Goal: Information Seeking & Learning: Find specific fact

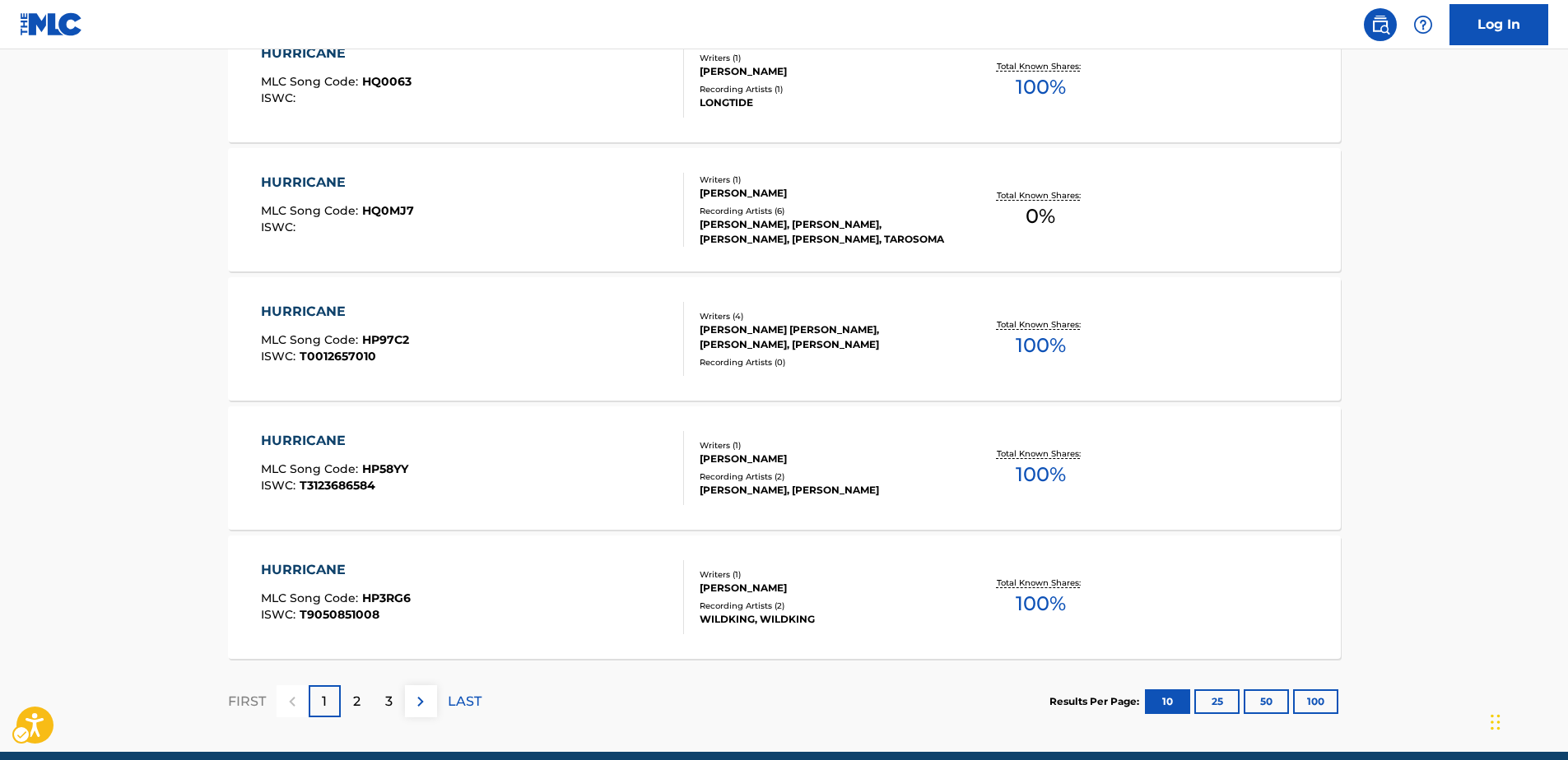
scroll to position [1305, 0]
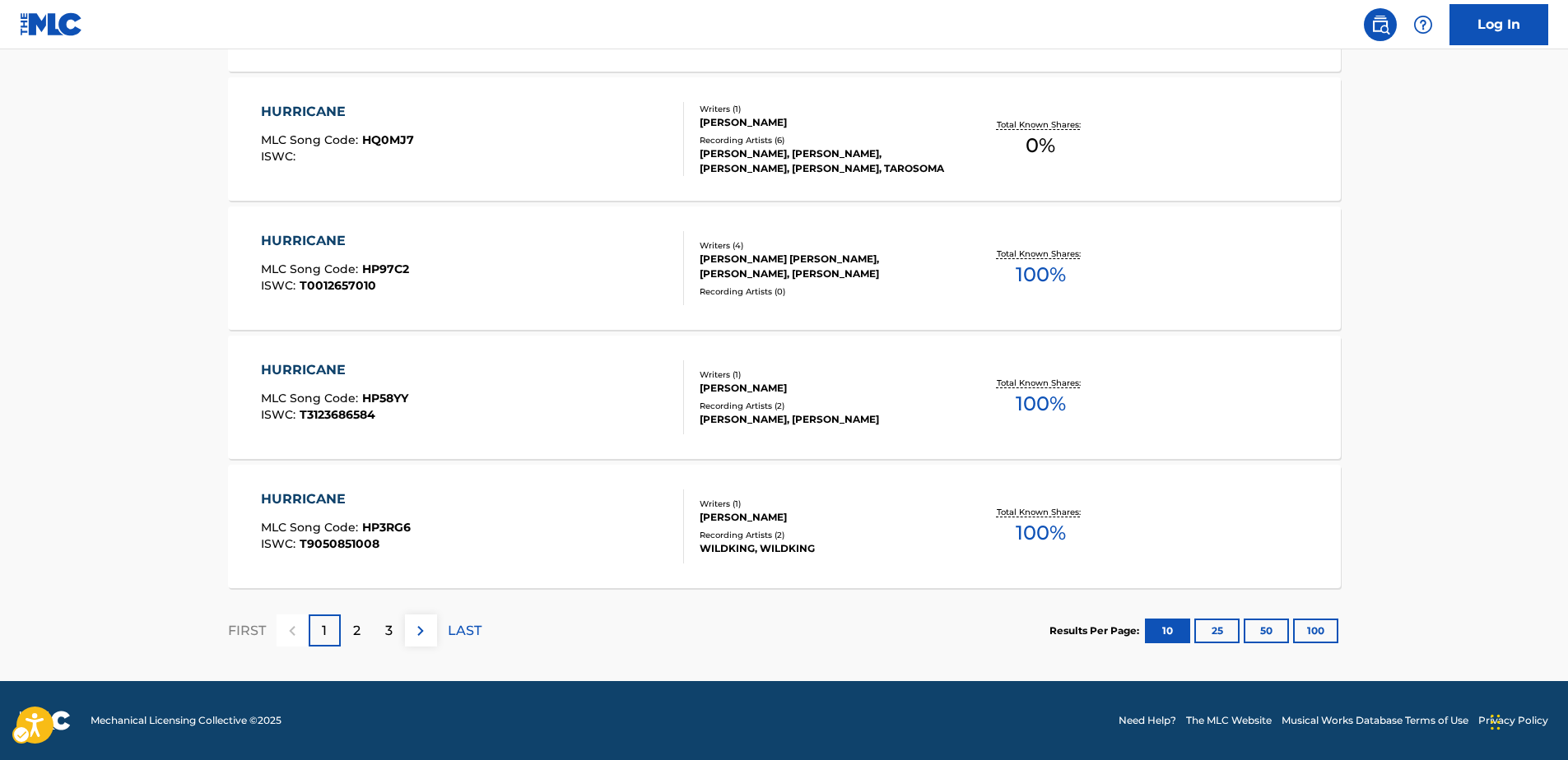
click at [348, 636] on div "2" at bounding box center [357, 631] width 32 height 32
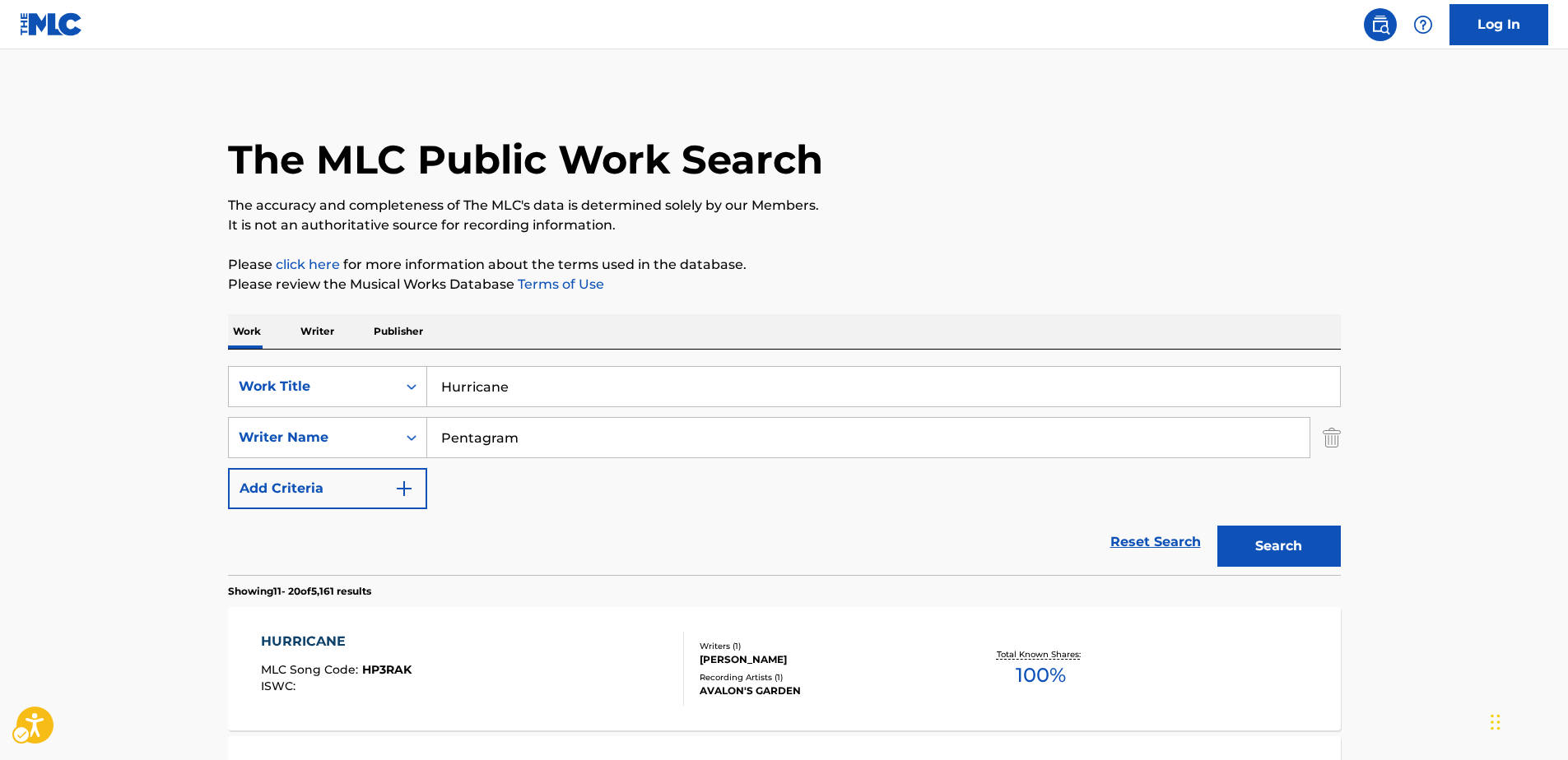
scroll to position [247, 0]
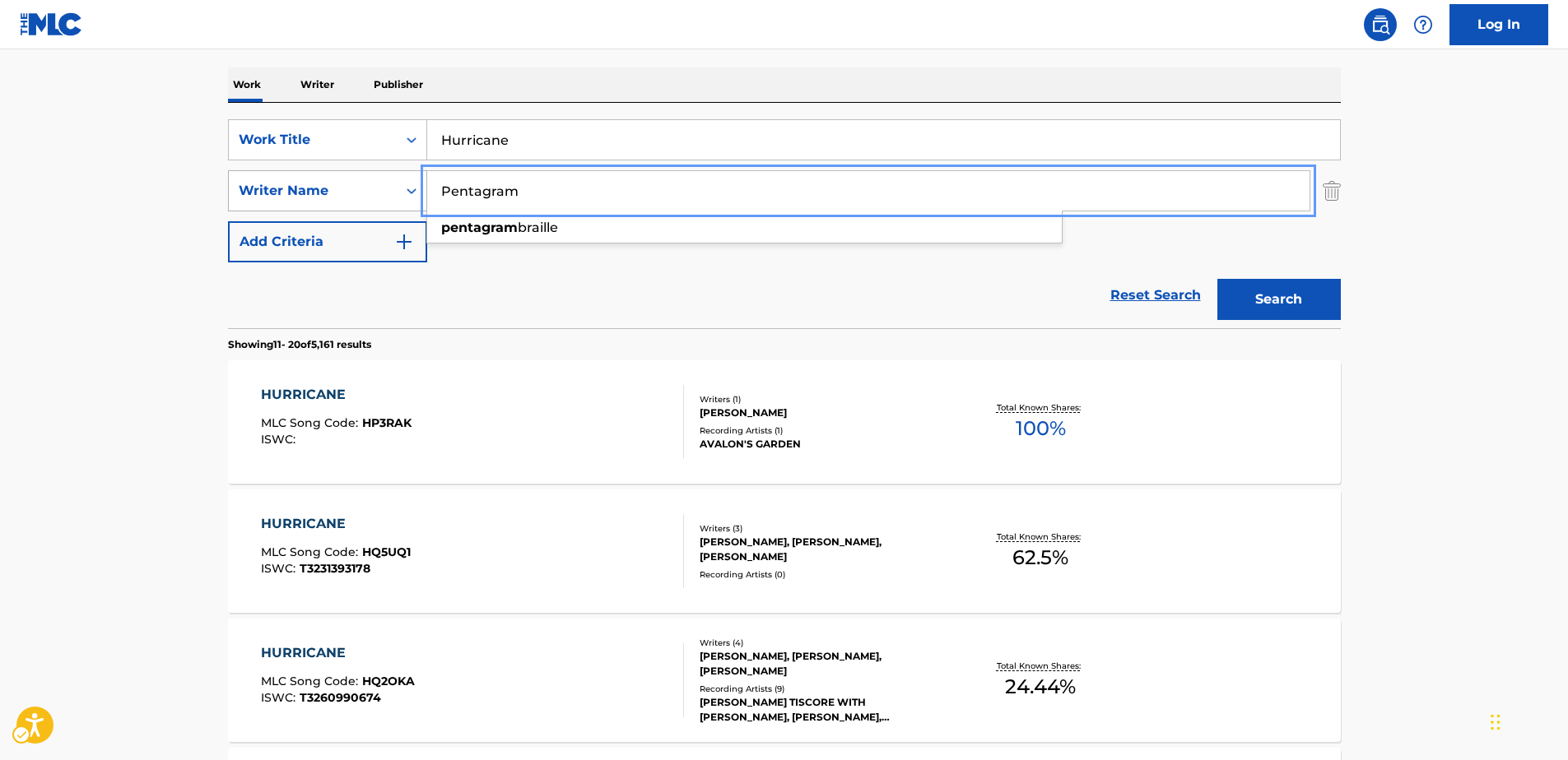
drag, startPoint x: 527, startPoint y: 188, endPoint x: 375, endPoint y: 188, distance: 152.0
click at [375, 188] on div "SearchWithCriteriaac5ad643-7940-46ad-a958-aadeeaf9165f Writer Name Pentagram pe…" at bounding box center [784, 191] width 1113 height 41
paste input "[PERSON_NAME]"
type input "[PERSON_NAME]"
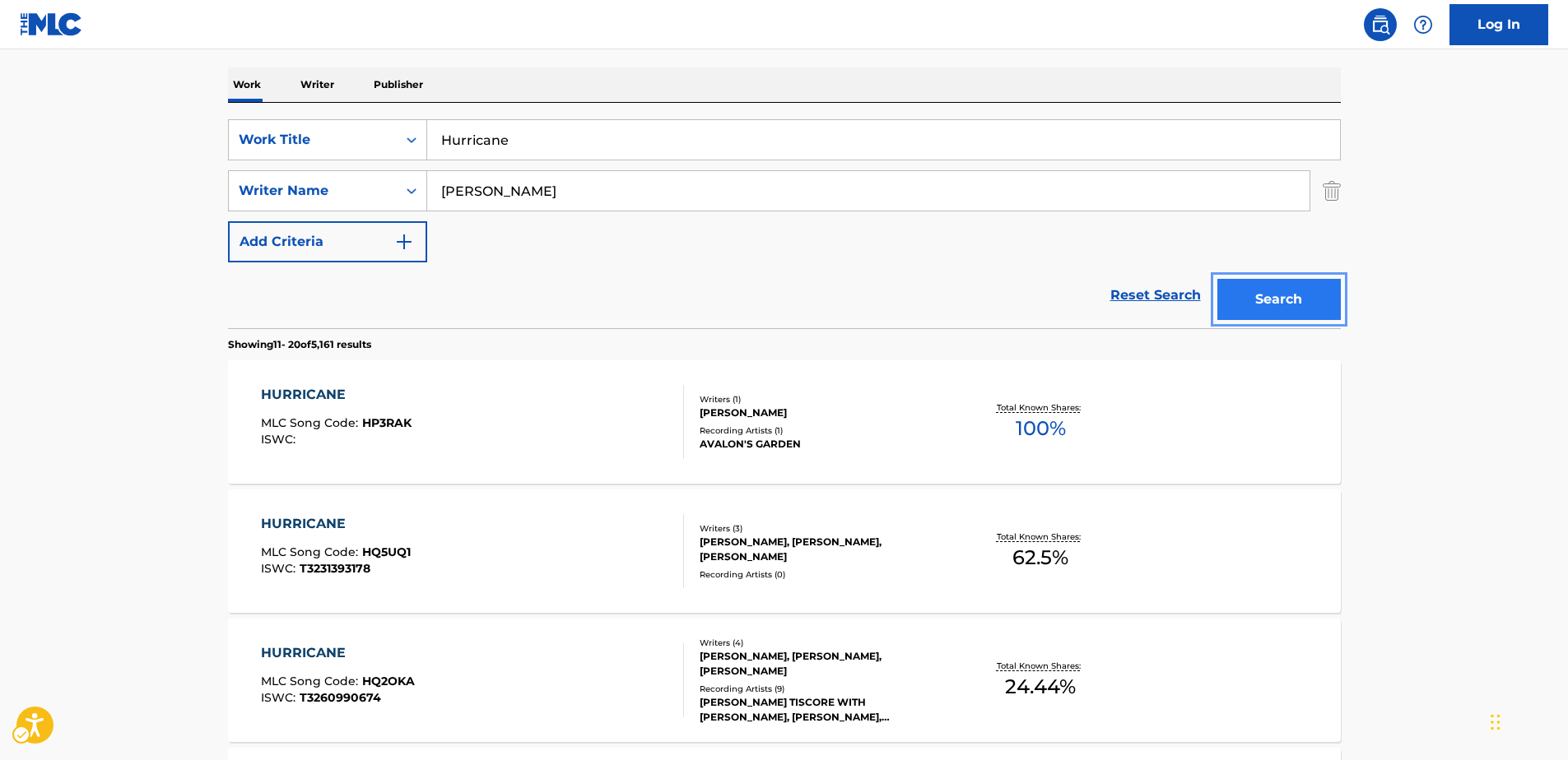
click at [1291, 305] on button "Search" at bounding box center [1279, 300] width 124 height 41
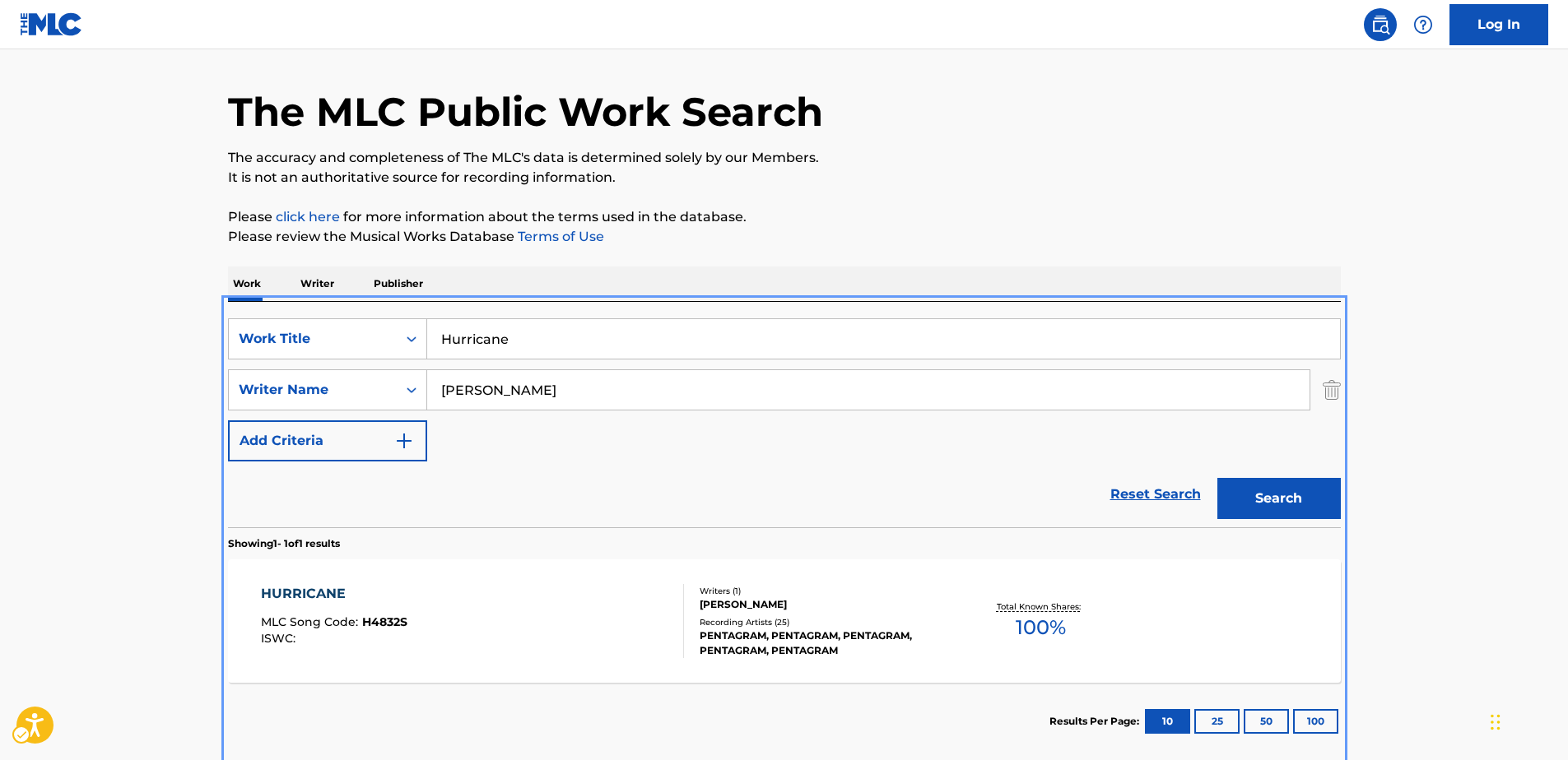
scroll to position [135, 0]
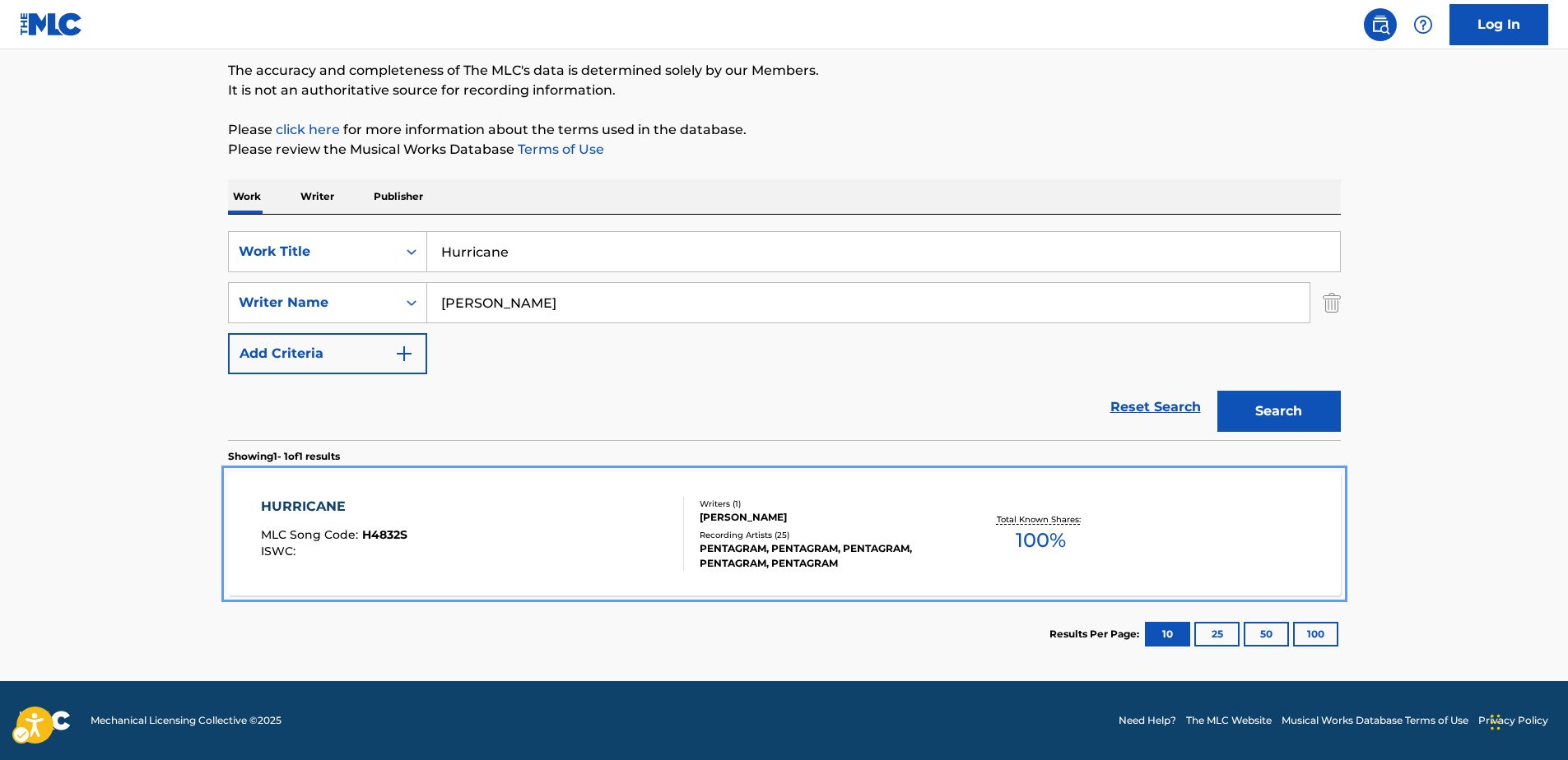
click at [324, 506] on div "HURRICANE" at bounding box center [334, 507] width 146 height 20
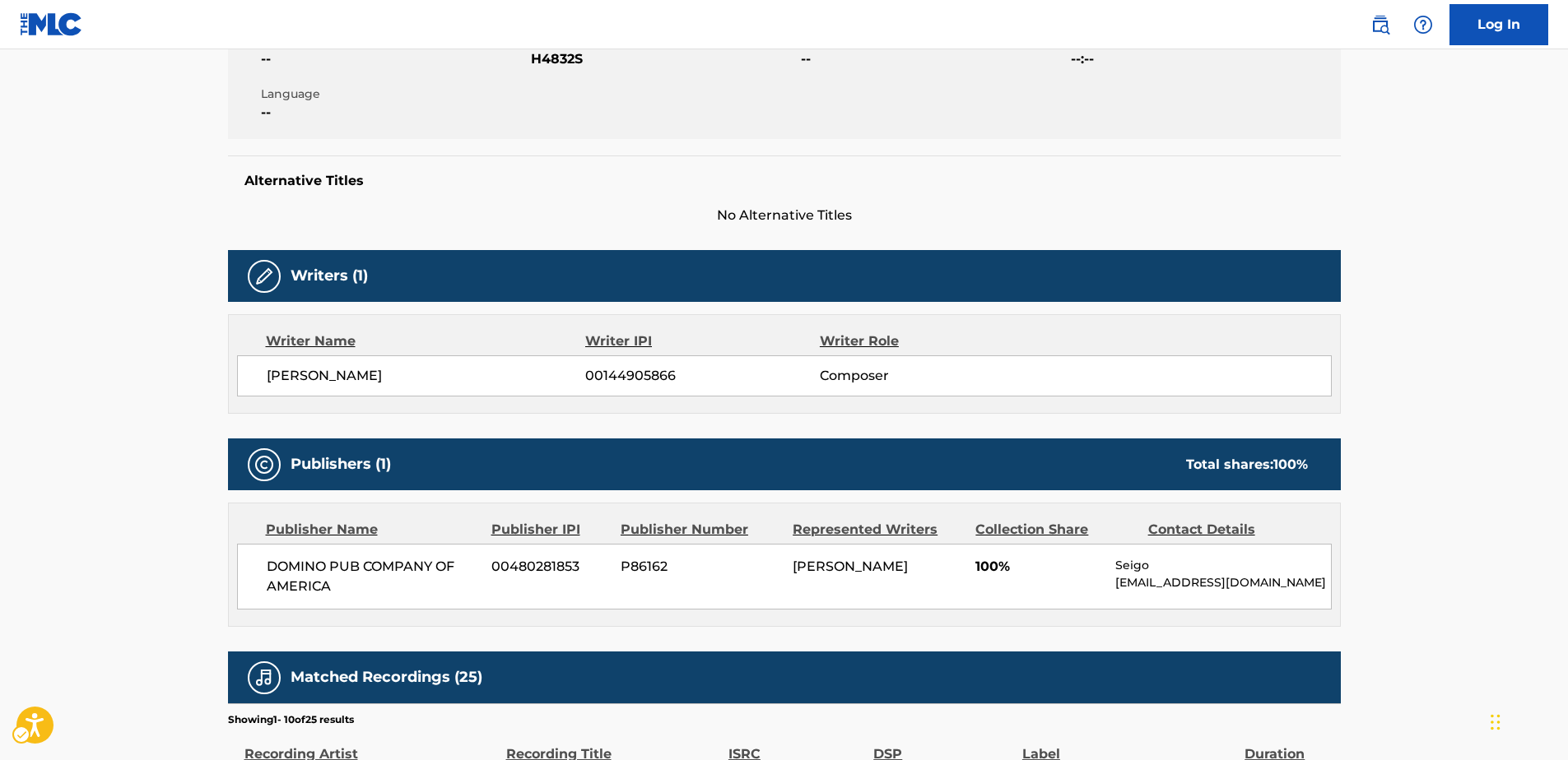
scroll to position [247, 0]
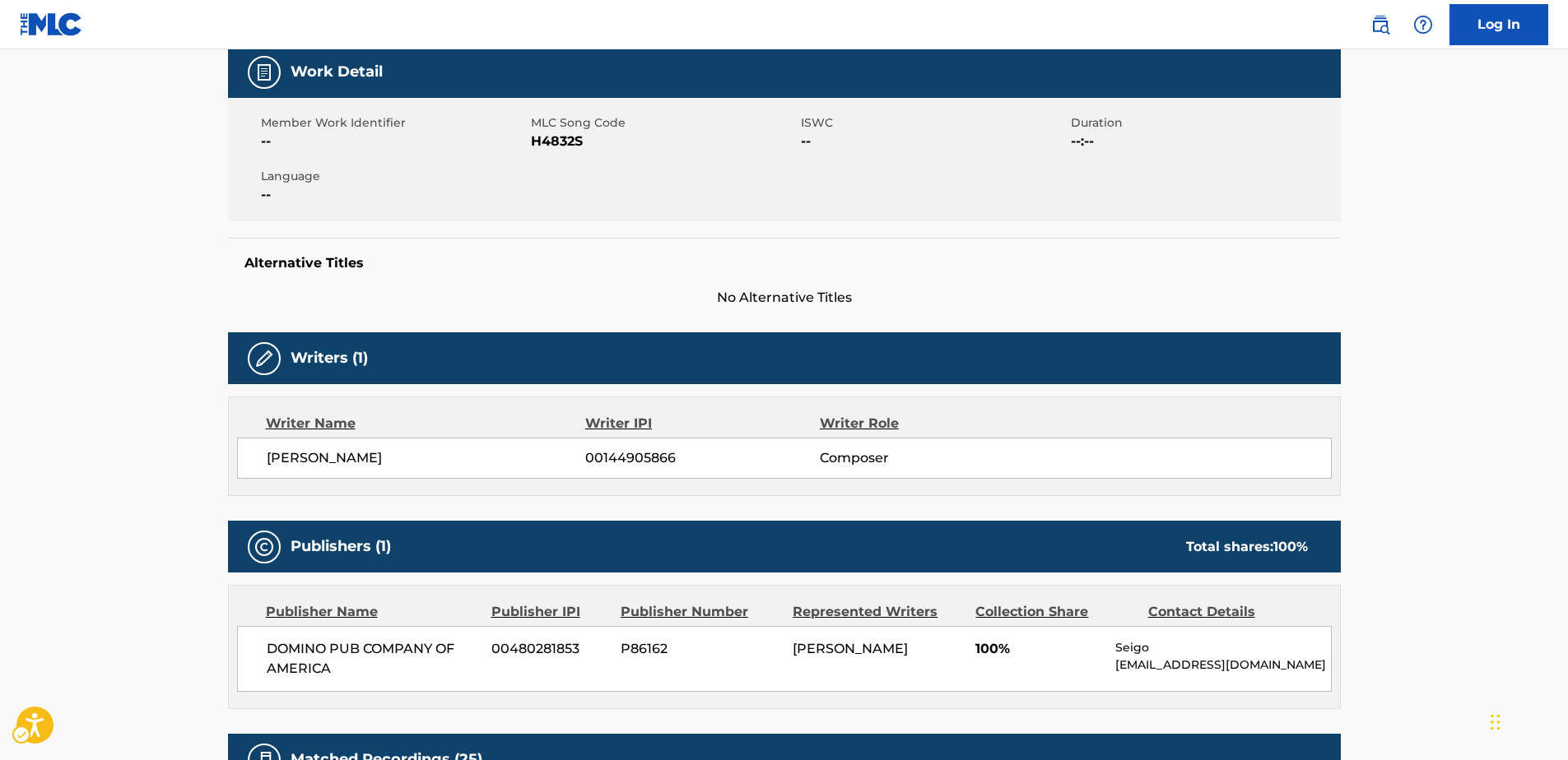
click at [546, 144] on span "MLC Song Code - H4832S" at bounding box center [663, 142] width 266 height 20
copy span "H4832S"
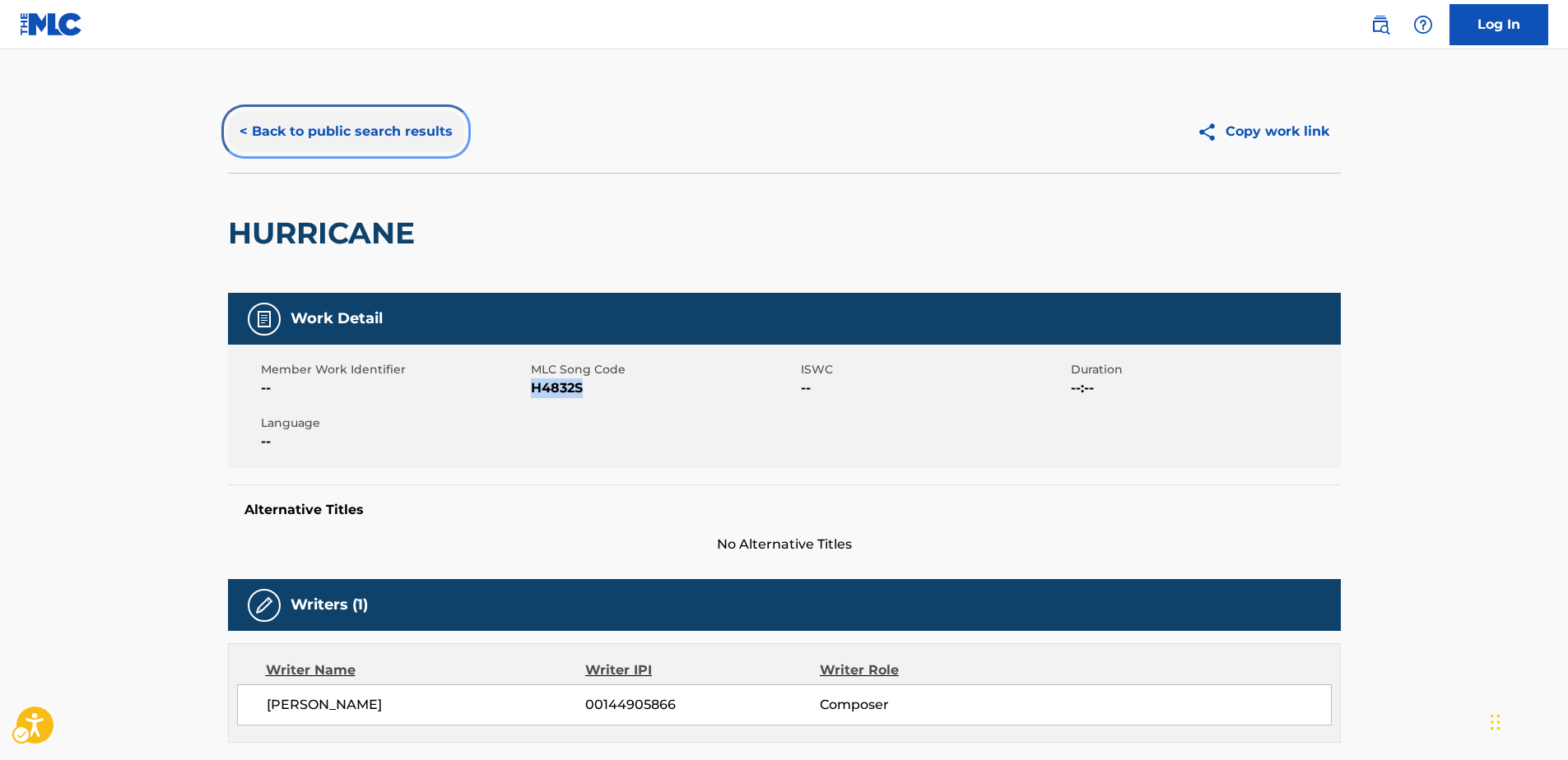
click at [307, 124] on button "< Back to public search results" at bounding box center [346, 132] width 236 height 41
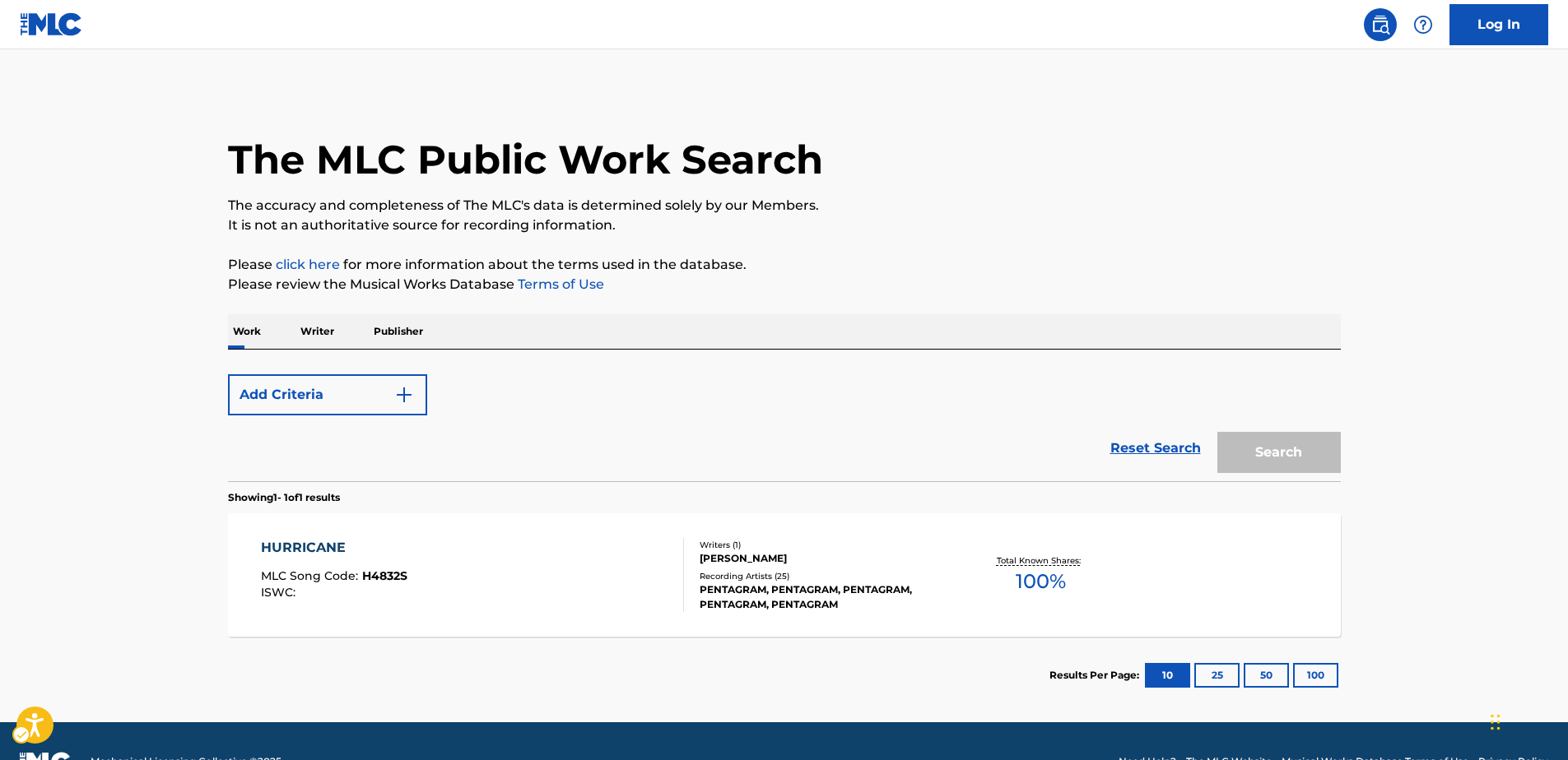
scroll to position [41, 0]
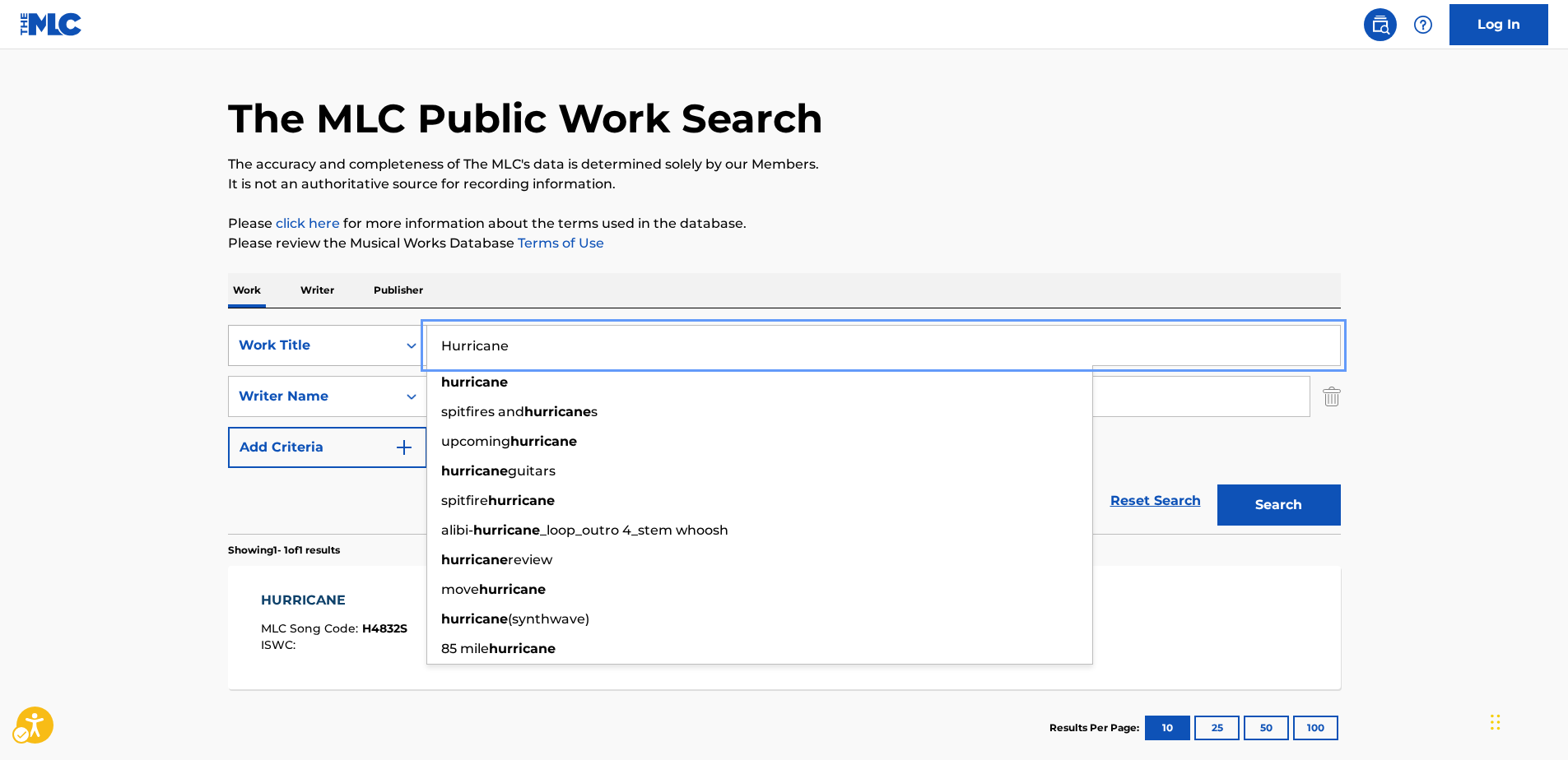
drag, startPoint x: 370, startPoint y: 343, endPoint x: 302, endPoint y: 343, distance: 68.0
paste input "The Crickets' Song"
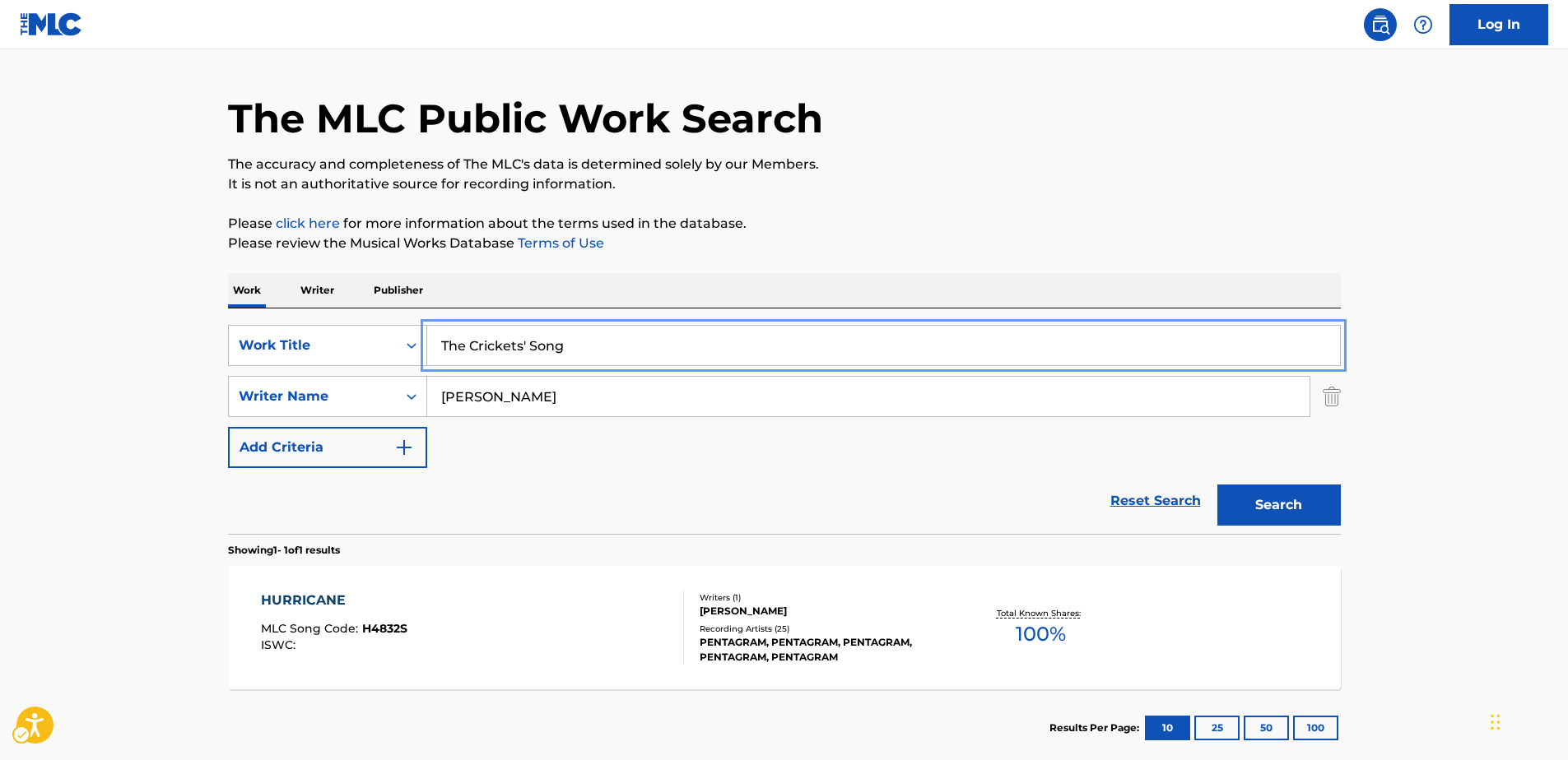
type input "The Crickets' Song"
click at [685, 493] on div "Reset Search Search" at bounding box center [784, 501] width 1113 height 66
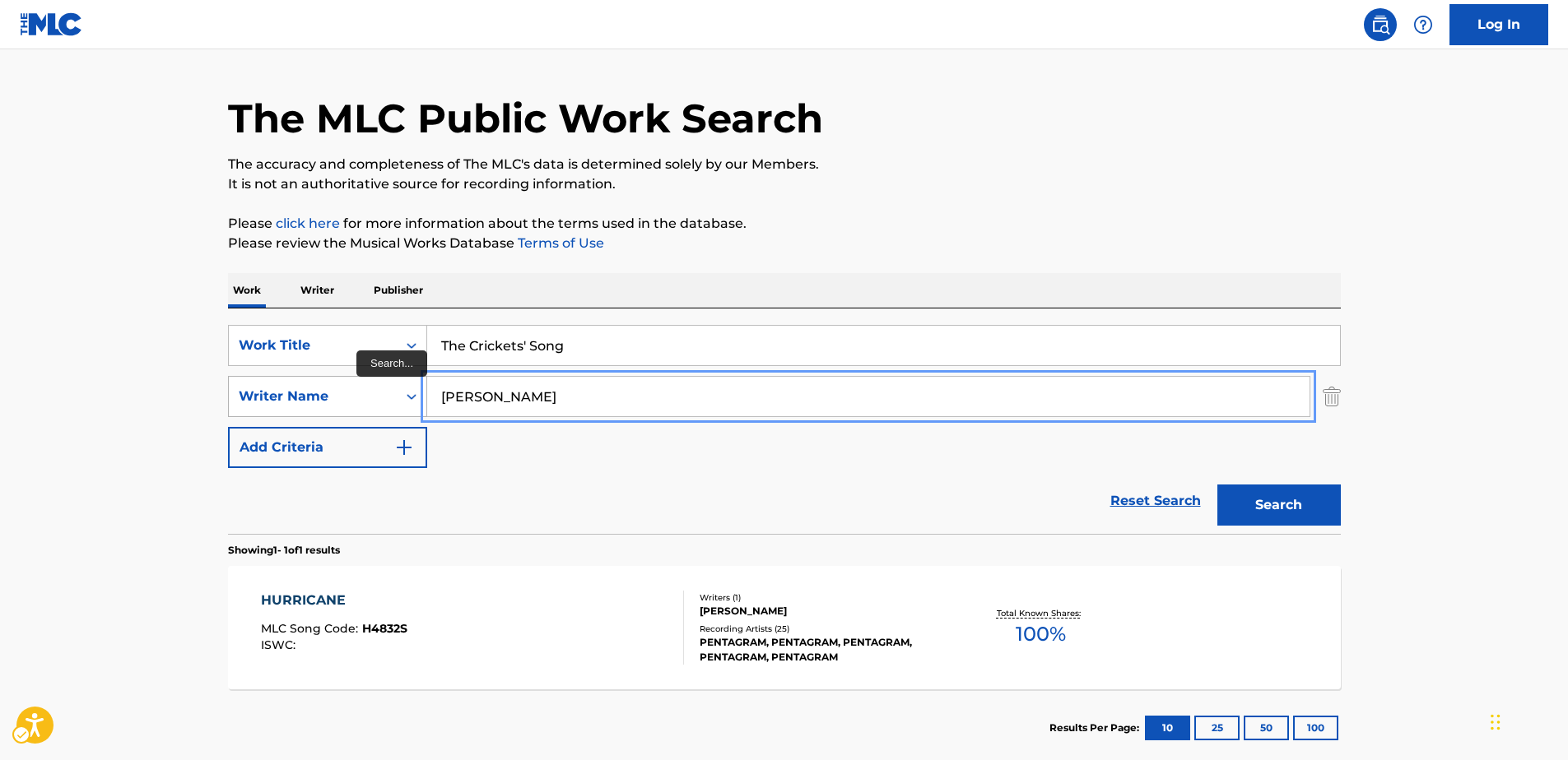
drag, startPoint x: 560, startPoint y: 398, endPoint x: 423, endPoint y: 391, distance: 137.2
paste input "Massage Tribe"
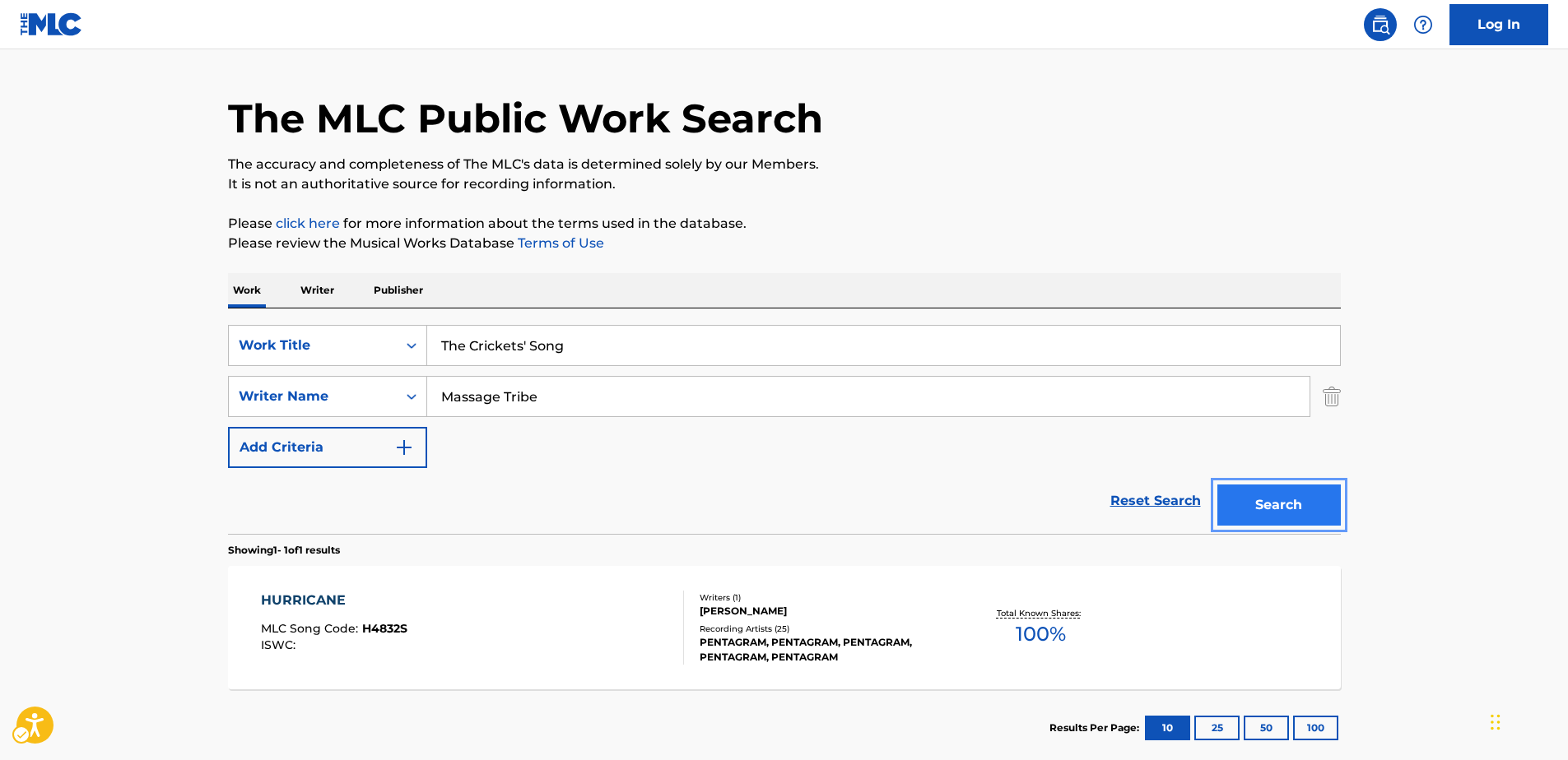
click at [1231, 506] on button "Search" at bounding box center [1279, 505] width 124 height 41
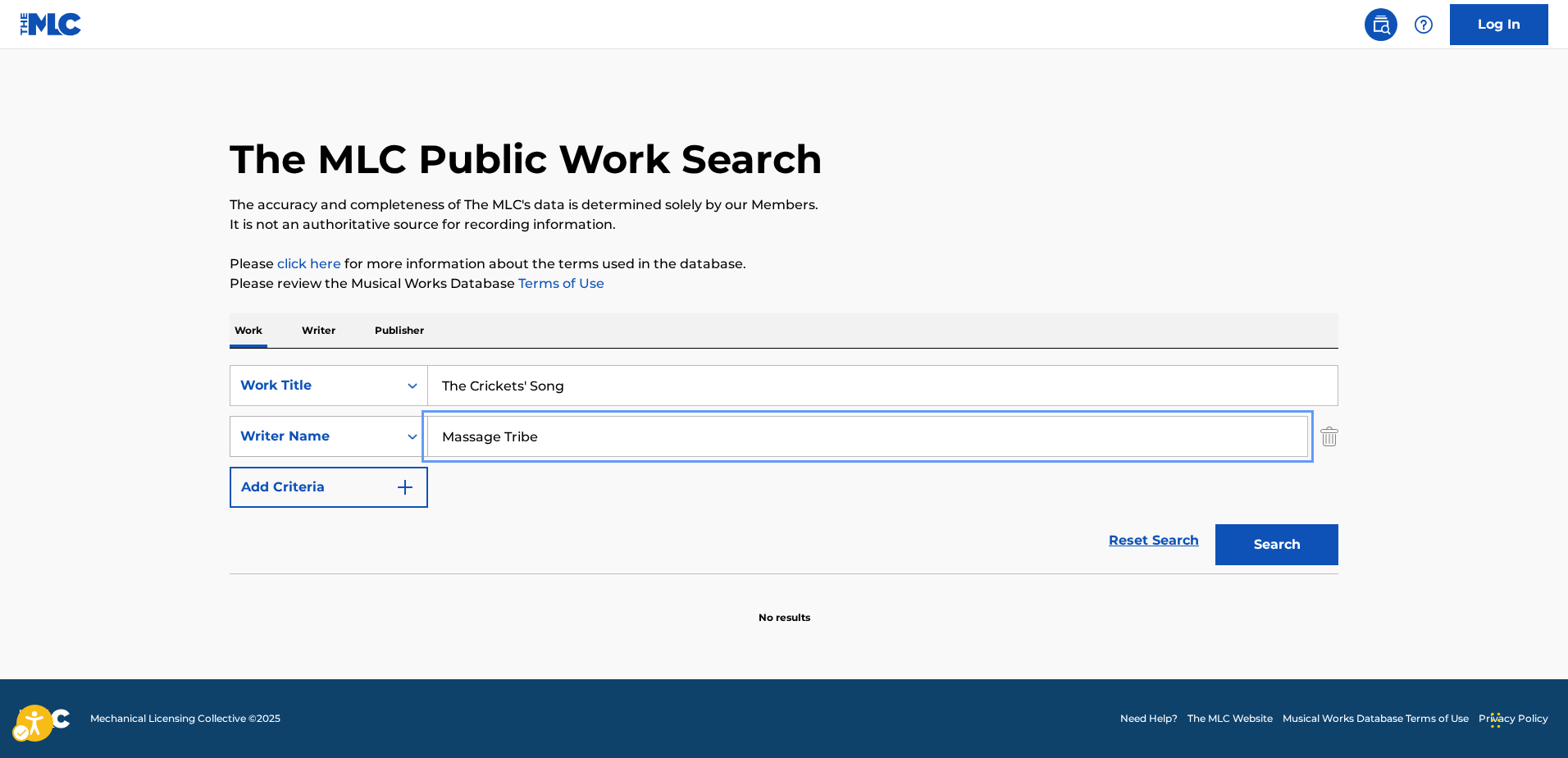
drag, startPoint x: 470, startPoint y: 437, endPoint x: 388, endPoint y: 437, distance: 82.0
click at [388, 437] on div "SearchWithCriteriaac5ad643-7940-46ad-a958-aadeeaf9165f Writer Name Massage Tribe" at bounding box center [784, 437] width 1109 height 41
paste input "[PERSON_NAME] [PERSON_NAME]"
type input "[PERSON_NAME] [PERSON_NAME]"
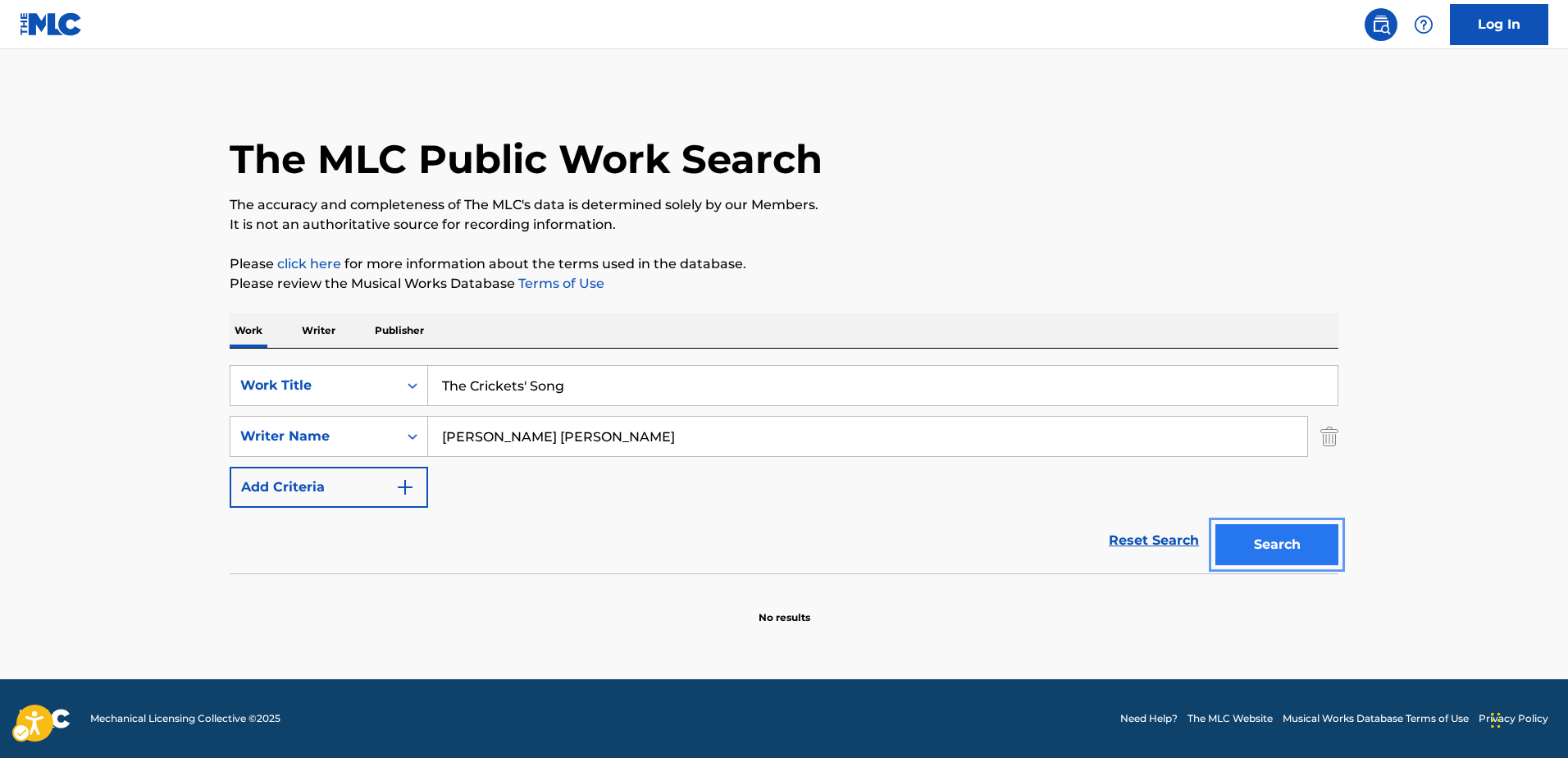
click at [1297, 561] on button "Search" at bounding box center [1277, 545] width 123 height 41
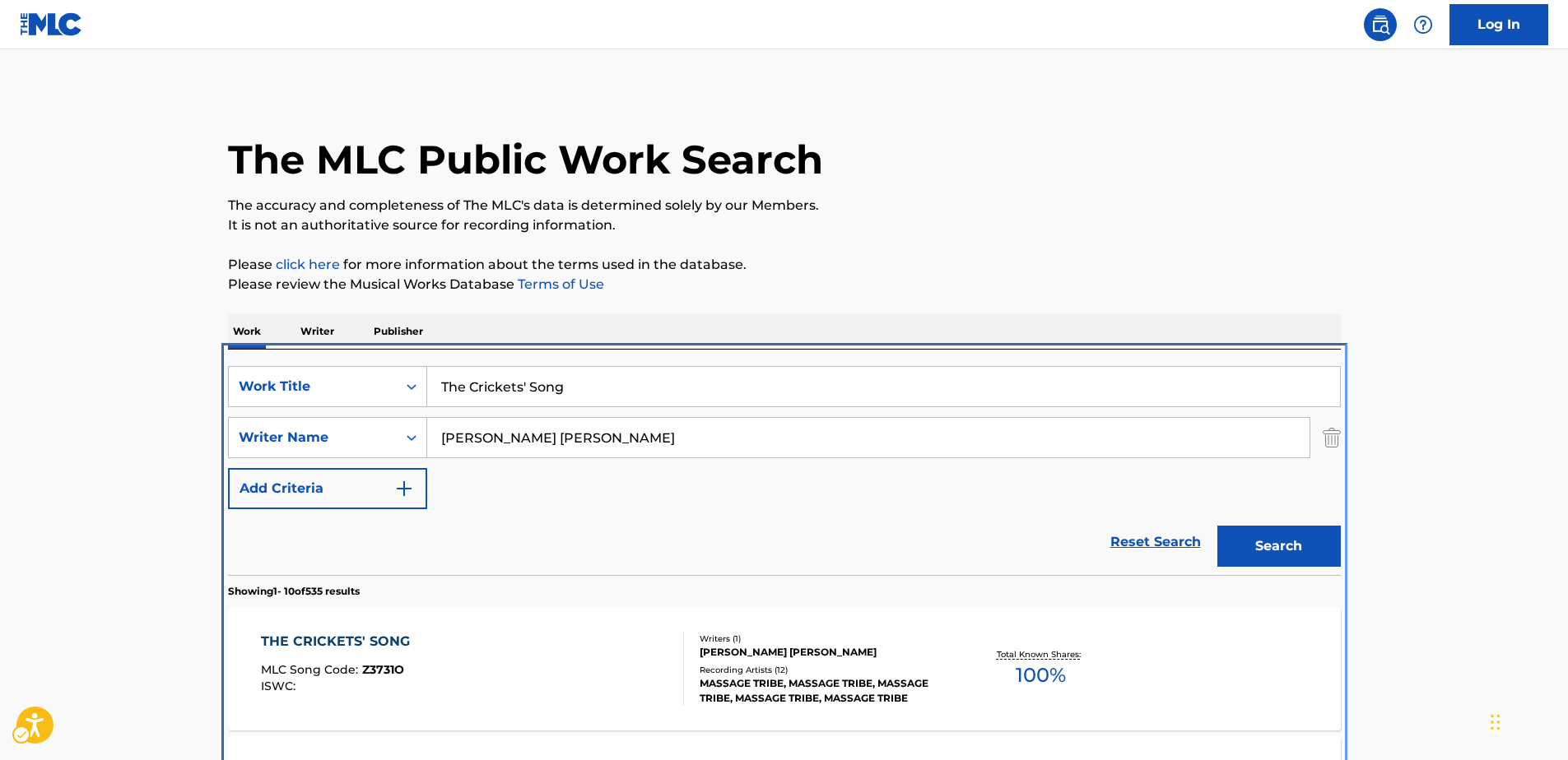
scroll to position [350, 0]
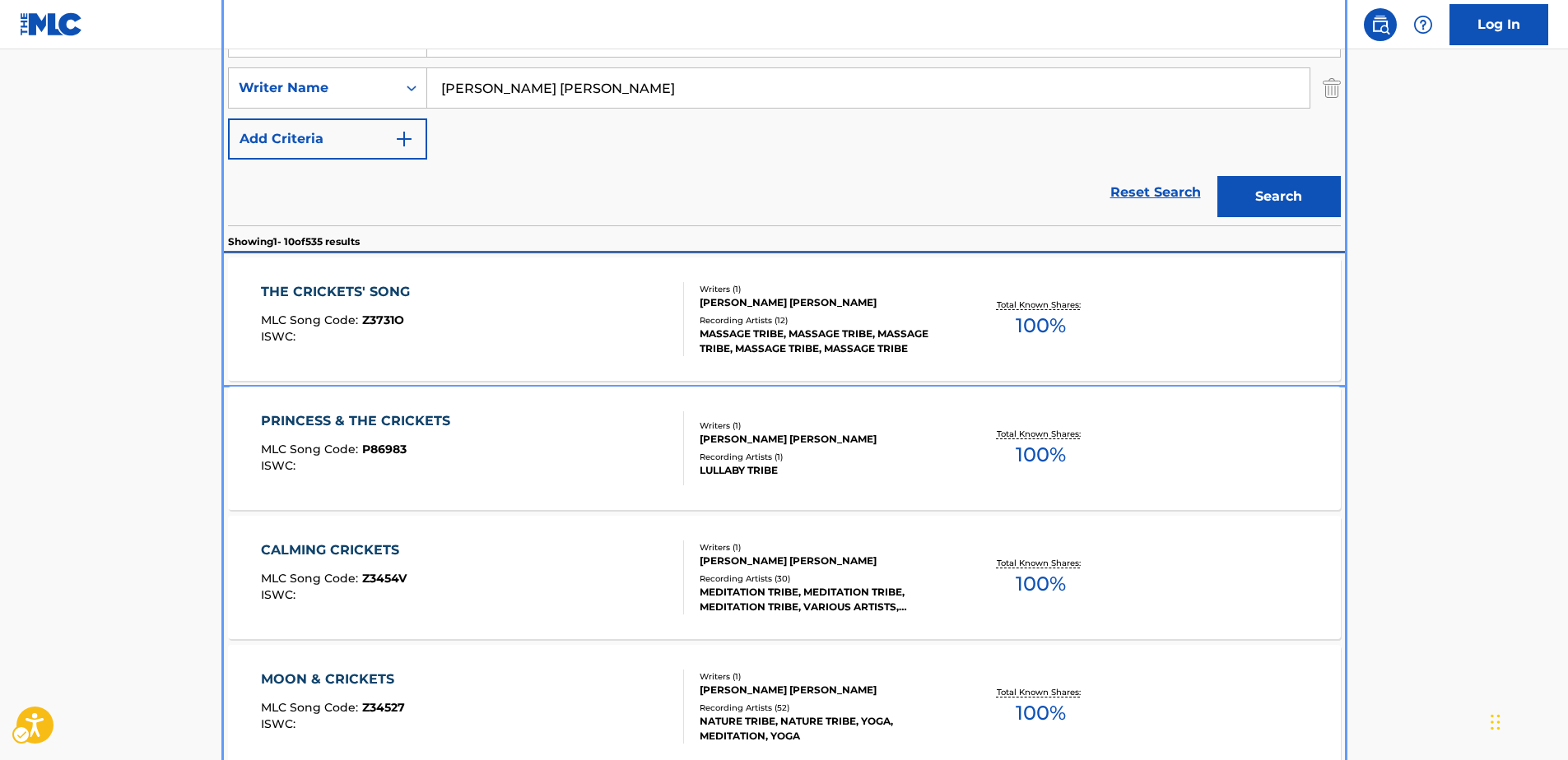
click at [355, 287] on div "THE CRICKETS' SONG" at bounding box center [339, 293] width 157 height 20
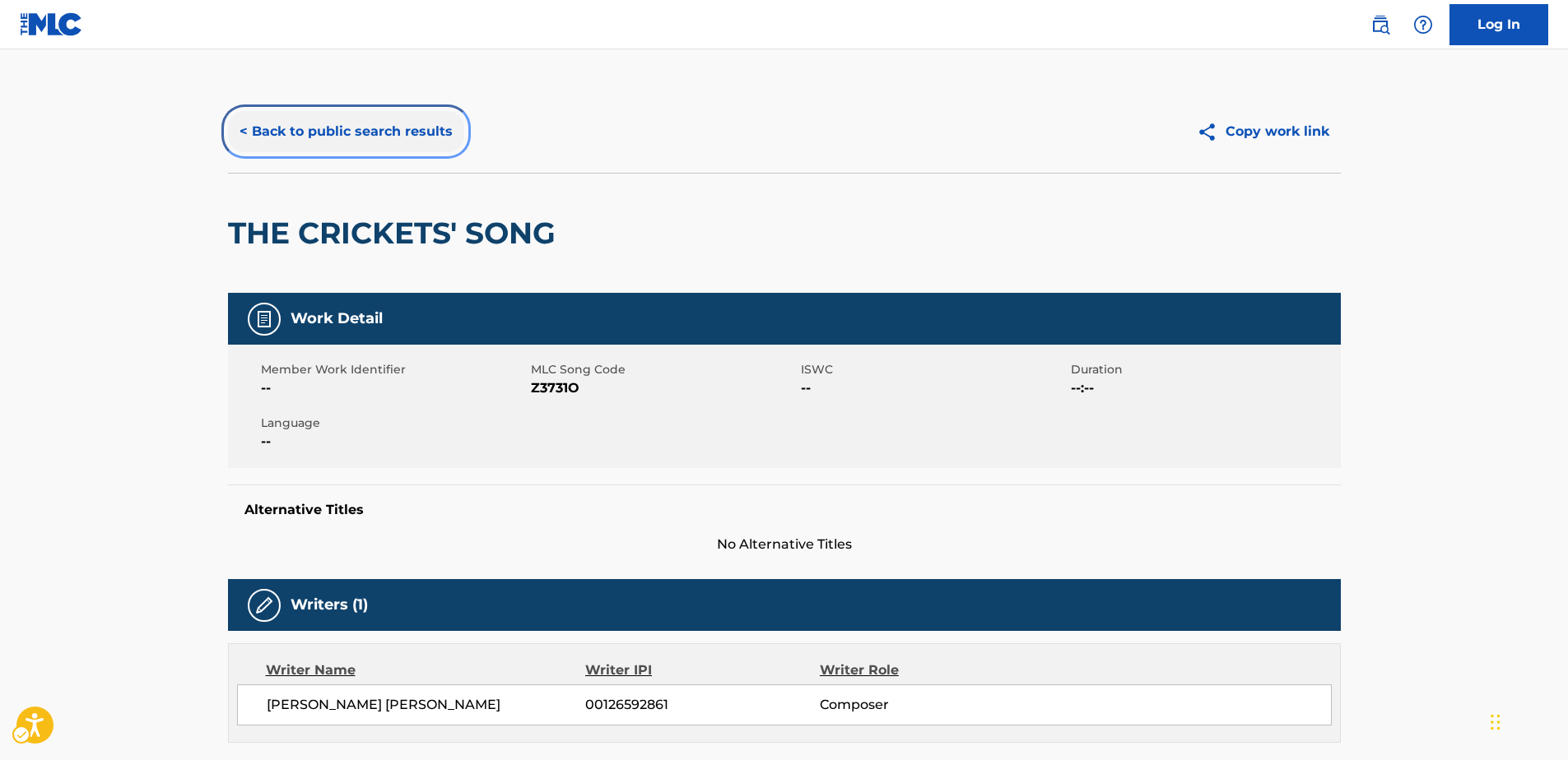
click at [328, 132] on button "< Back to public search results" at bounding box center [346, 132] width 236 height 41
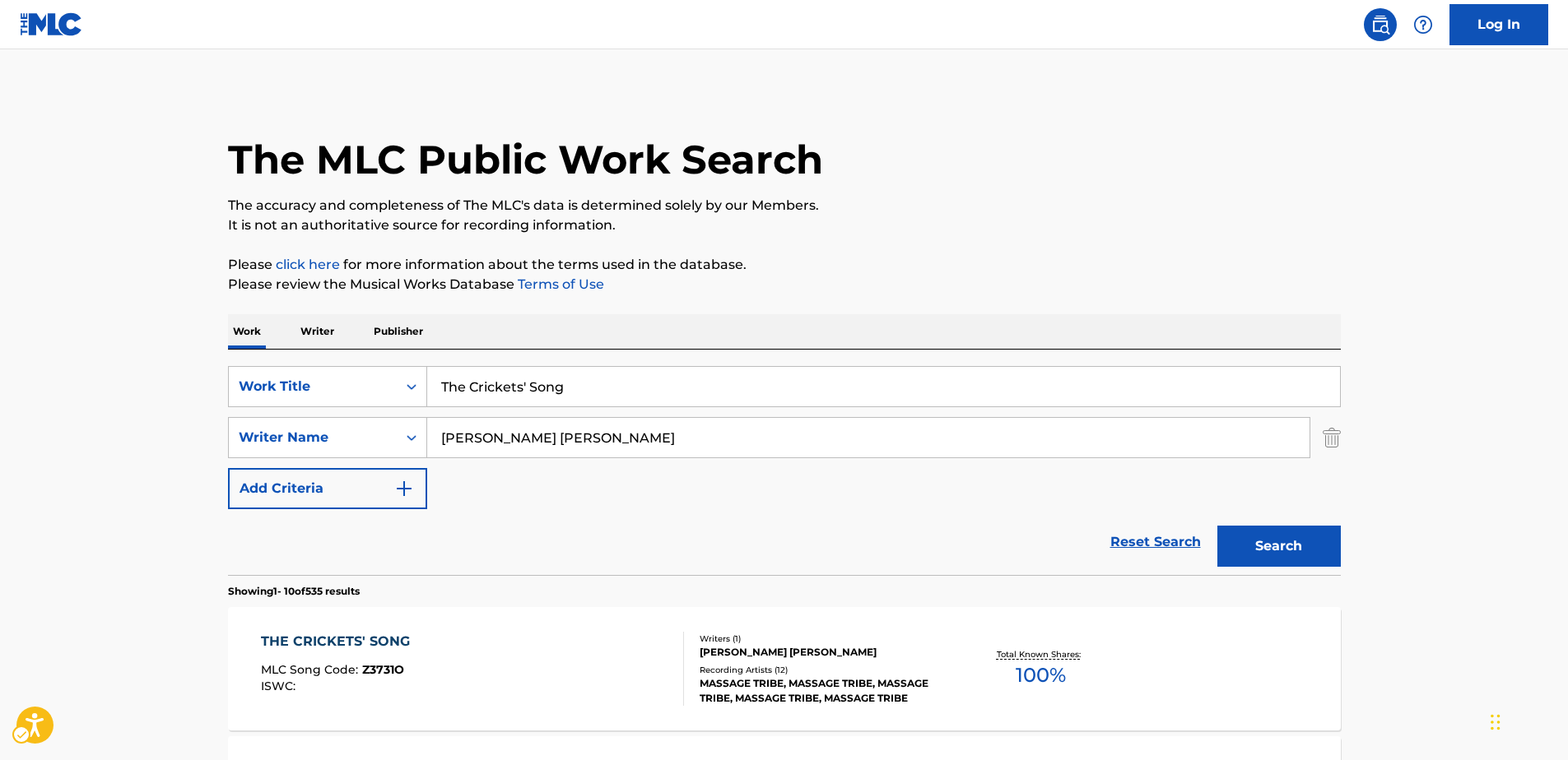
scroll to position [350, 0]
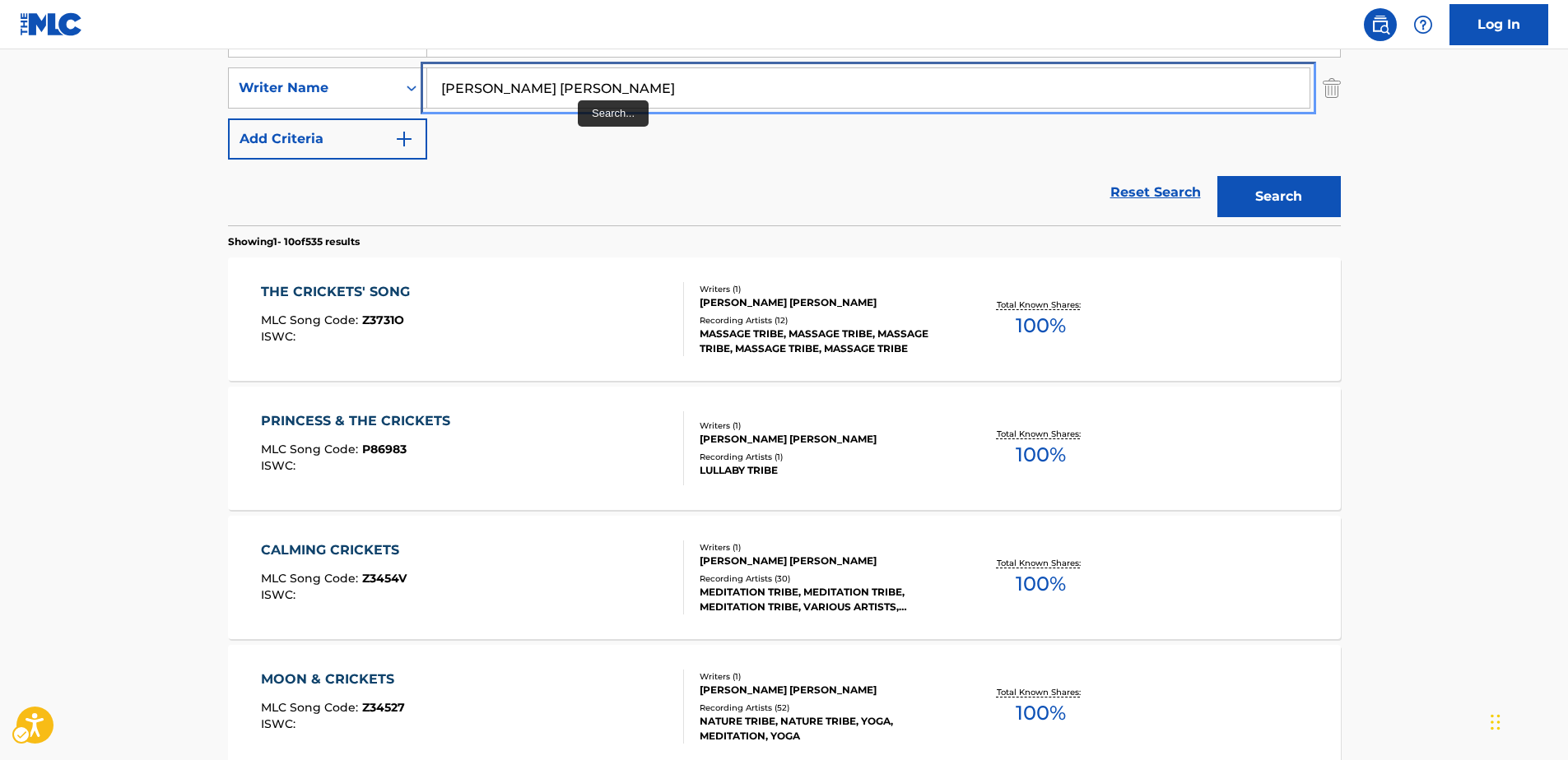
paste input "So Hatred"
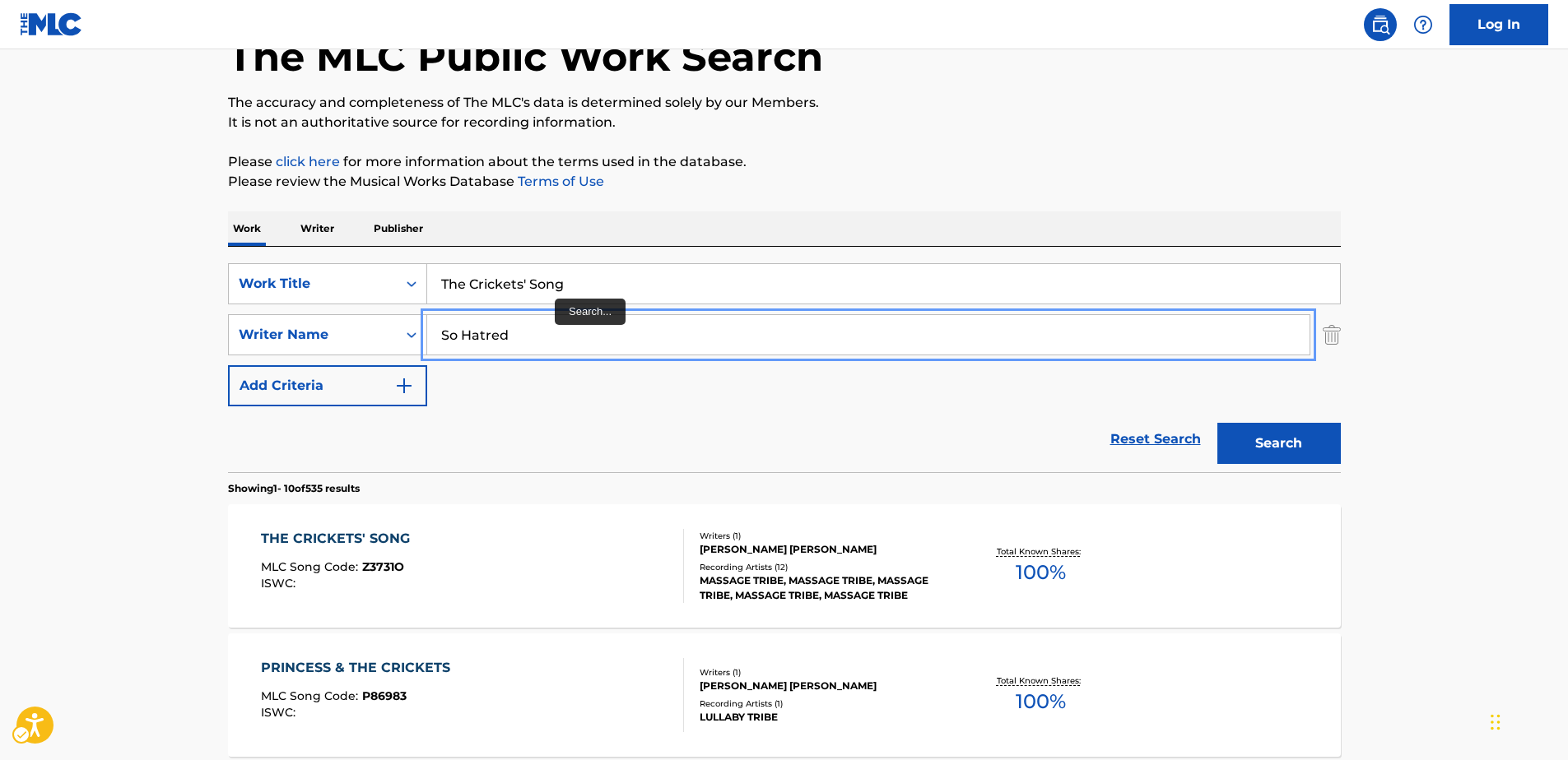
type input "So Hatred"
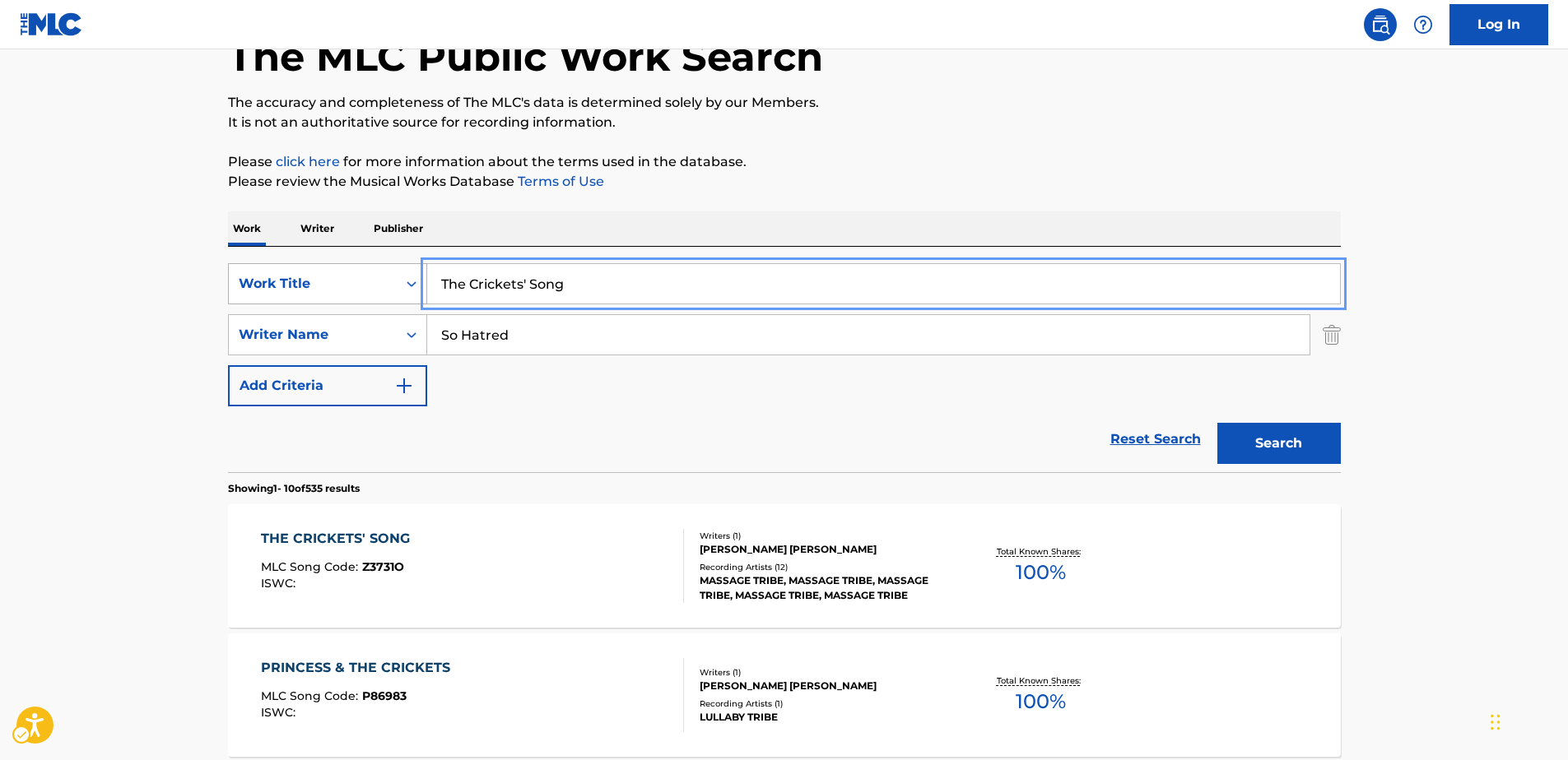
drag, startPoint x: 563, startPoint y: 283, endPoint x: 381, endPoint y: 267, distance: 182.7
paste input "So Hatred"
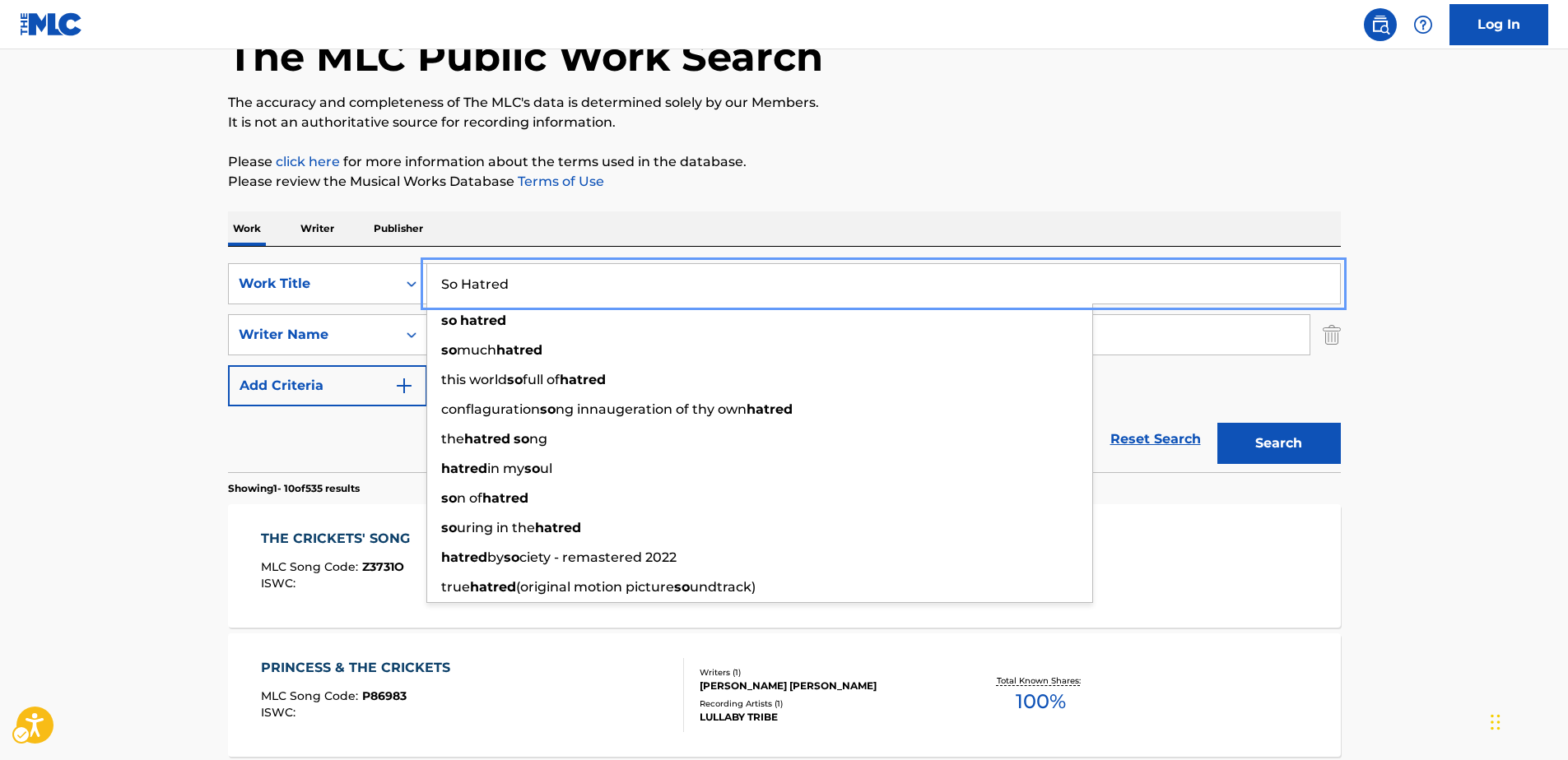
type input "So Hatred"
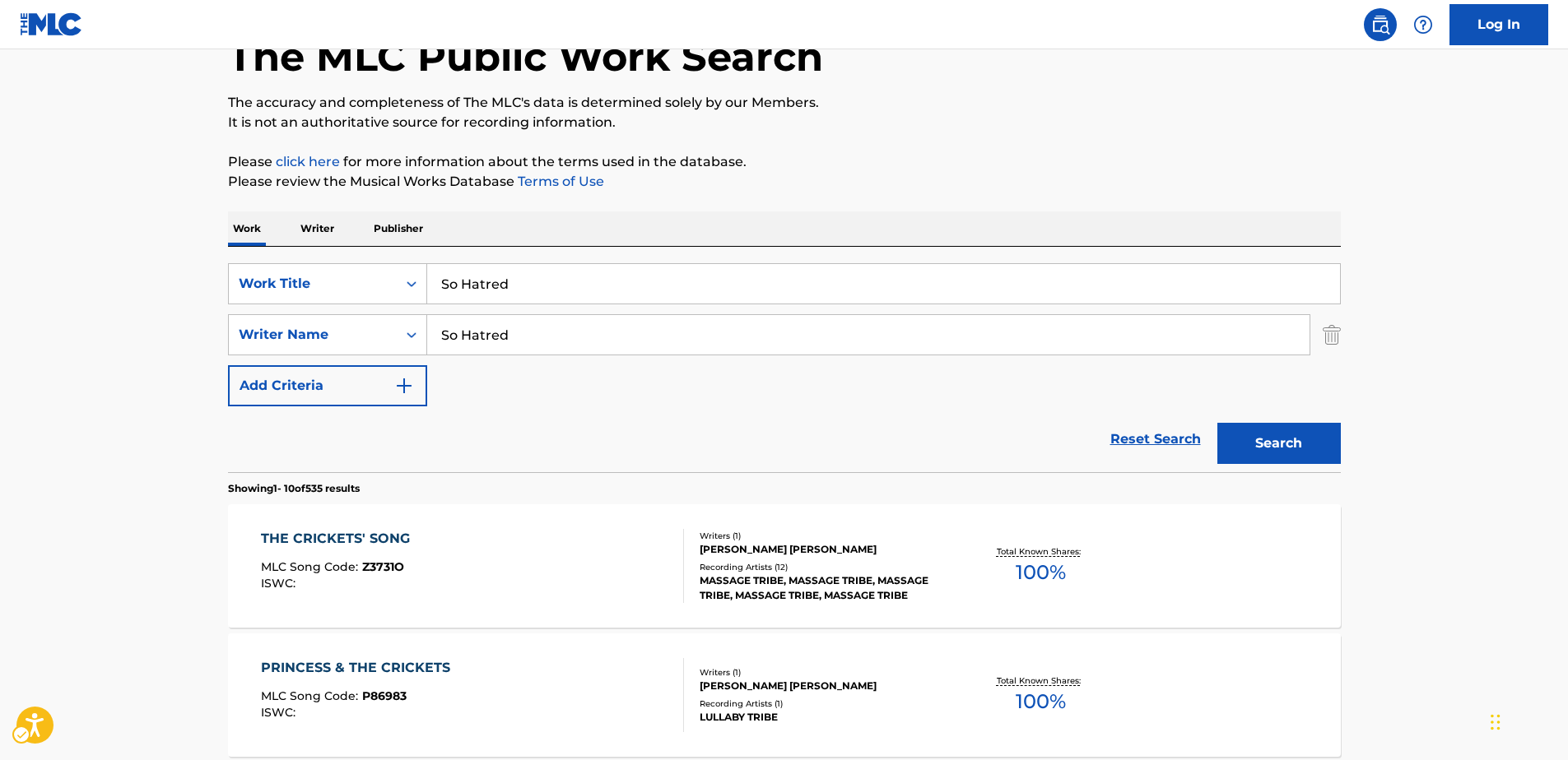
click at [233, 432] on div "Reset Search Search" at bounding box center [784, 439] width 1113 height 66
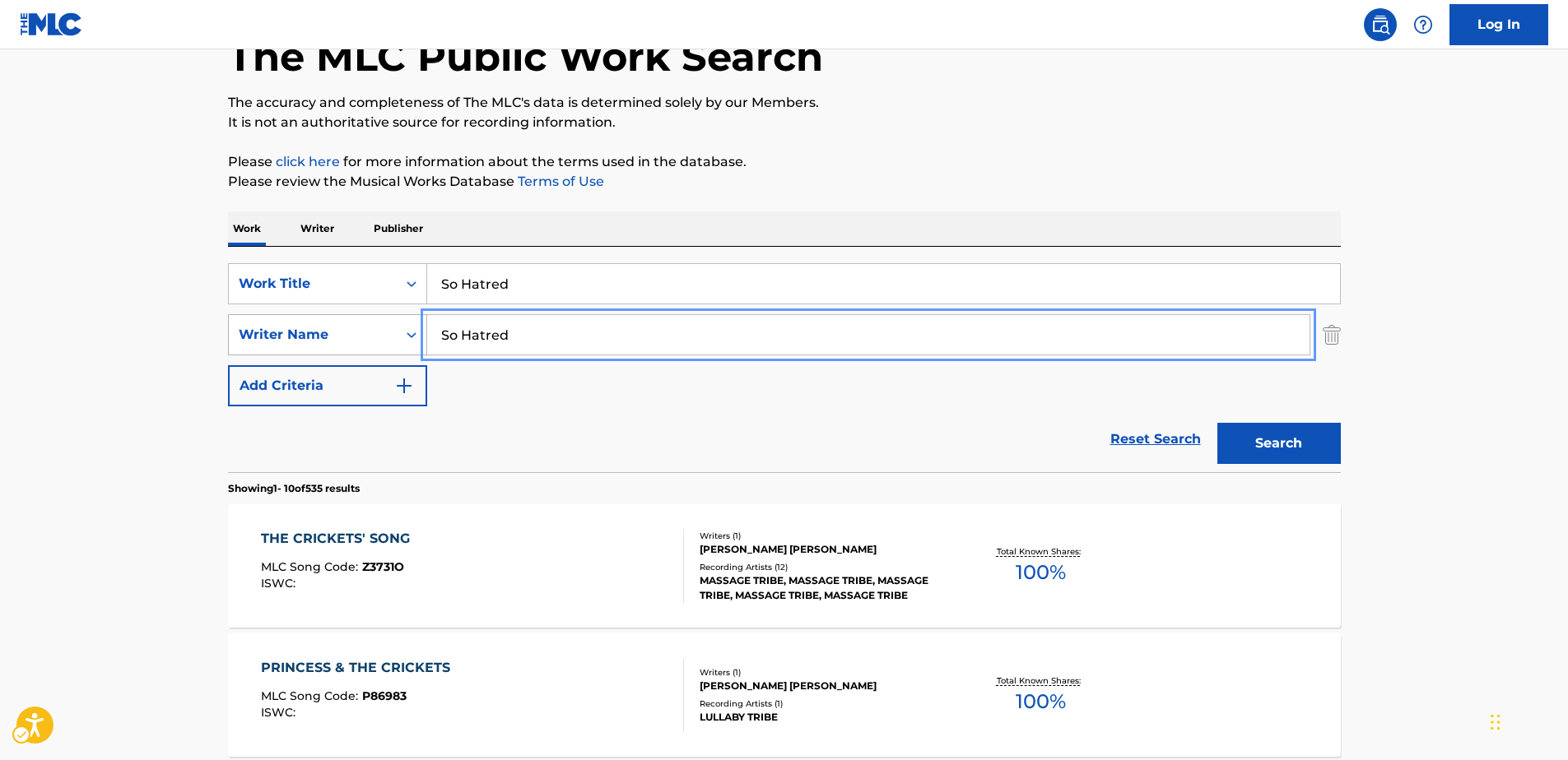
drag, startPoint x: 540, startPoint y: 337, endPoint x: 375, endPoint y: 326, distance: 165.4
click at [375, 326] on div "SearchWithCriteriaac5ad643-7940-46ad-a958-aadeeaf9165f Writer Name So Hatred" at bounding box center [784, 335] width 1113 height 41
paste input "ilent Green"
click at [1266, 448] on button "Search" at bounding box center [1279, 443] width 124 height 41
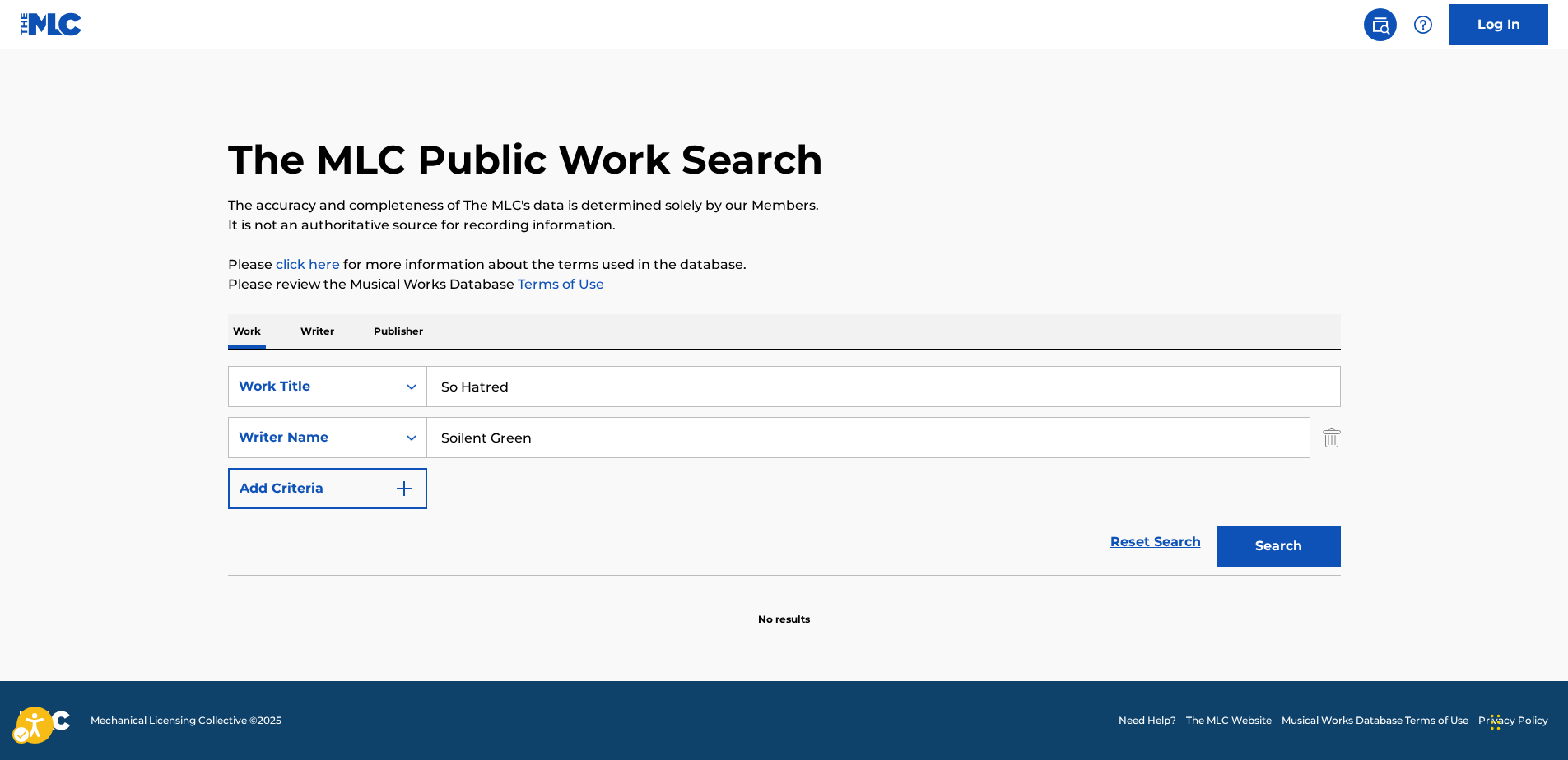
scroll to position [0, 0]
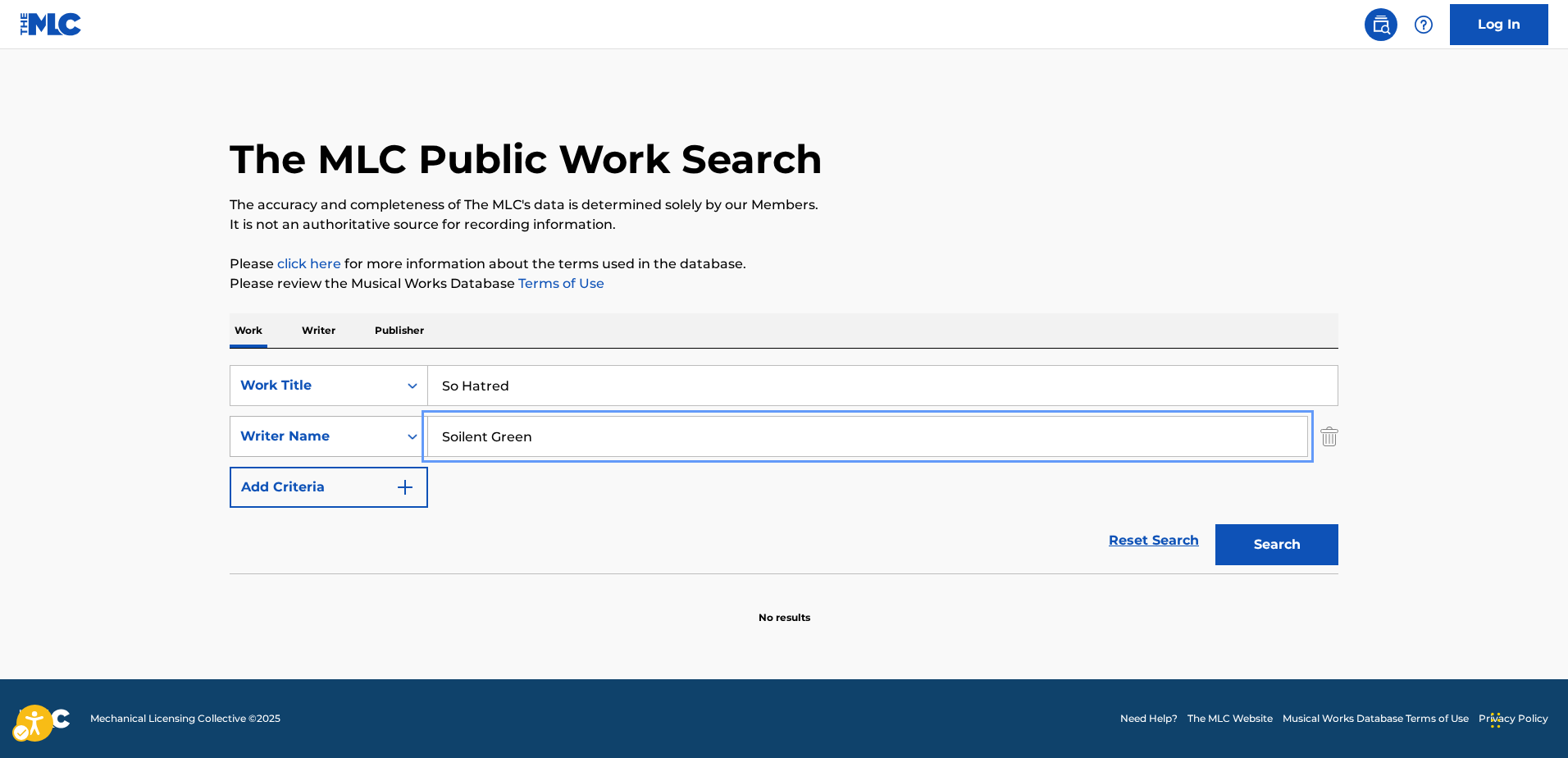
drag, startPoint x: 398, startPoint y: 438, endPoint x: 355, endPoint y: 438, distance: 43.0
click at [355, 438] on div "SearchWithCriteriaac5ad643-7940-46ad-a958-aadeeaf9165f Writer Name Soilent Green" at bounding box center [784, 437] width 1109 height 41
paste input "[PERSON_NAME]"
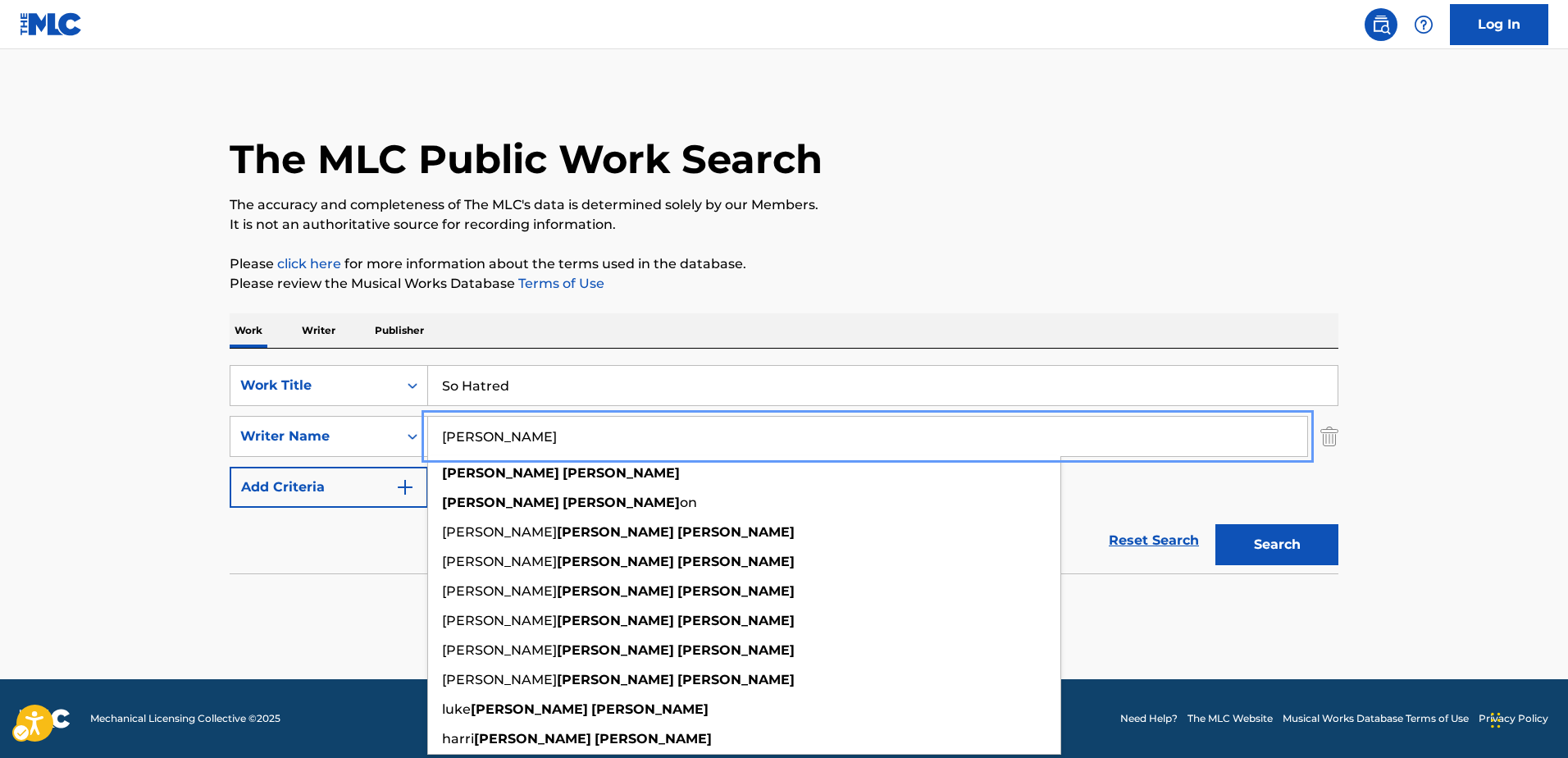
type input "[PERSON_NAME]"
click at [1261, 546] on button "Search" at bounding box center [1277, 545] width 123 height 41
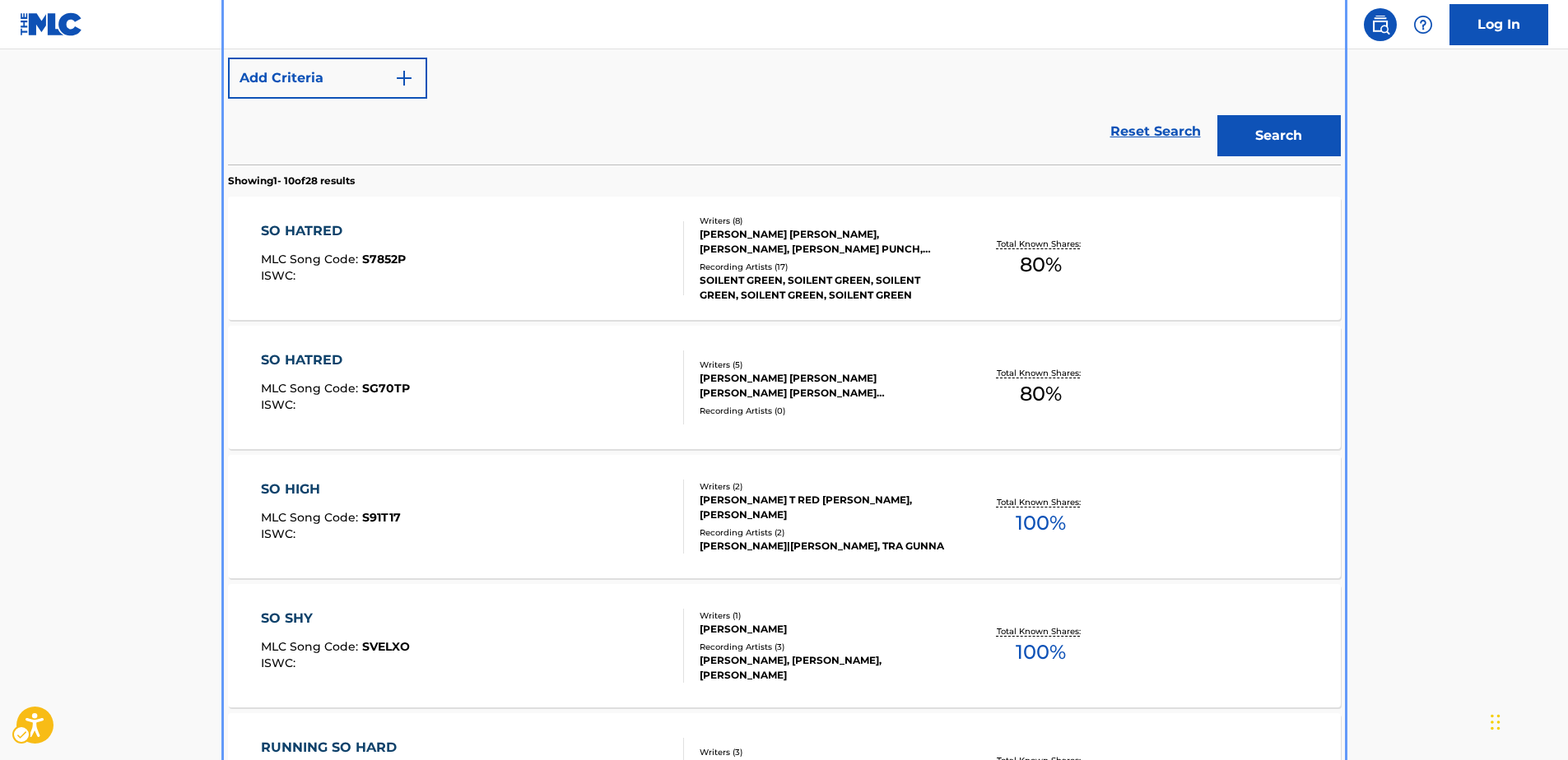
scroll to position [246, 0]
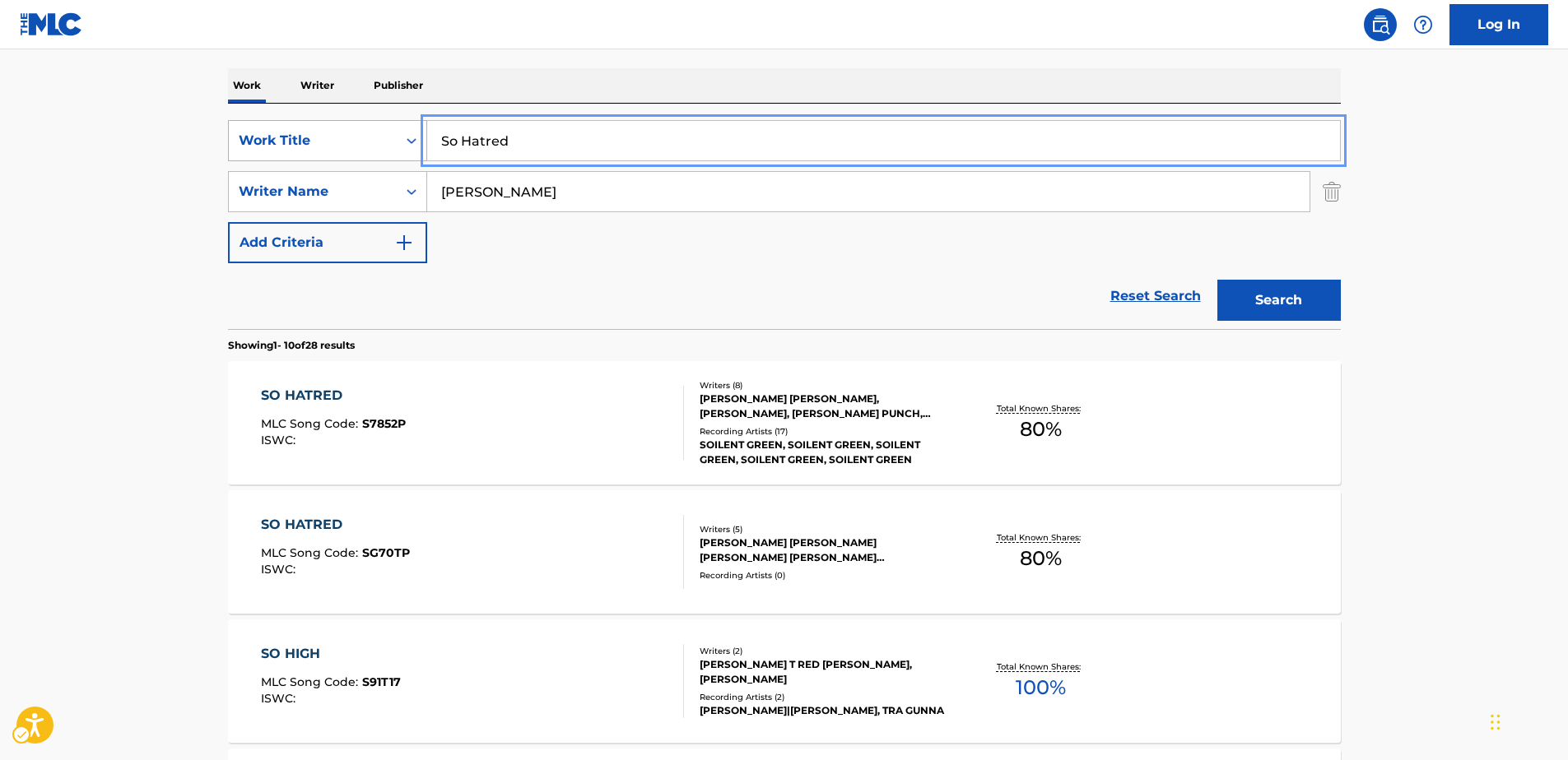
drag, startPoint x: 536, startPoint y: 137, endPoint x: 307, endPoint y: 134, distance: 229.0
click at [307, 134] on div "SearchWithCriteriabf7c202d-c132-4914-b65c-aeaaa2314579 Work Title So Hatred" at bounding box center [784, 141] width 1113 height 41
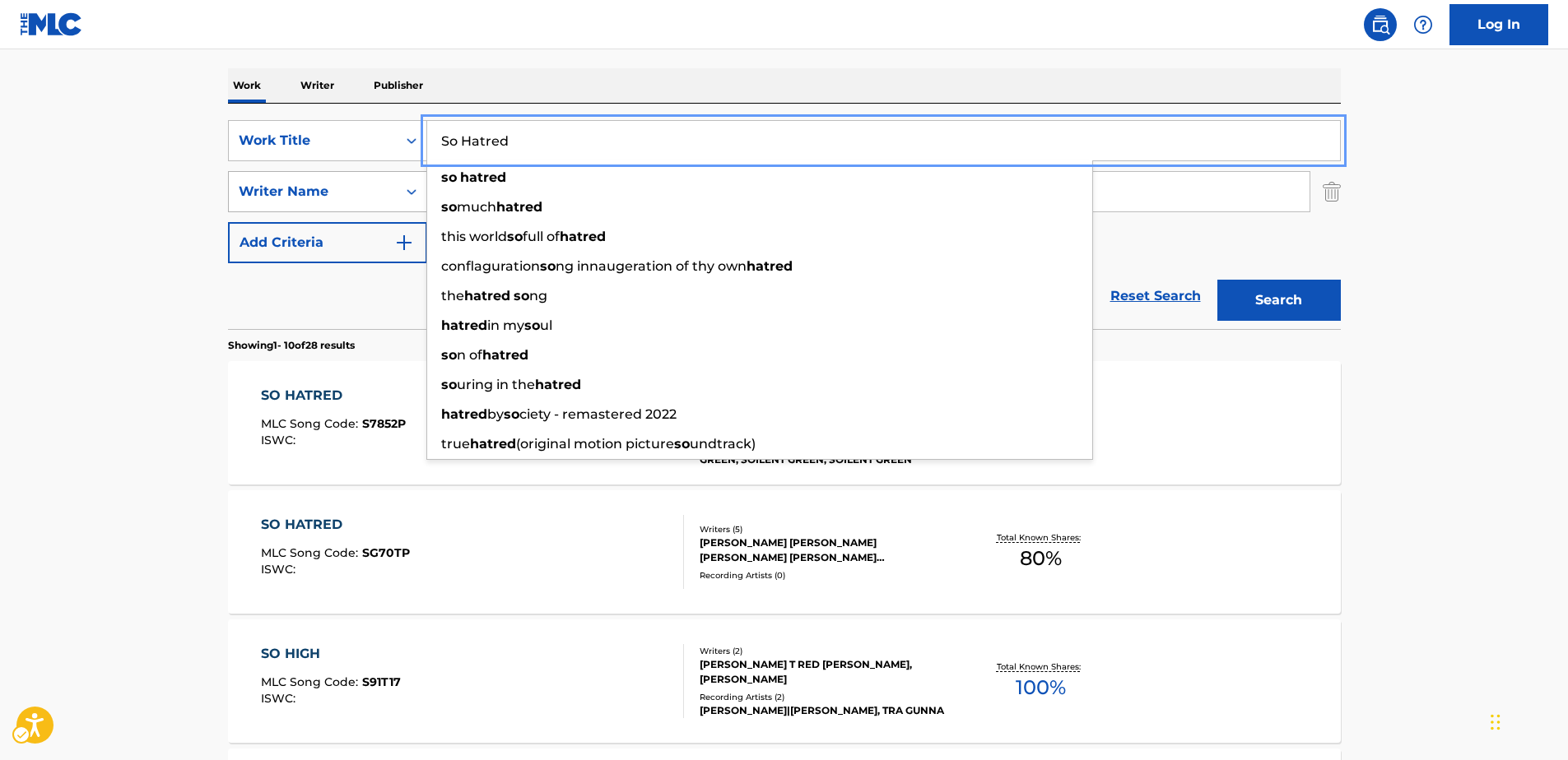
paste input "Night On The Appalachian Trail"
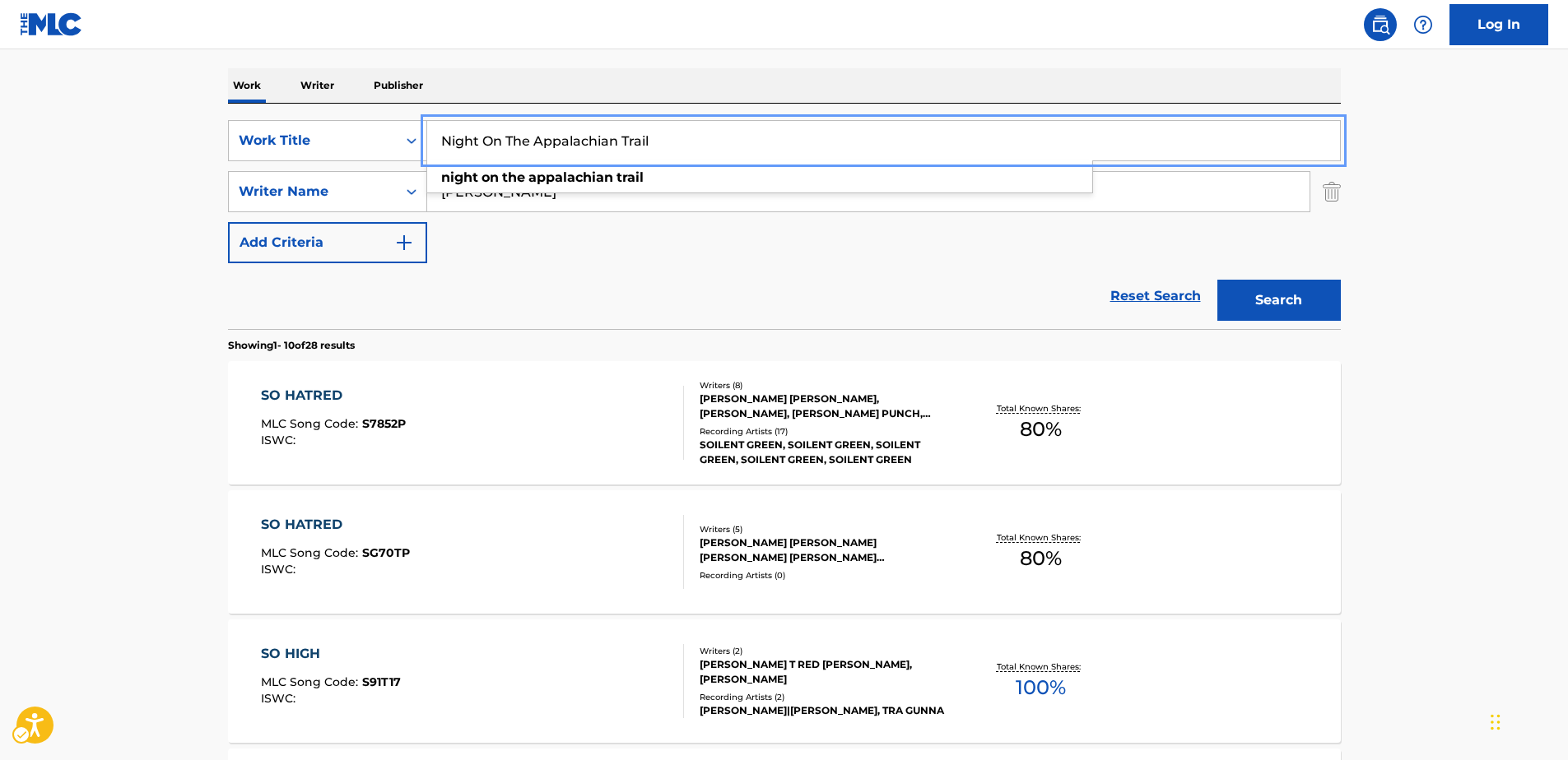
type input "Night On The Appalachian Trail"
drag, startPoint x: 571, startPoint y: 273, endPoint x: 449, endPoint y: 208, distance: 138.2
click at [571, 273] on div "Reset Search Search" at bounding box center [784, 295] width 1113 height 66
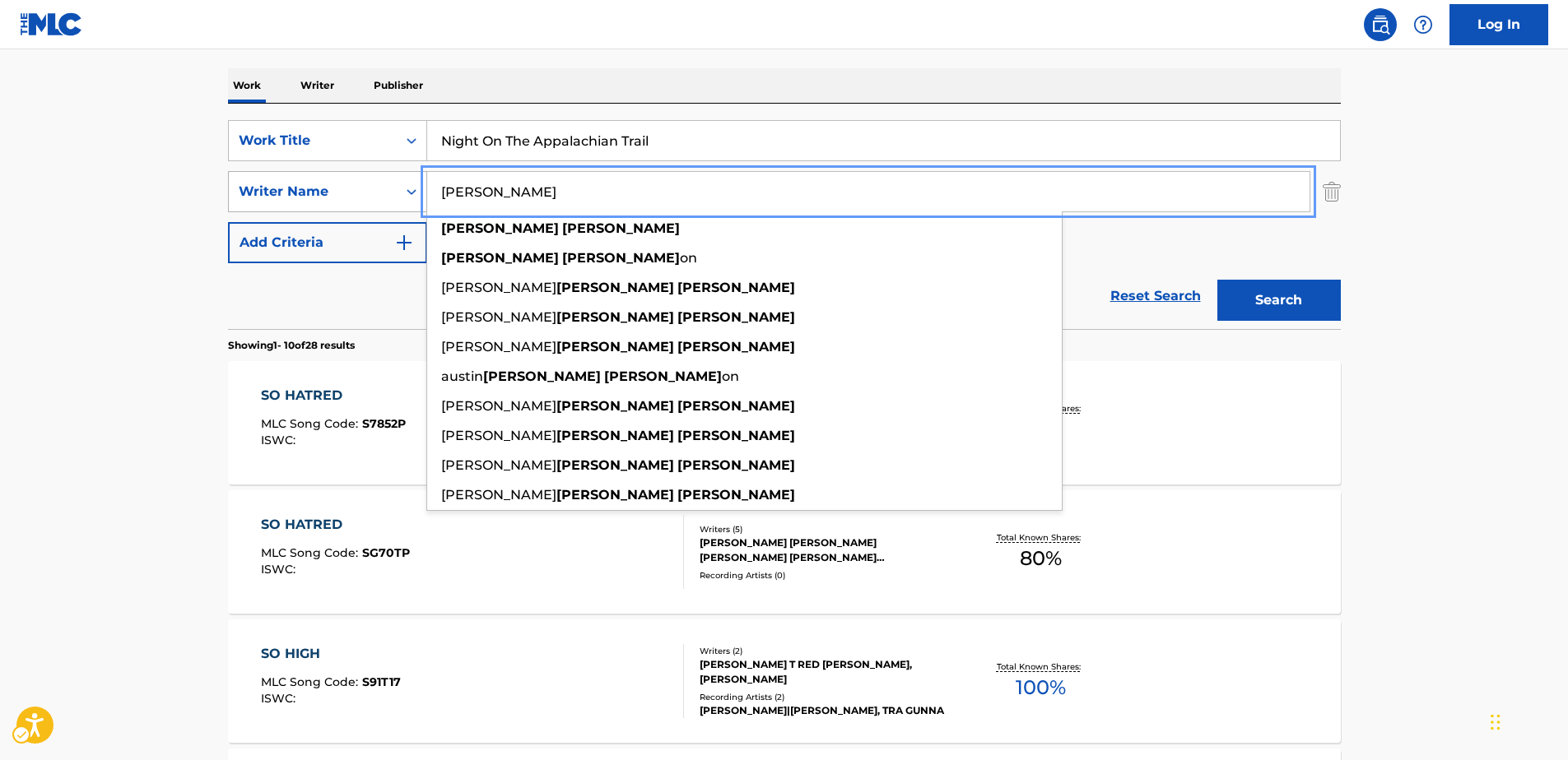
drag, startPoint x: 516, startPoint y: 191, endPoint x: 311, endPoint y: 182, distance: 205.2
click at [311, 182] on div "SearchWithCriteriaac5ad643-7940-46ad-a958-aadeeaf9165f Writer Name [PERSON_NAME…" at bounding box center [784, 192] width 1113 height 41
paste input "Nature Tribe"
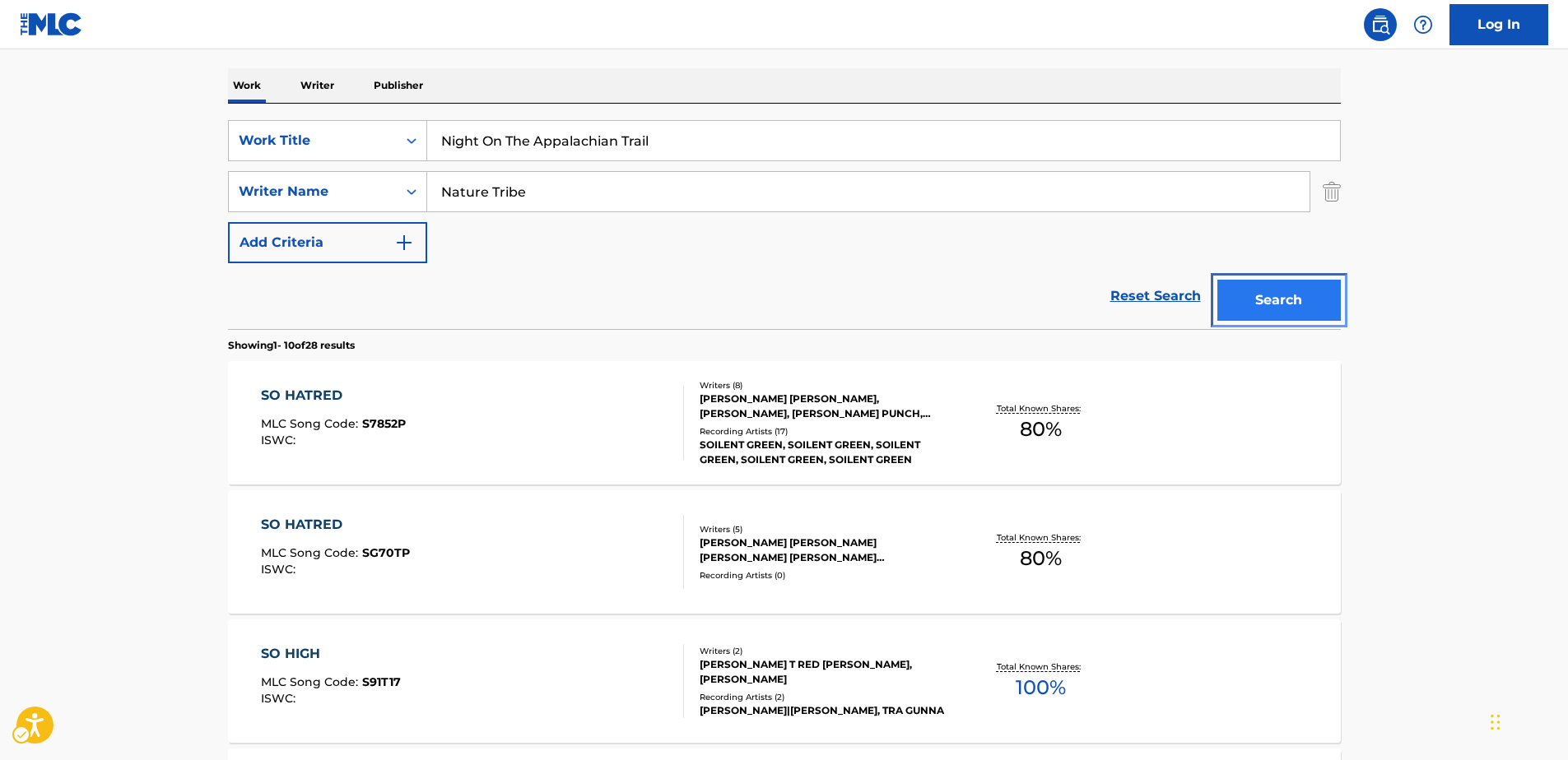
click at [1237, 310] on button "Search" at bounding box center [1279, 301] width 124 height 41
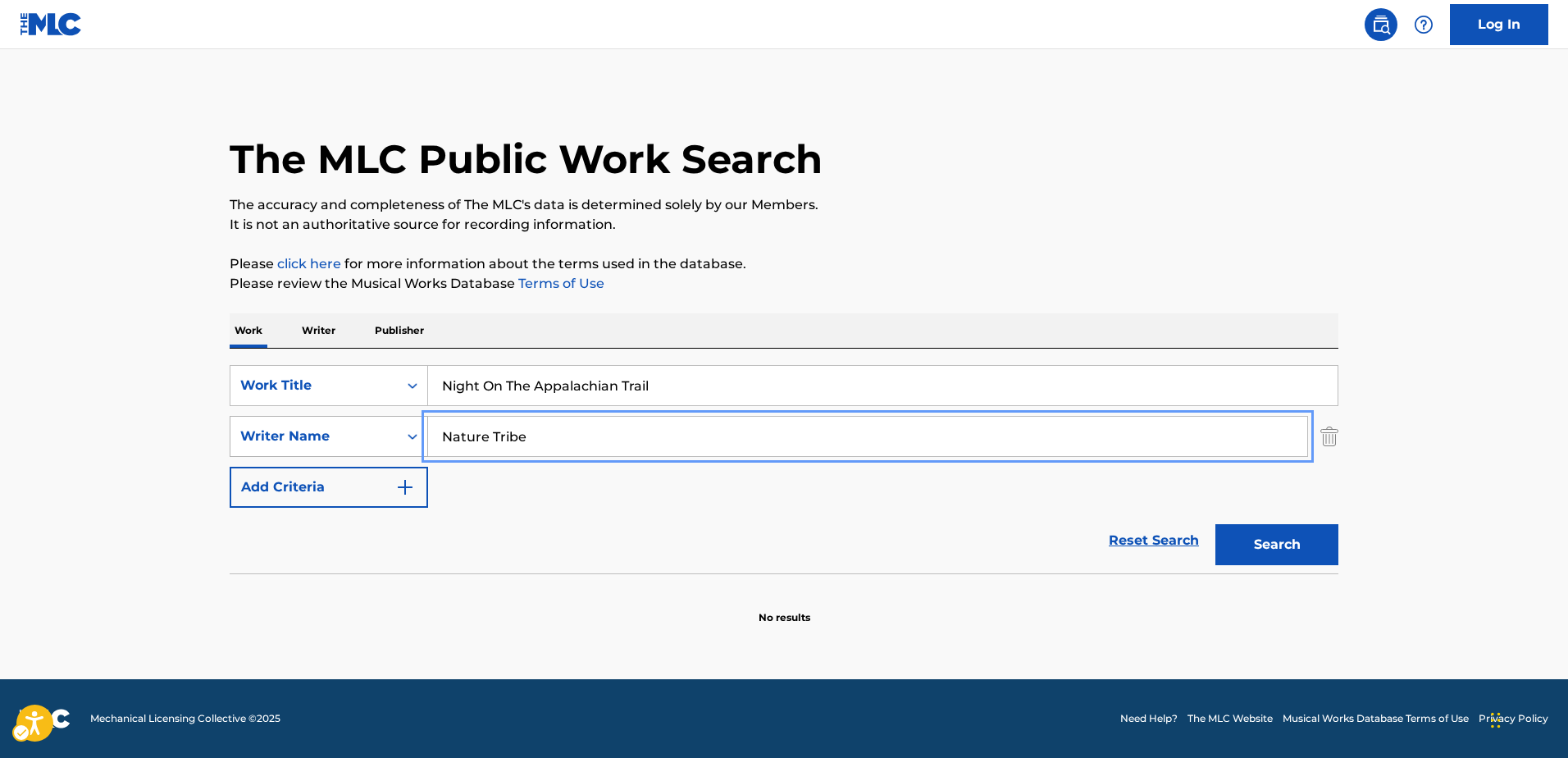
drag, startPoint x: 551, startPoint y: 429, endPoint x: 367, endPoint y: 425, distance: 184.0
click at [367, 425] on div "SearchWithCriteriaac5ad643-7940-46ad-a958-aadeeaf9165f Writer Name Nature Tribe" at bounding box center [784, 437] width 1109 height 41
paste input "[PERSON_NAME] [PERSON_NAME]"
type input "[PERSON_NAME] [PERSON_NAME]"
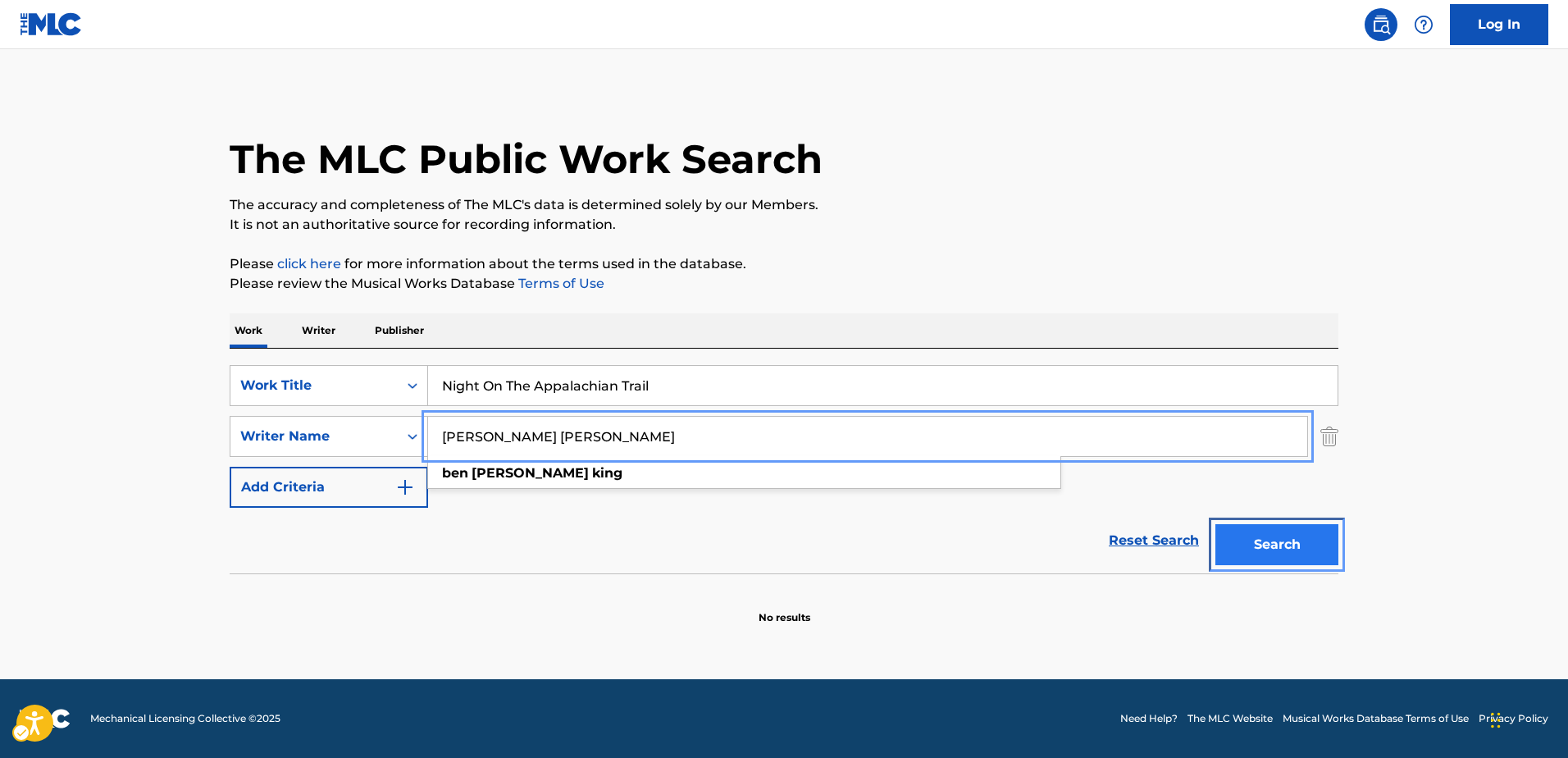
click at [1243, 545] on button "Search" at bounding box center [1277, 545] width 123 height 41
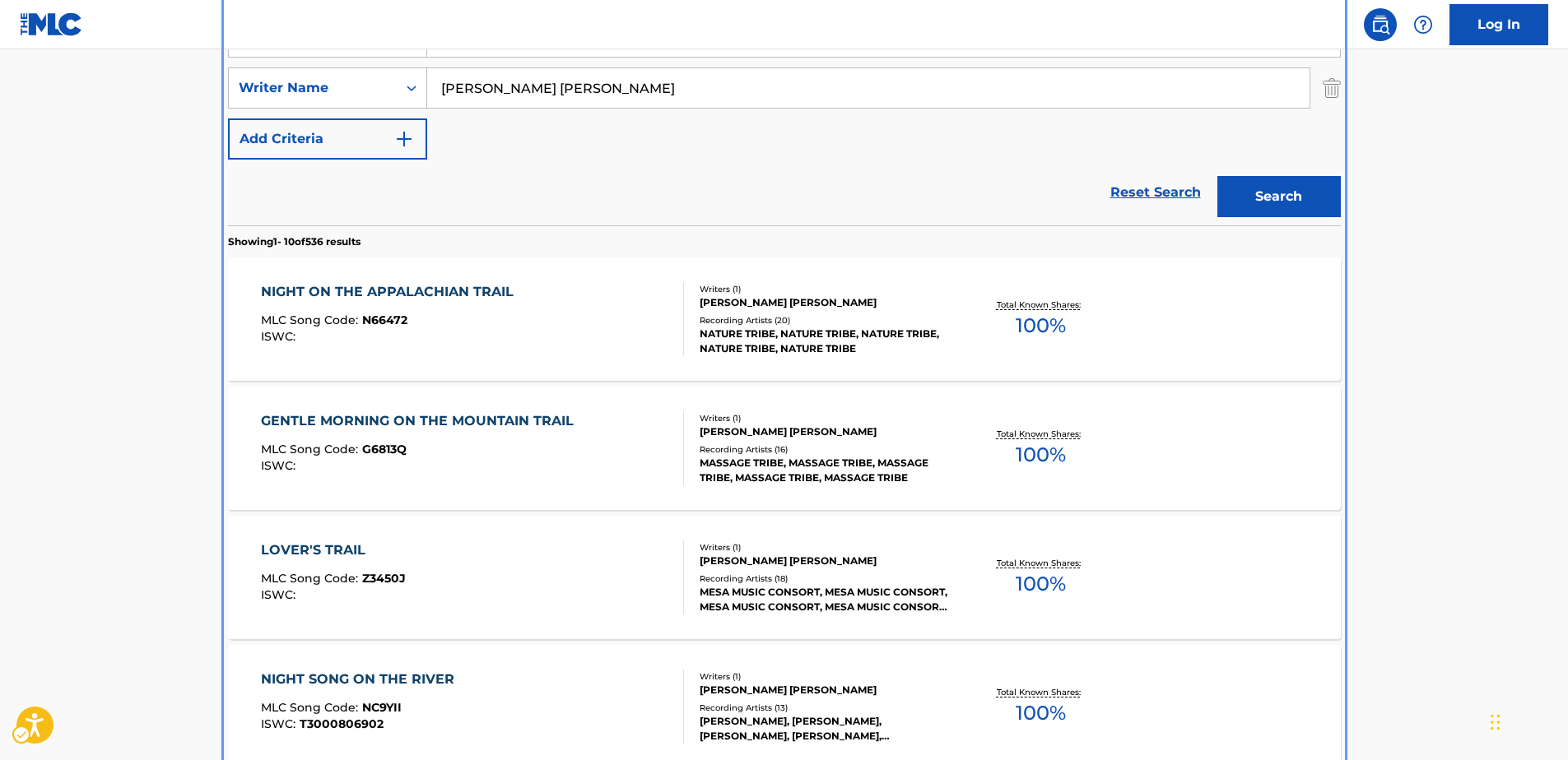
scroll to position [185, 0]
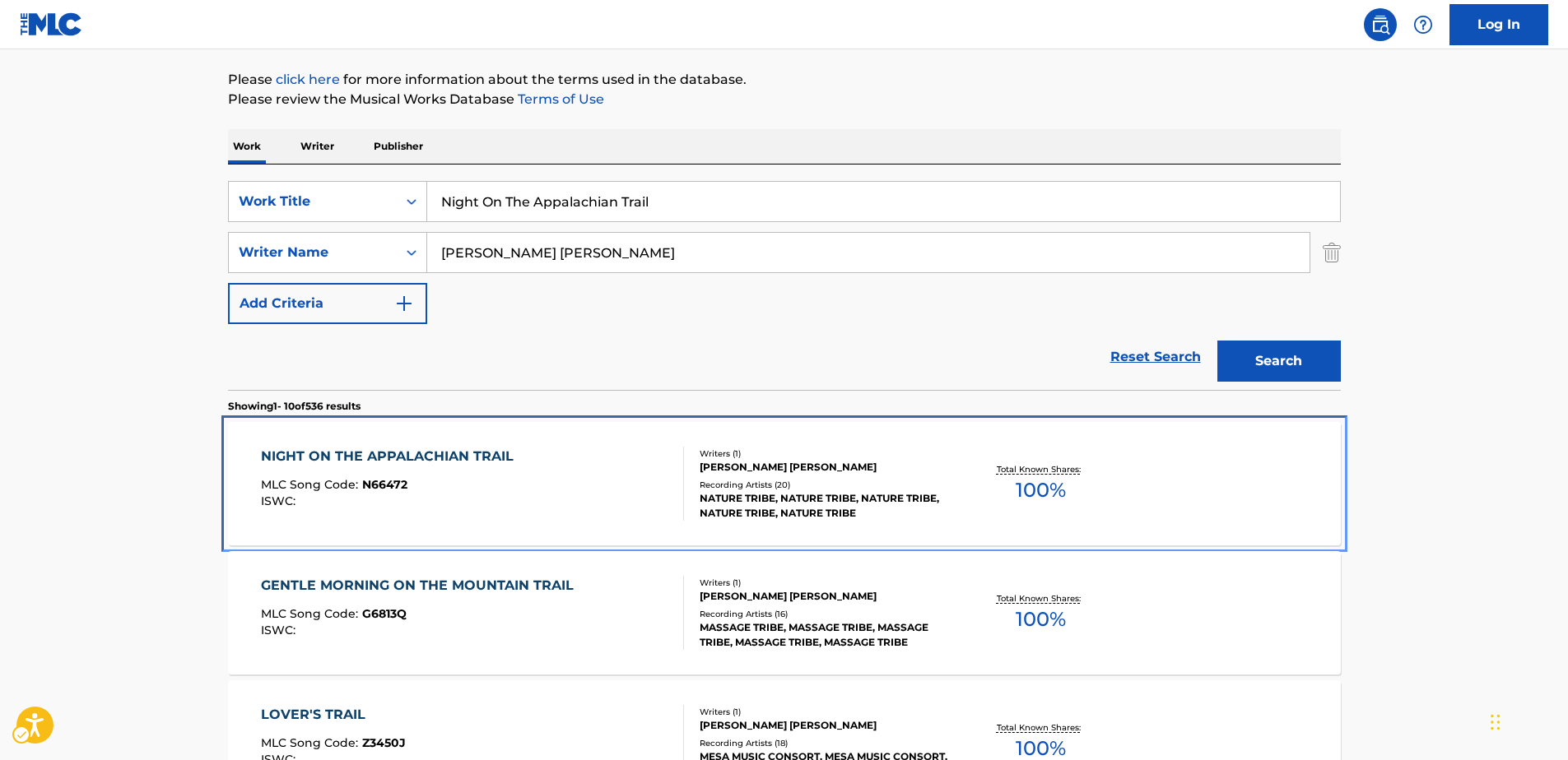
click at [342, 455] on div "NIGHT ON THE APPALACHIAN TRAIL" at bounding box center [391, 457] width 261 height 20
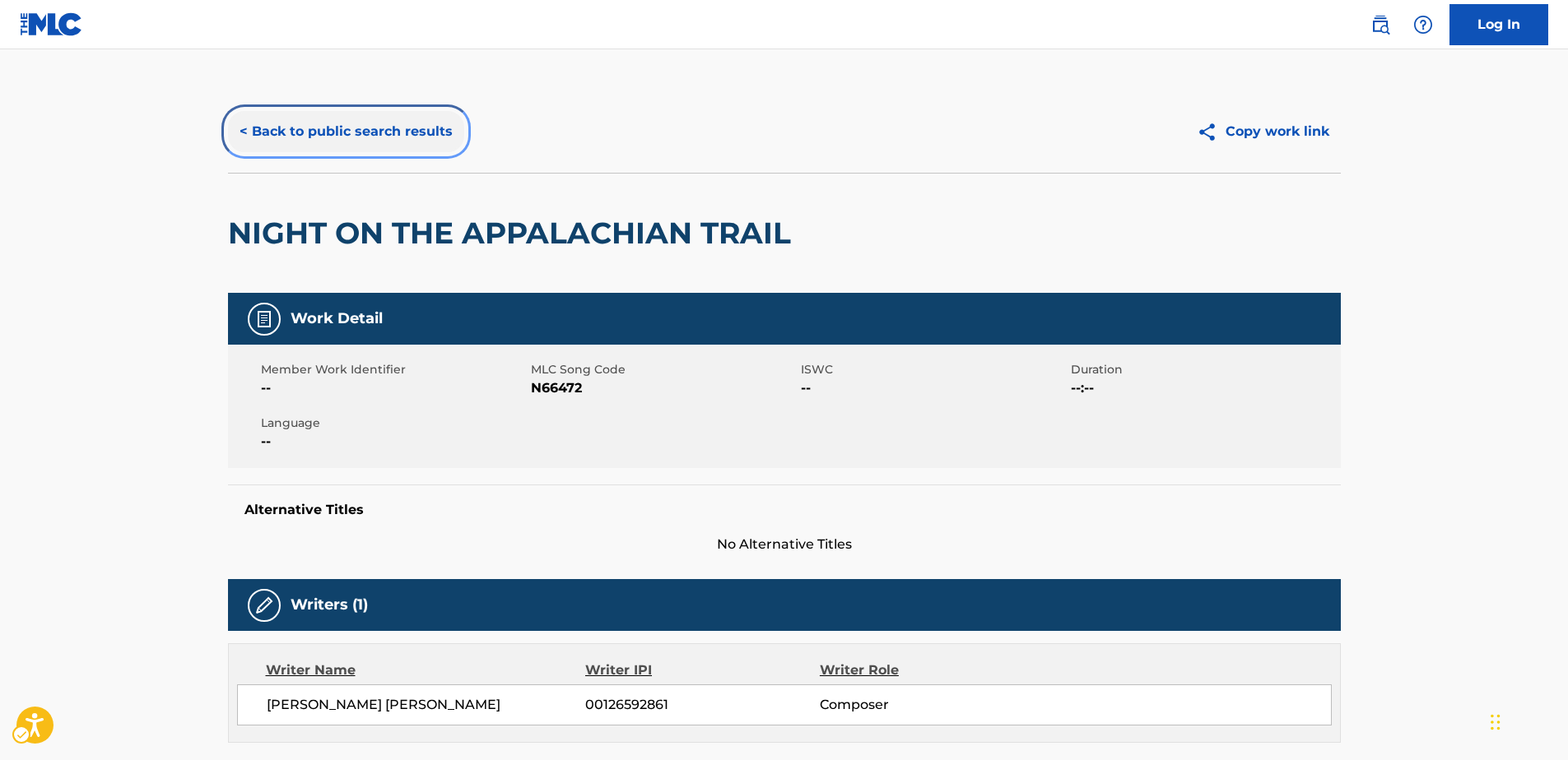
click at [357, 123] on button "< Back to public search results" at bounding box center [346, 132] width 236 height 41
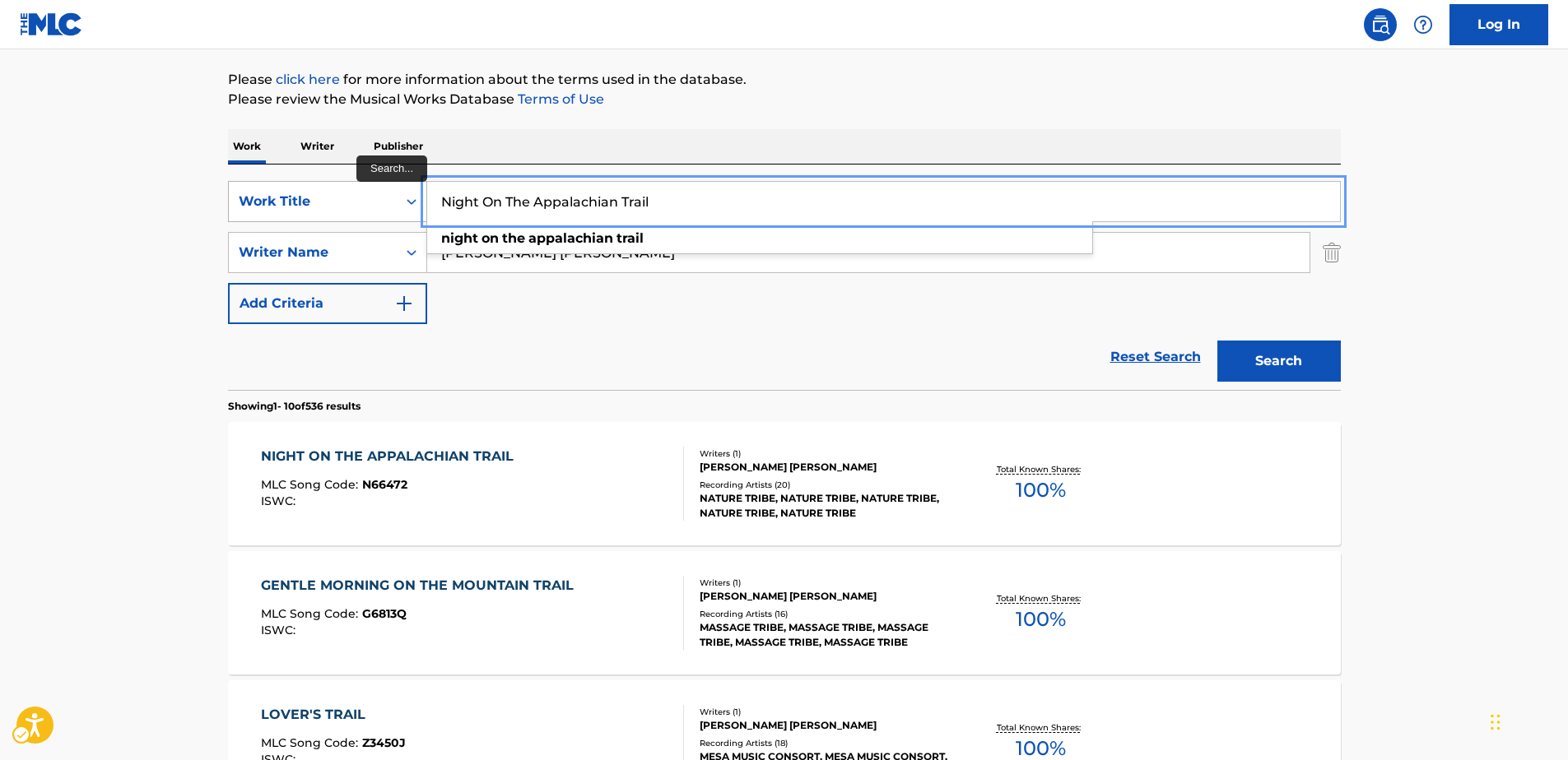
drag, startPoint x: 493, startPoint y: 197, endPoint x: 255, endPoint y: 197, distance: 238.0
paste input "WE ARE (FEAT. [PERSON_NAME])"
type input "WE ARE (FEAT. [PERSON_NAME])"
click at [593, 333] on div "Reset Search Search" at bounding box center [784, 356] width 1113 height 66
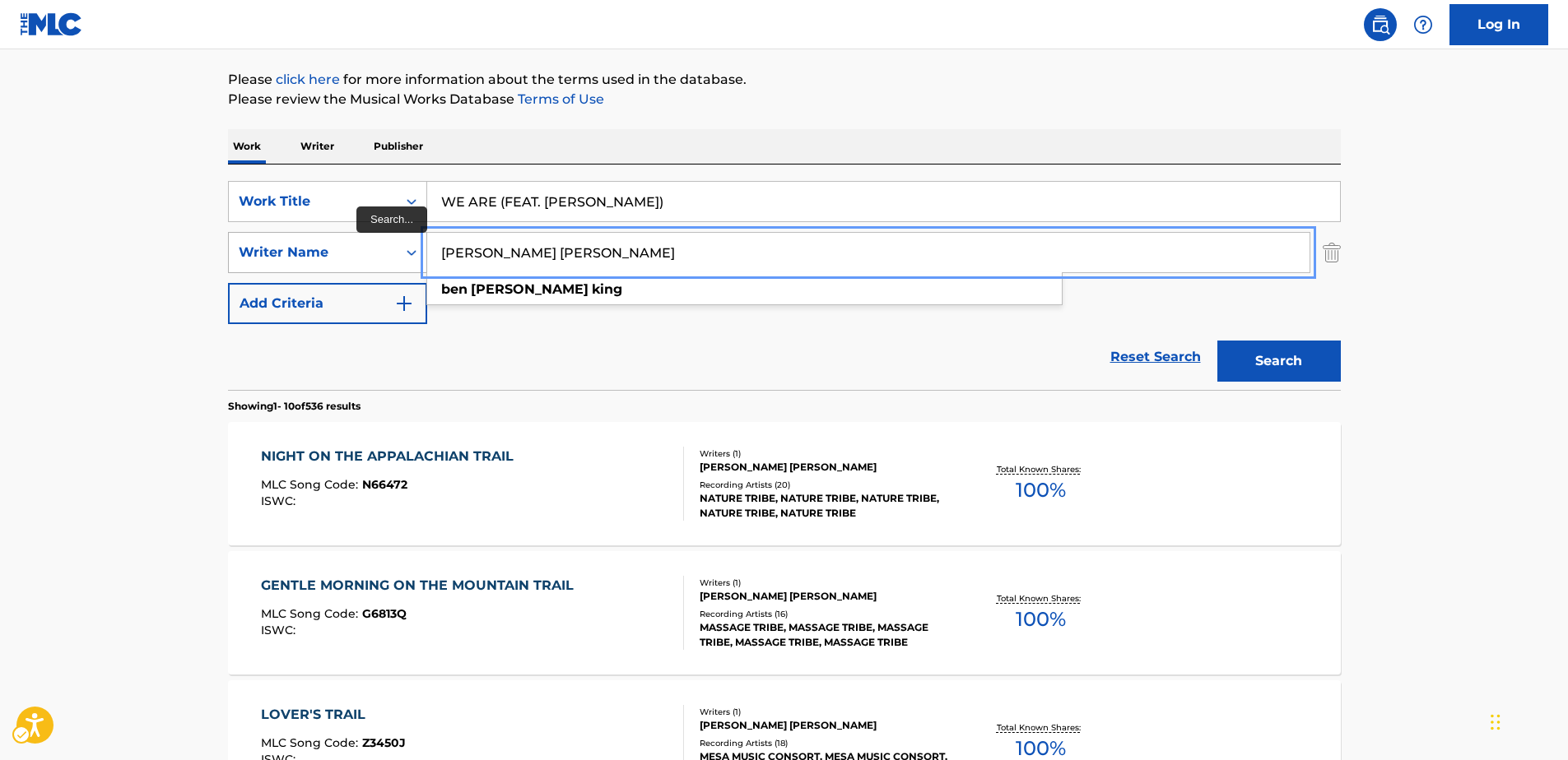
drag, startPoint x: 574, startPoint y: 253, endPoint x: 294, endPoint y: 251, distance: 280.0
paste input "[PERSON_NAME] [PERSON_NAME]"
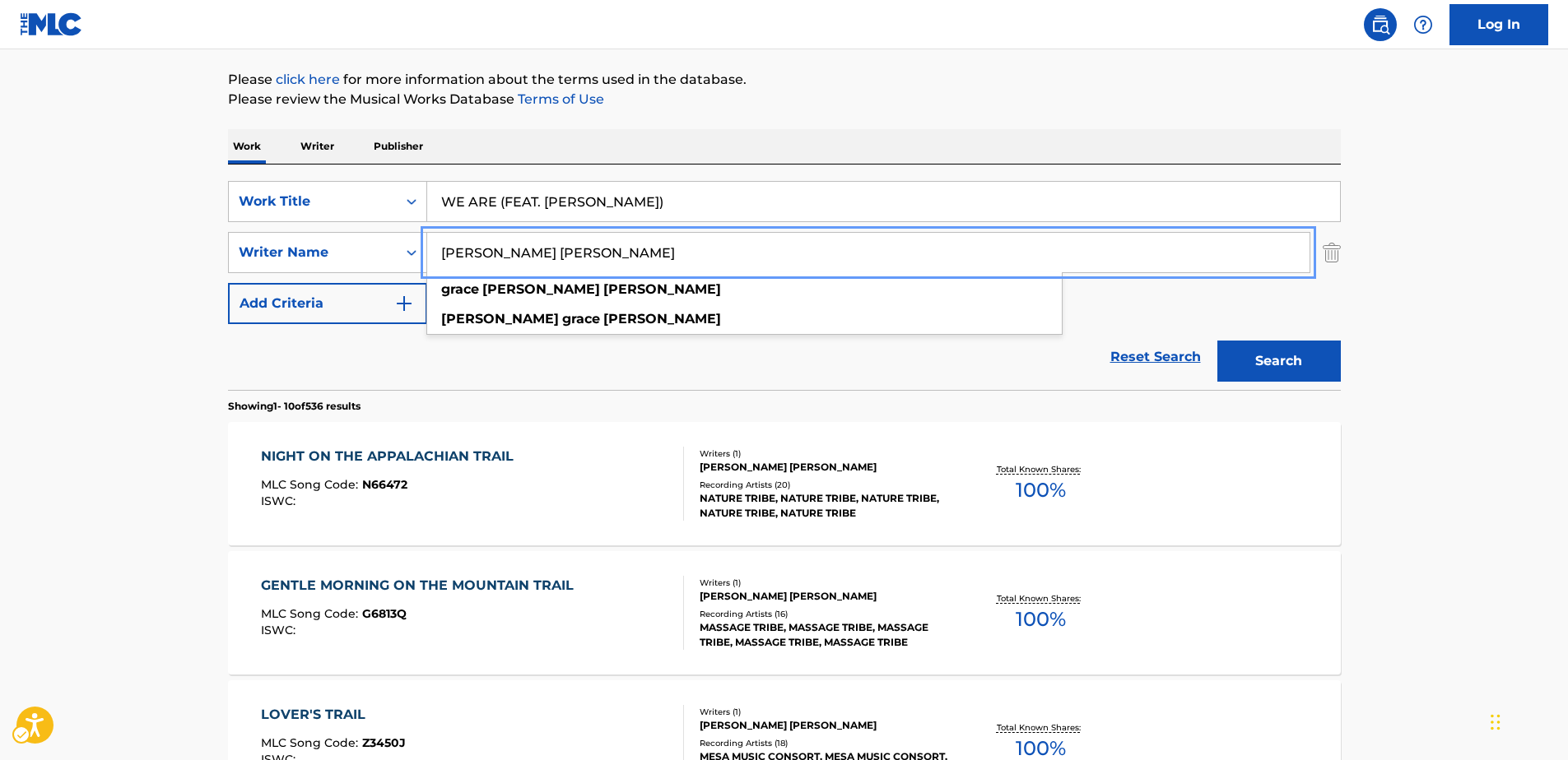
type input "[PERSON_NAME] [PERSON_NAME]"
click at [1287, 361] on button "Search" at bounding box center [1279, 362] width 124 height 41
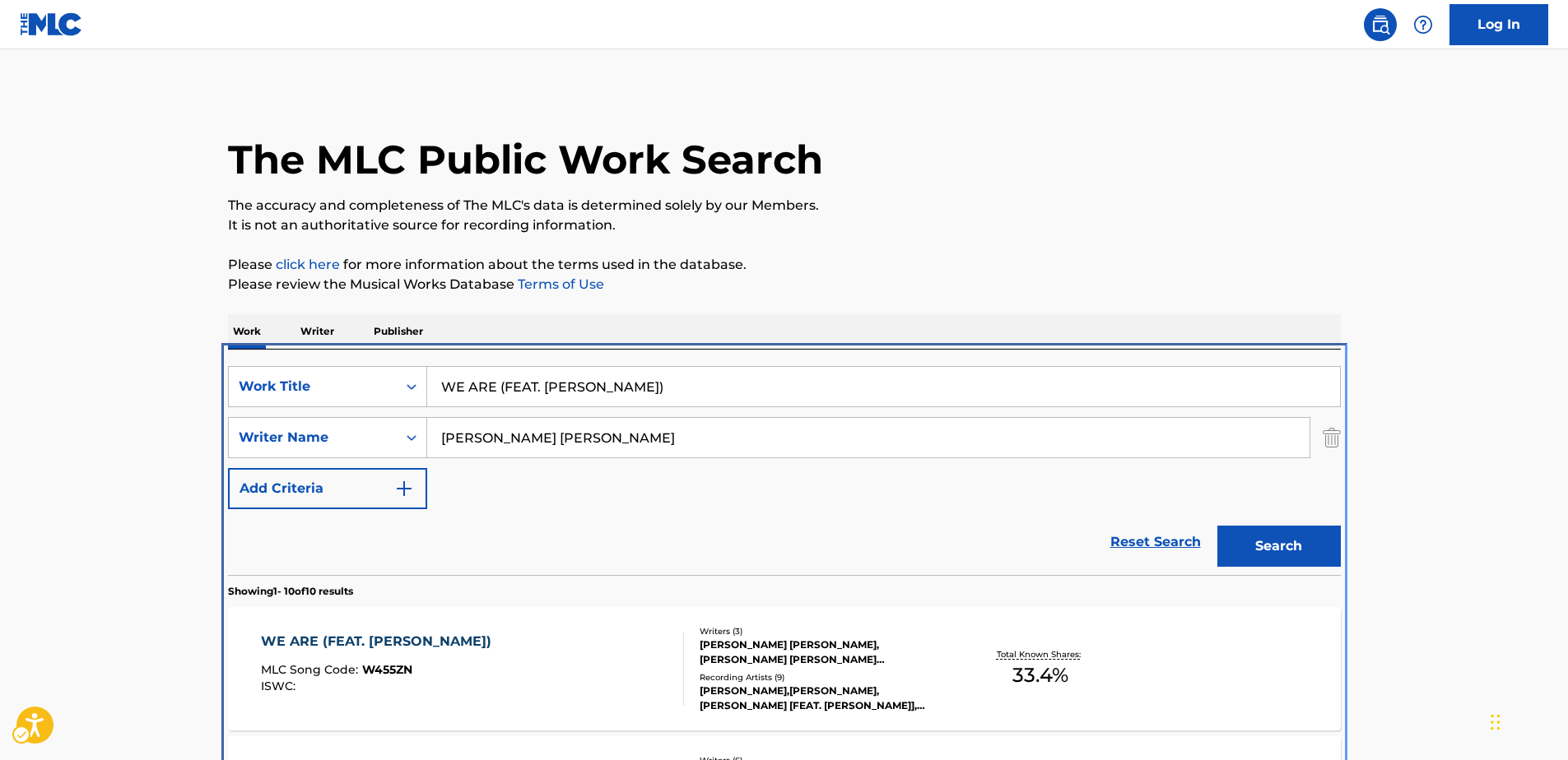
scroll to position [350, 0]
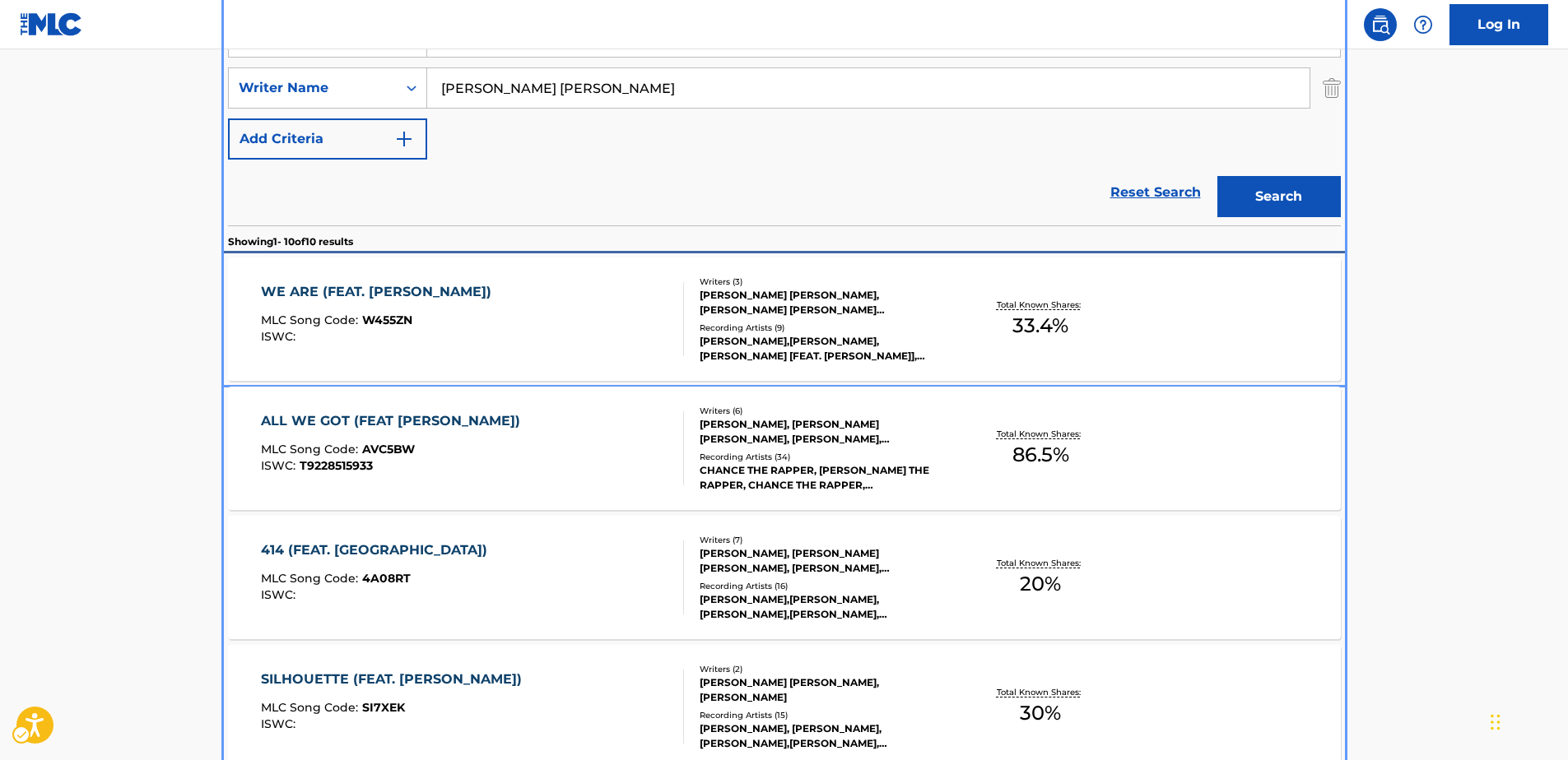
click at [398, 291] on div "WE ARE (FEAT. [PERSON_NAME])" at bounding box center [381, 293] width 239 height 20
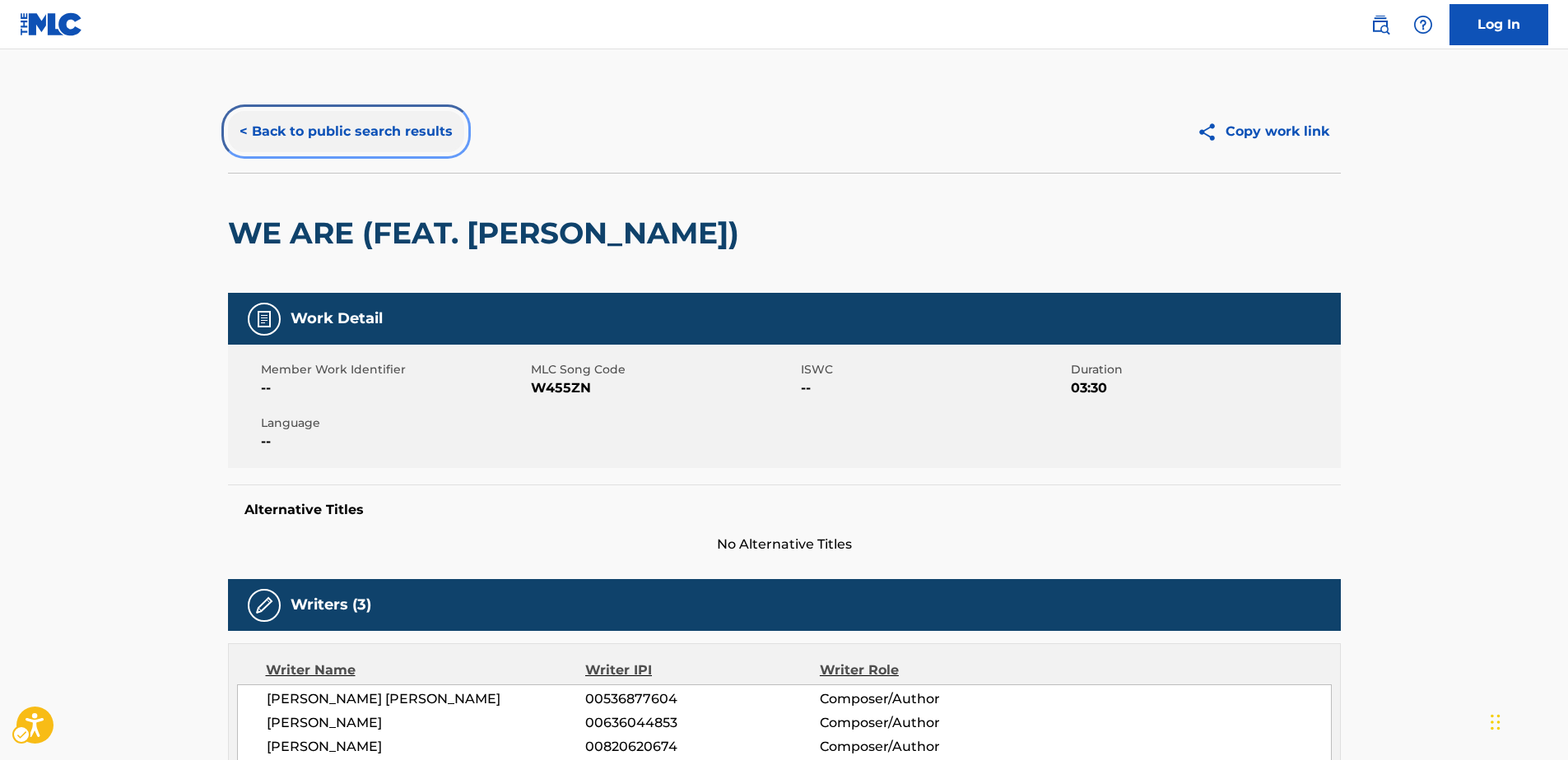
click at [409, 127] on button "< Back to public search results" at bounding box center [346, 132] width 236 height 41
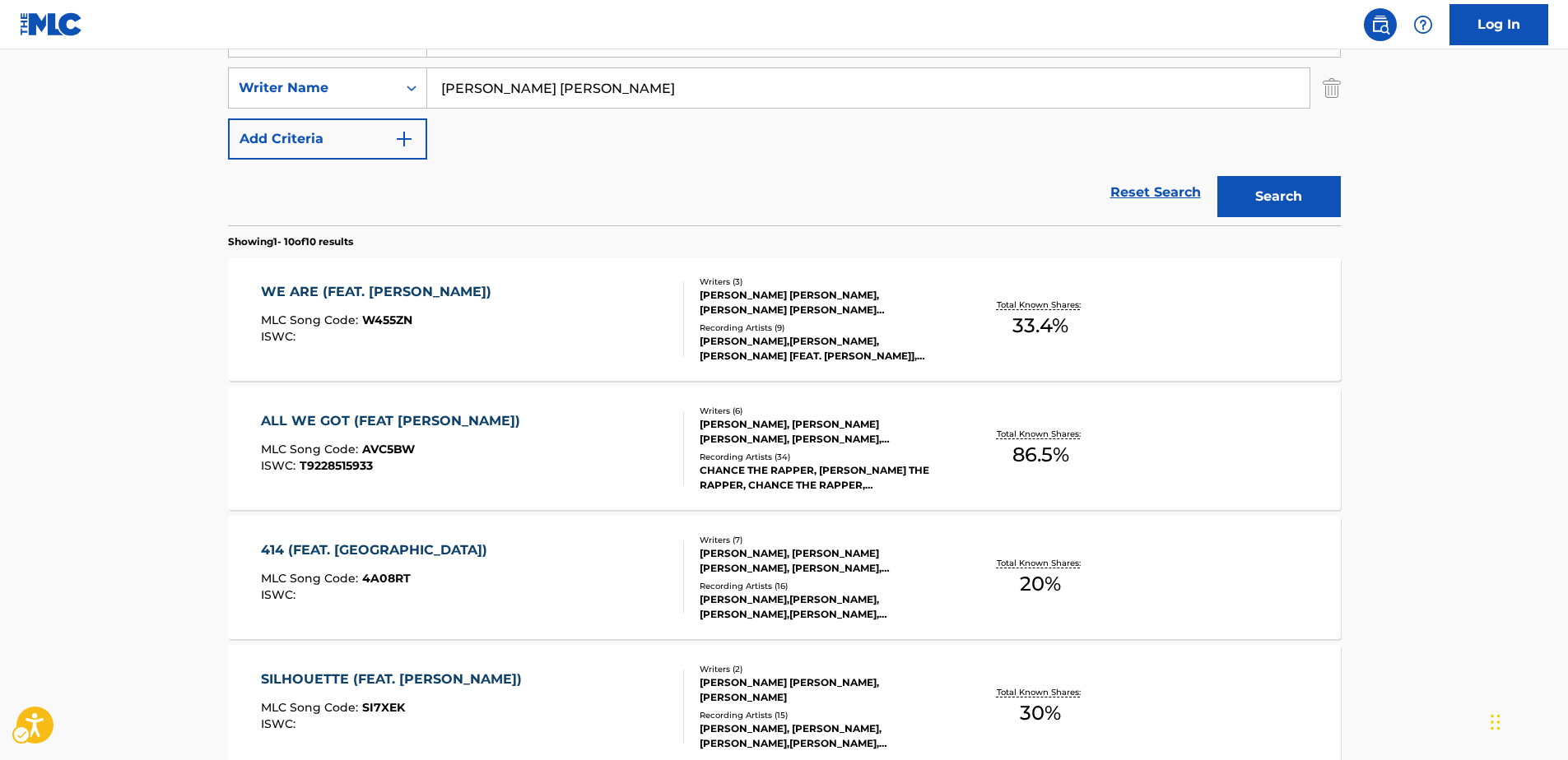
scroll to position [103, 0]
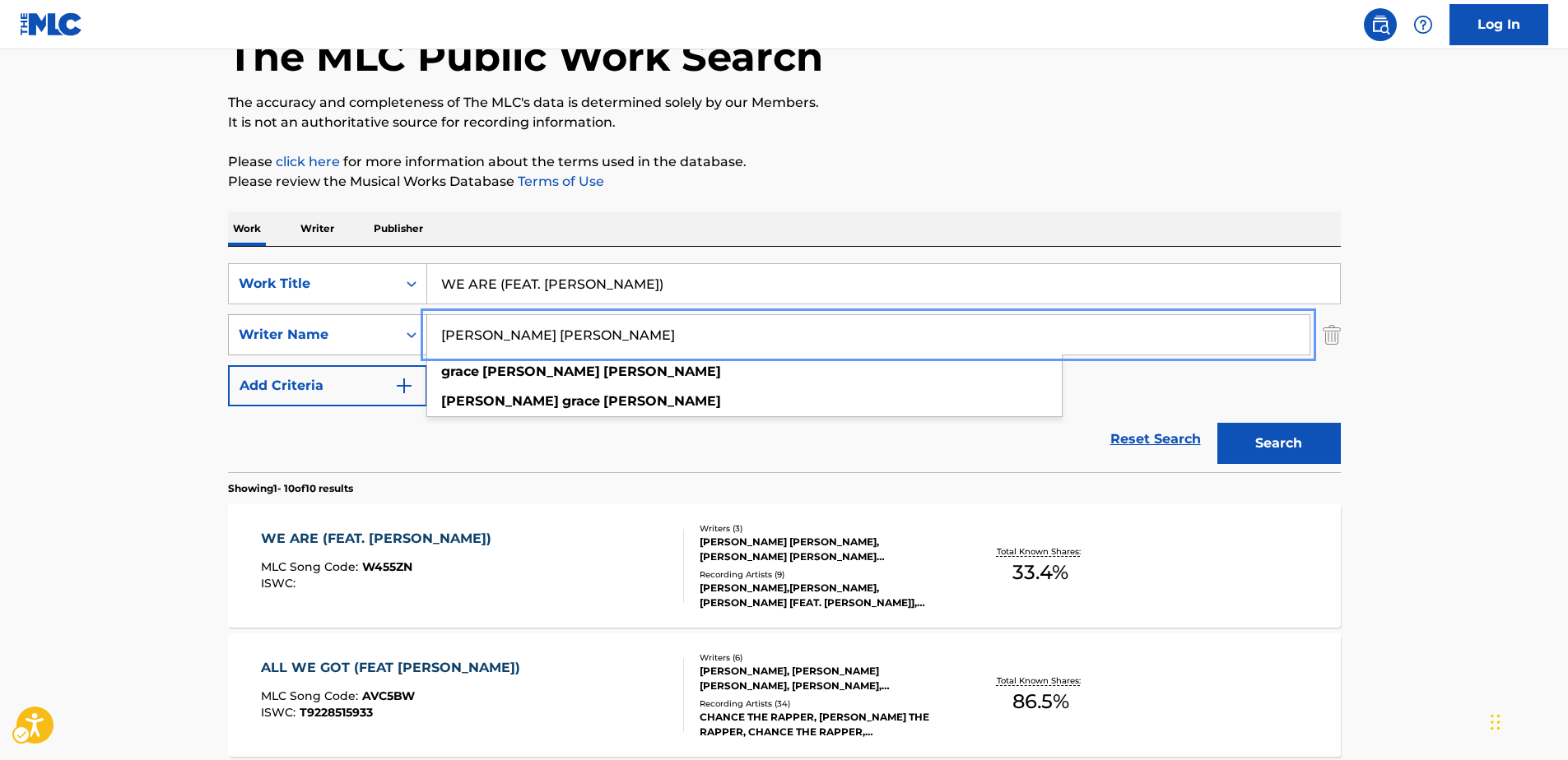
drag, startPoint x: 361, startPoint y: 327, endPoint x: 242, endPoint y: 318, distance: 119.3
paste input "[PERSON_NAME]"
type input "[PERSON_NAME]"
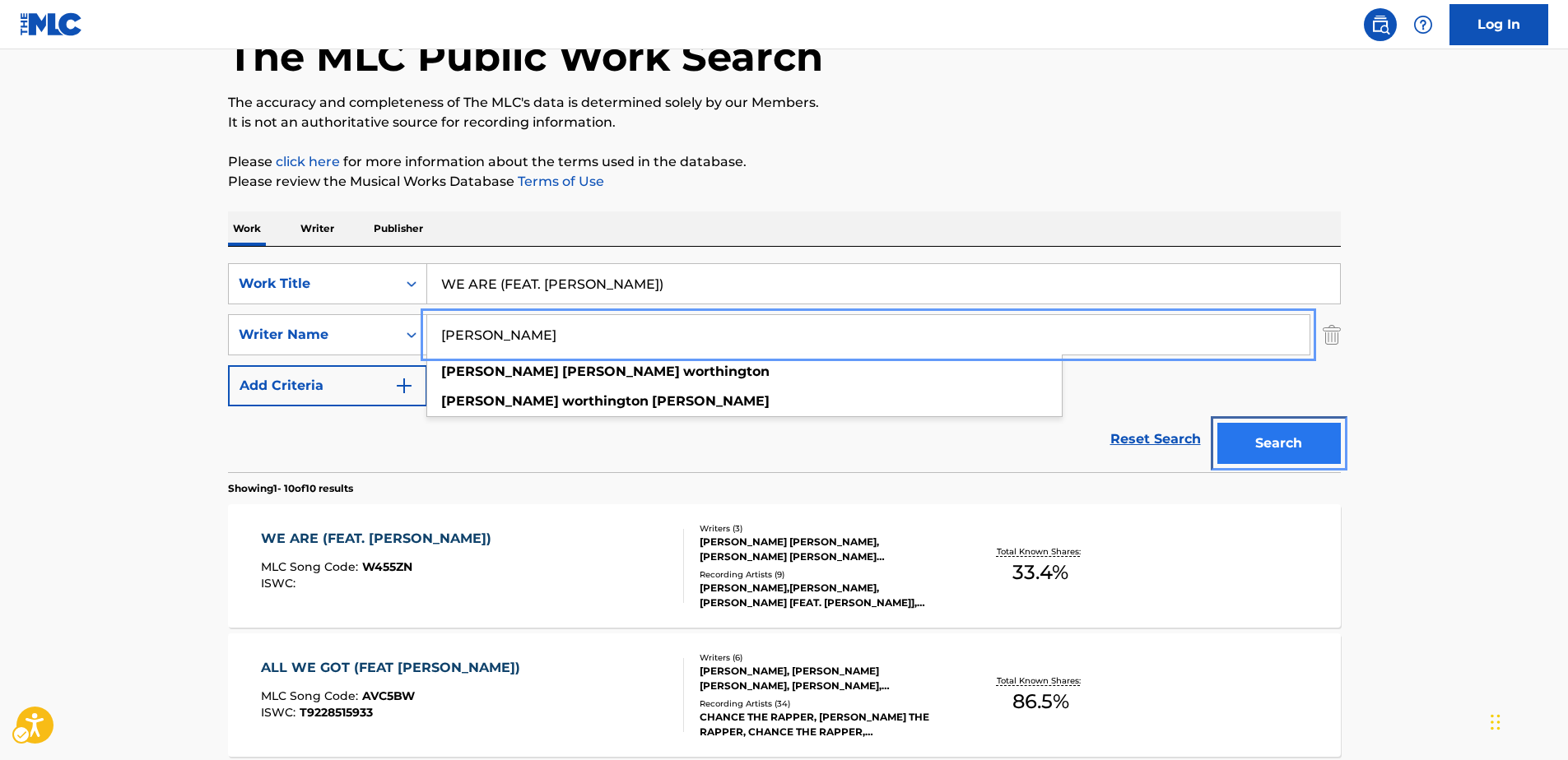
click at [1294, 443] on button "Search" at bounding box center [1279, 443] width 124 height 41
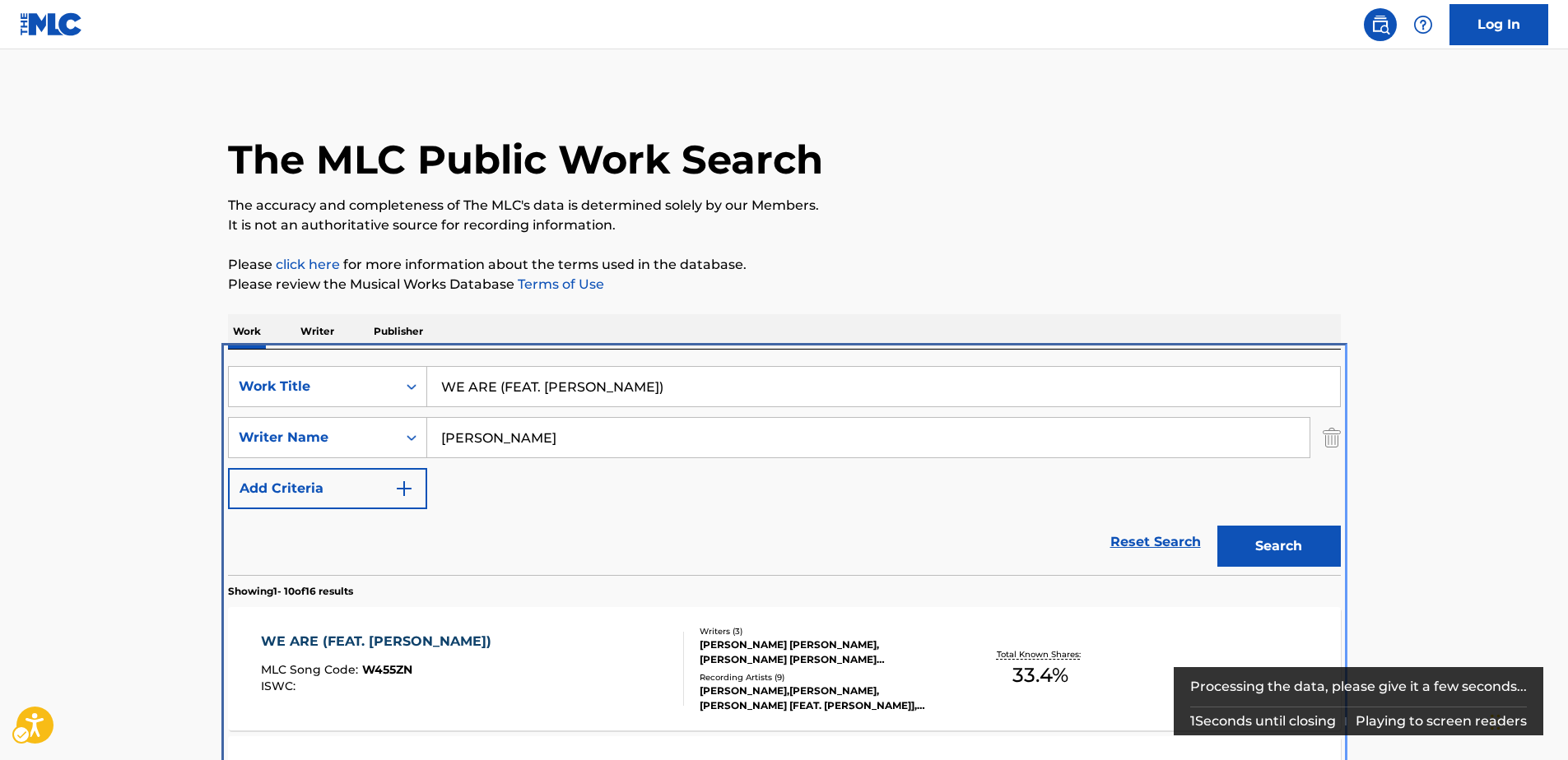
scroll to position [350, 0]
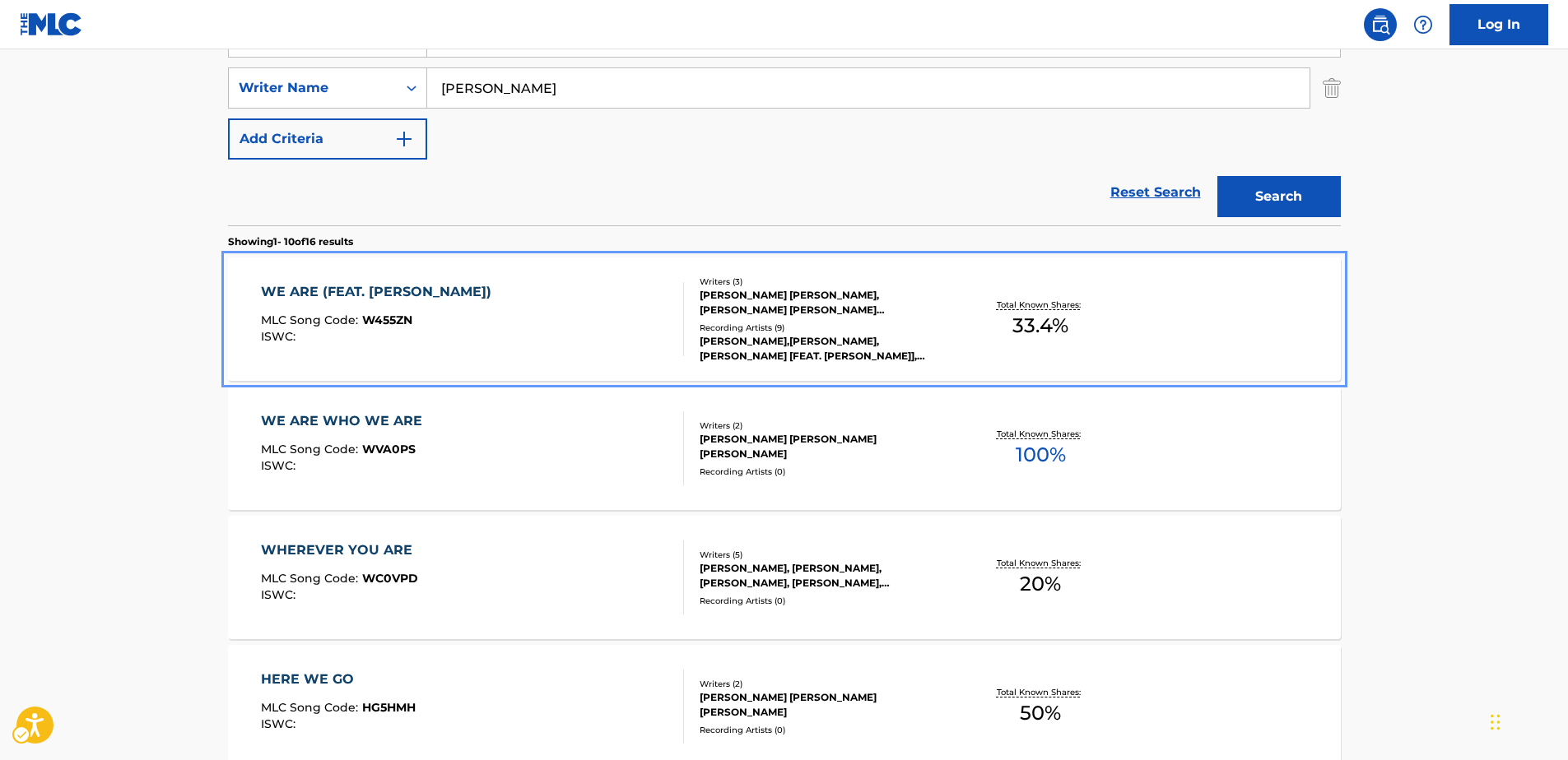
click at [378, 290] on div "WE ARE (FEAT. [PERSON_NAME])" at bounding box center [381, 293] width 239 height 20
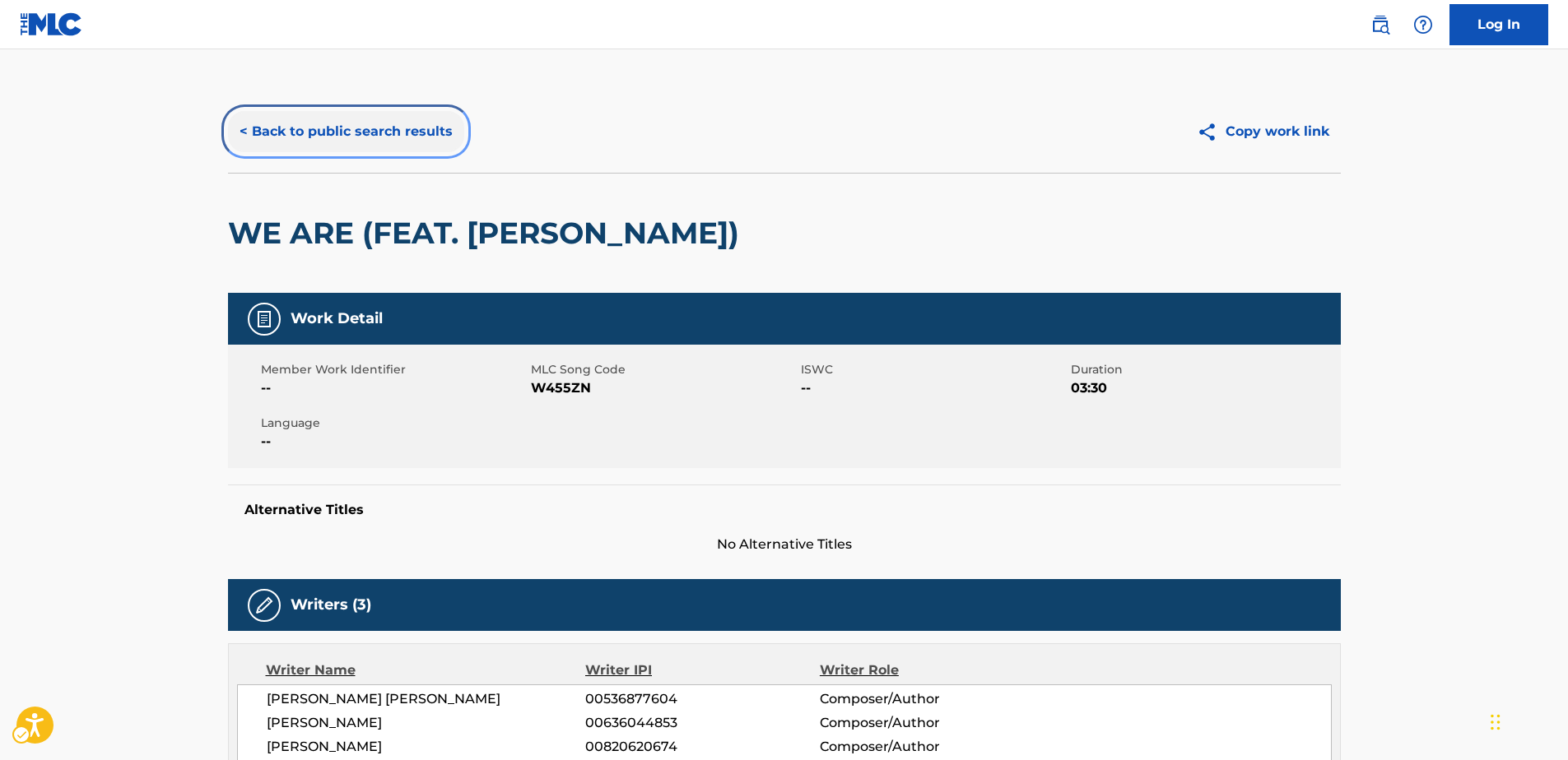
click at [352, 130] on button "< Back to public search results" at bounding box center [346, 132] width 236 height 41
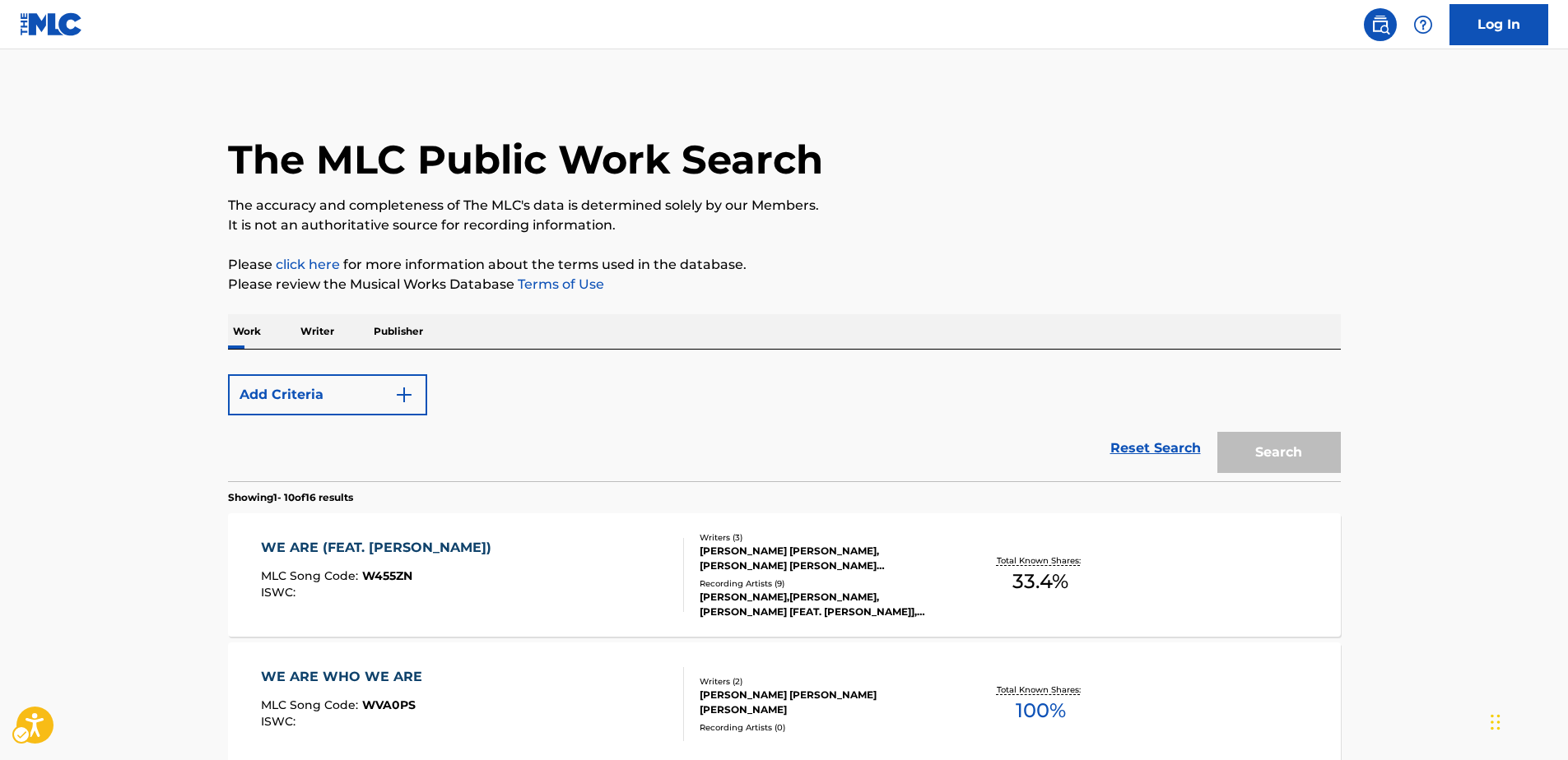
scroll to position [350, 0]
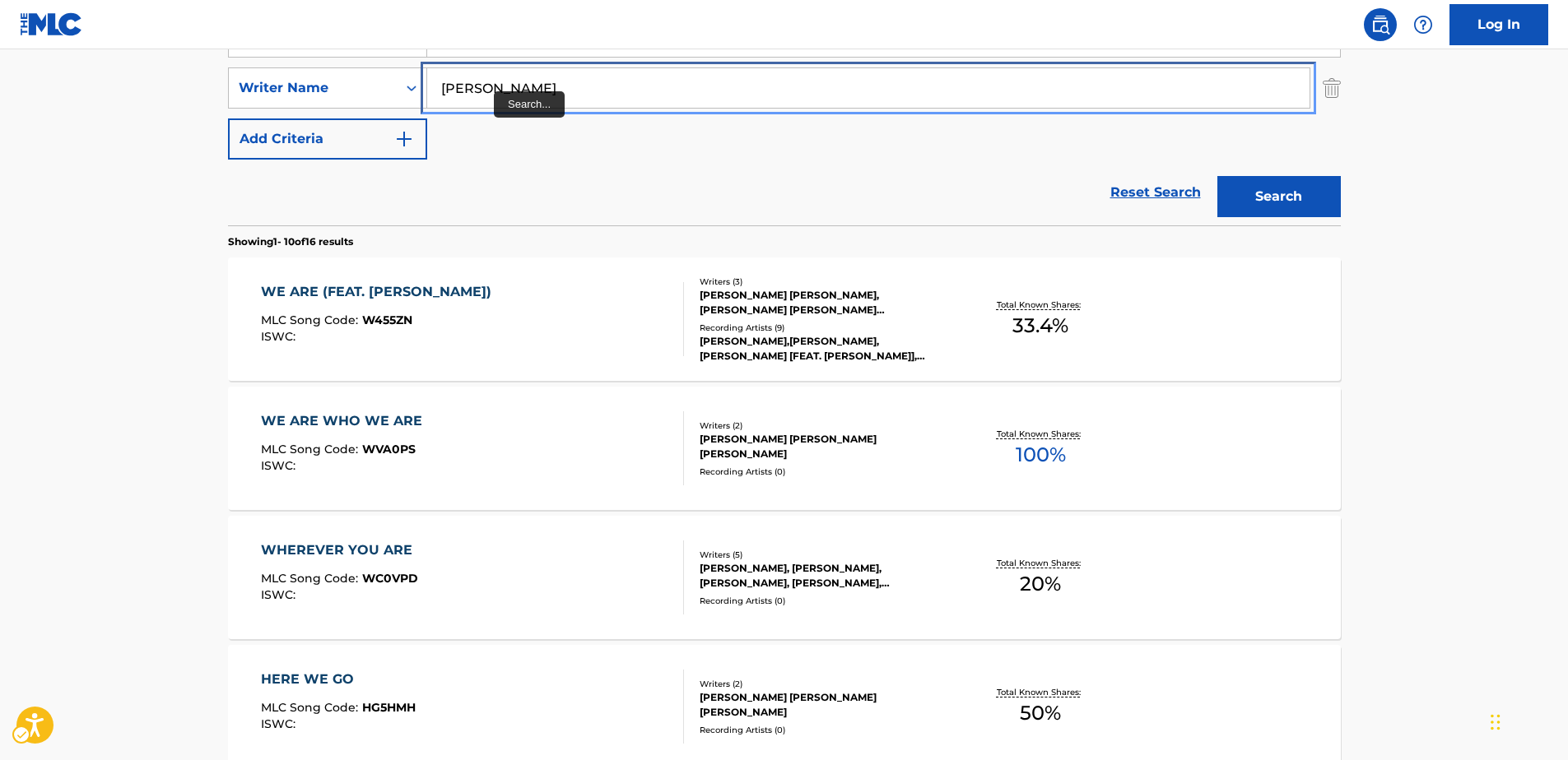
paste input "[PERSON_NAME]"
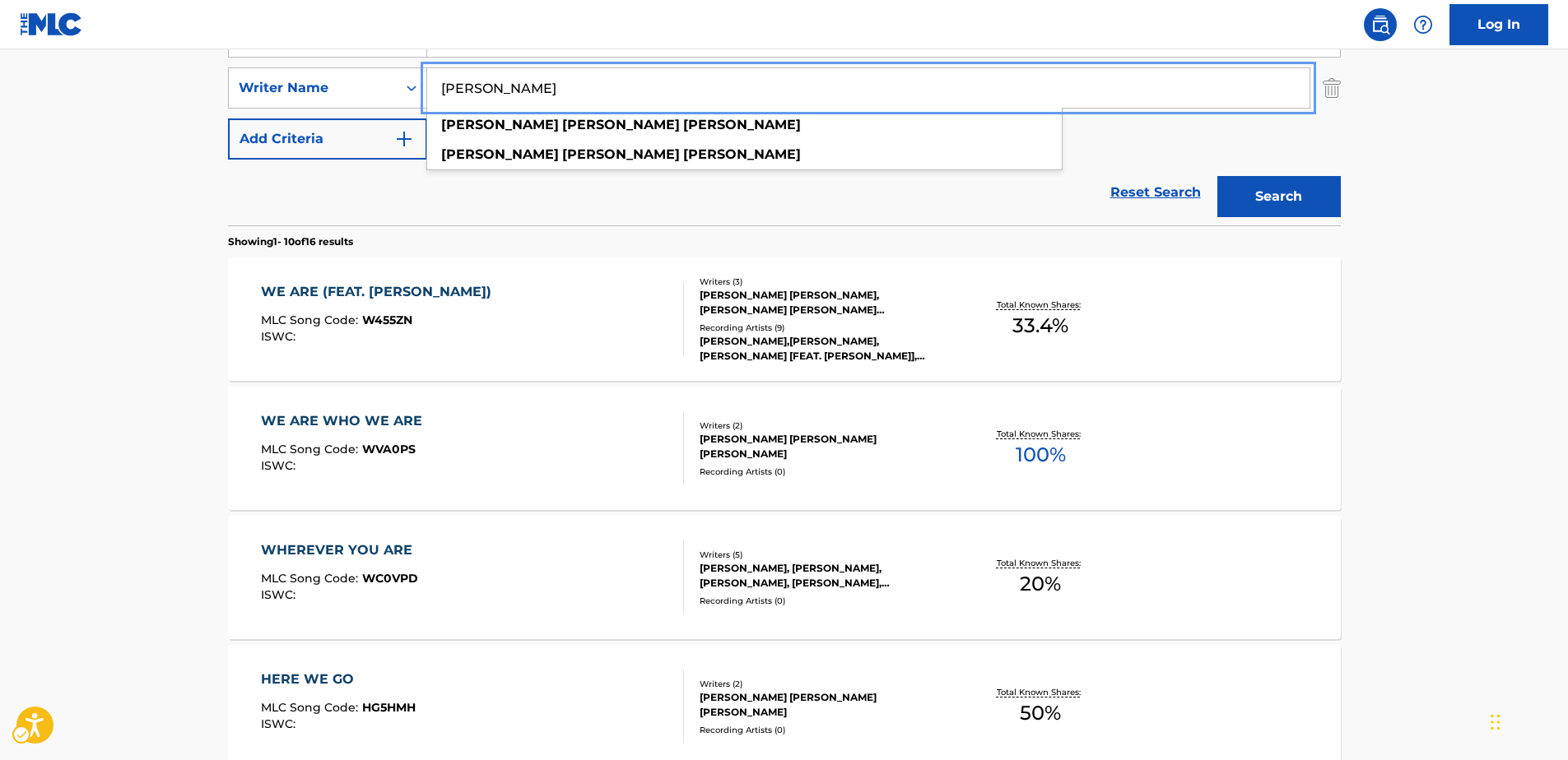
type input "[PERSON_NAME]"
click at [894, 178] on div "Reset Search Search" at bounding box center [784, 192] width 1113 height 66
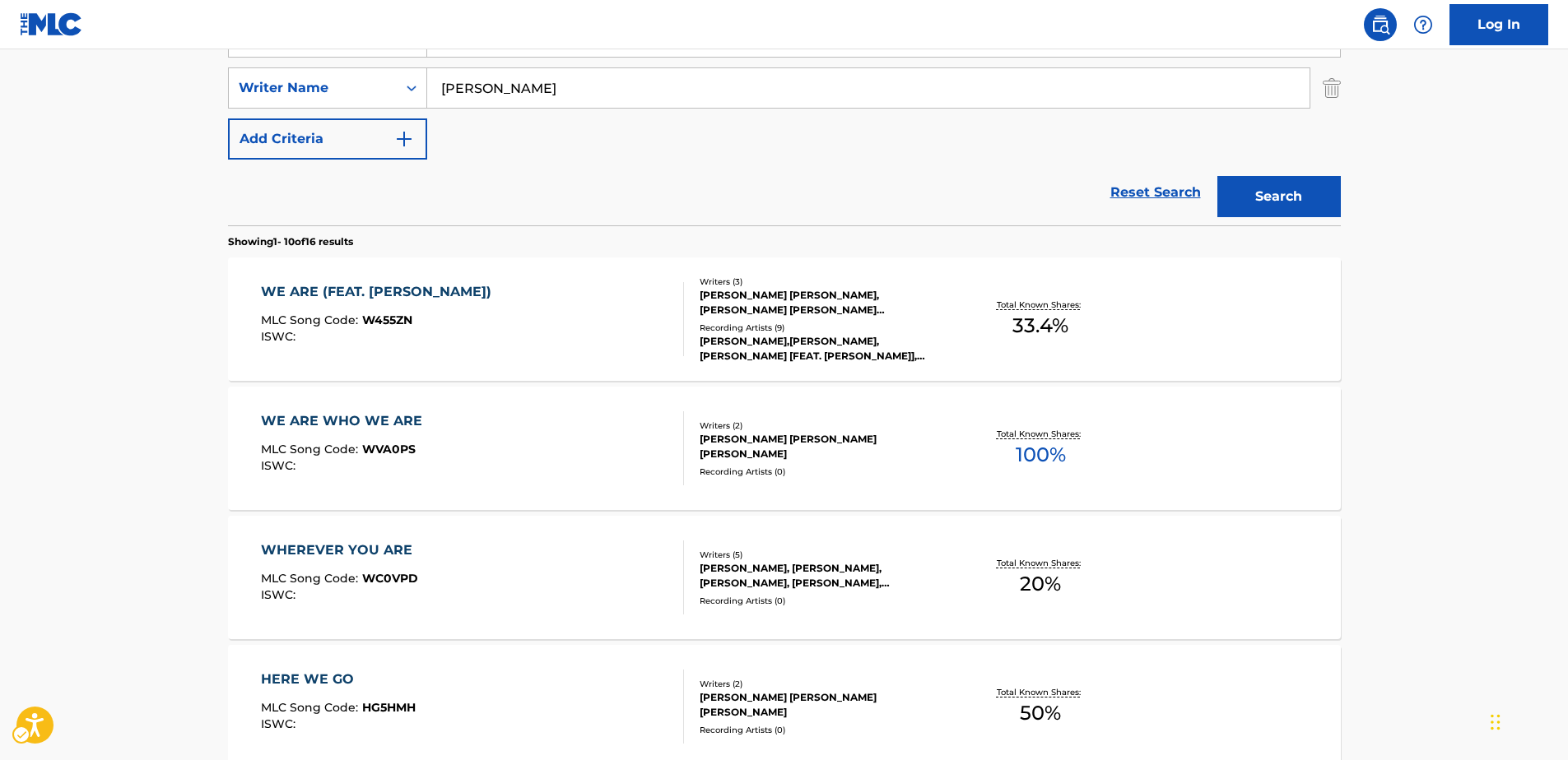
scroll to position [267, 0]
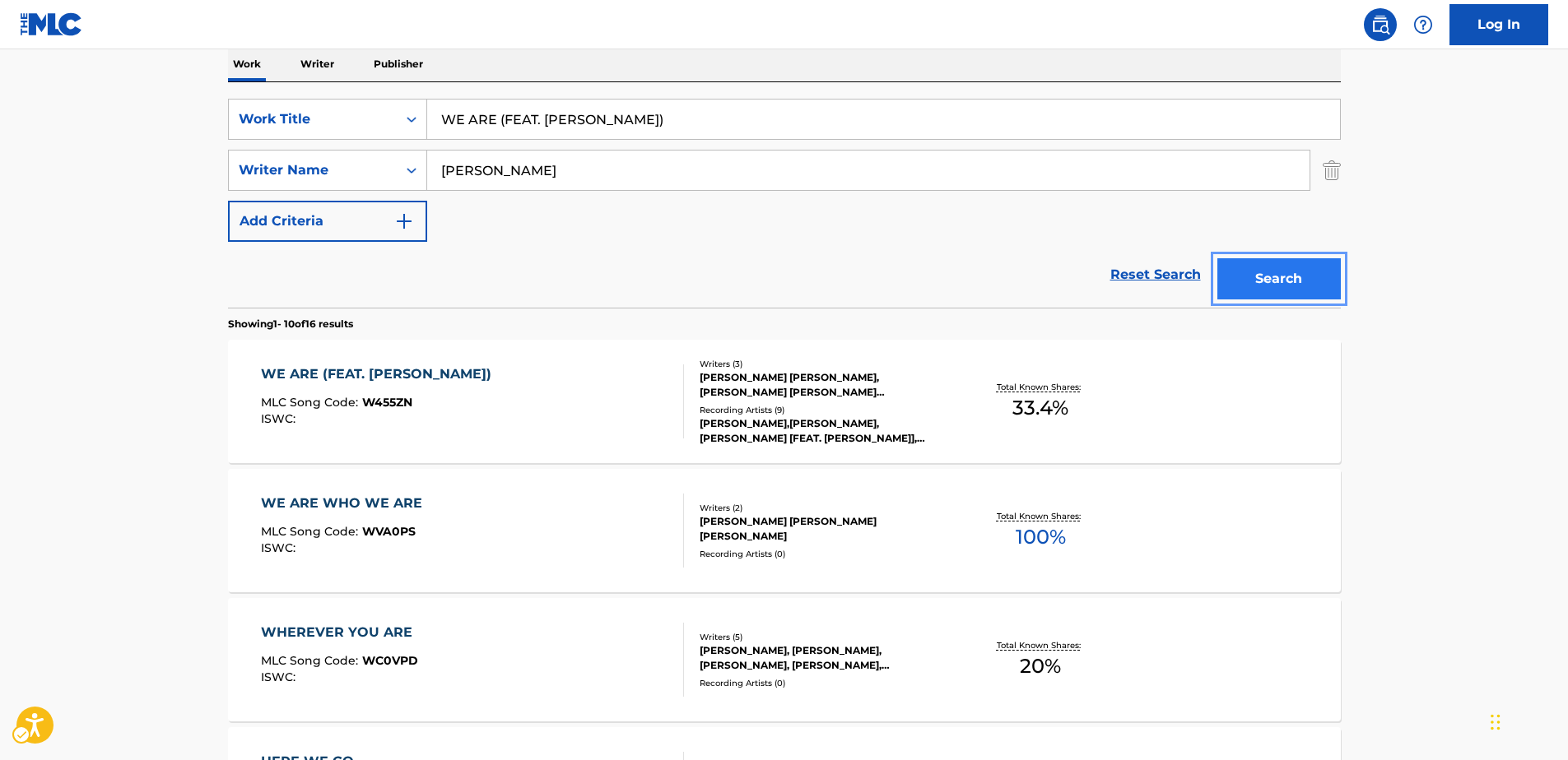
drag, startPoint x: 1248, startPoint y: 273, endPoint x: 1058, endPoint y: 6, distance: 327.7
click at [1243, 273] on button "Search" at bounding box center [1279, 279] width 124 height 41
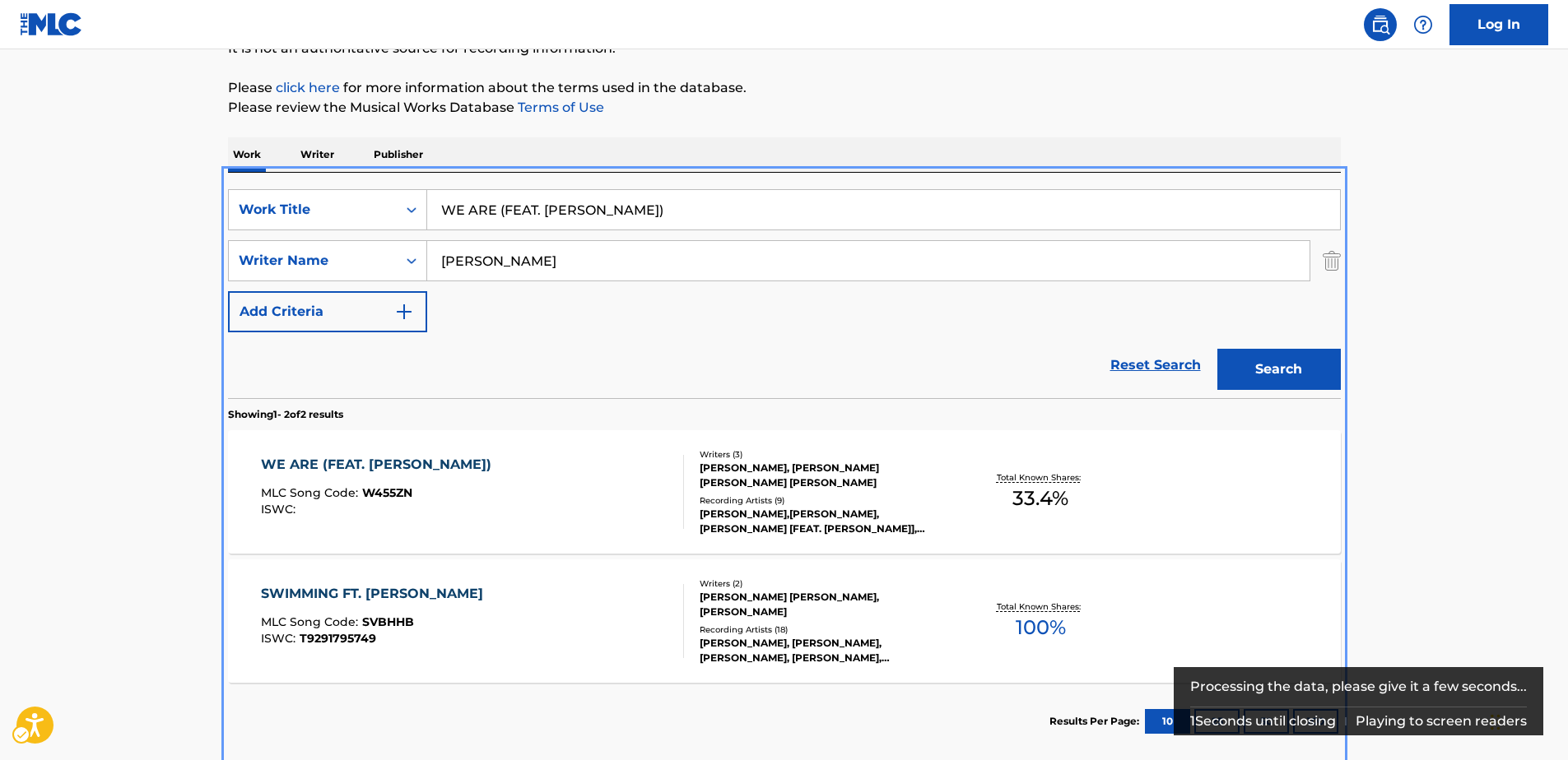
scroll to position [94, 0]
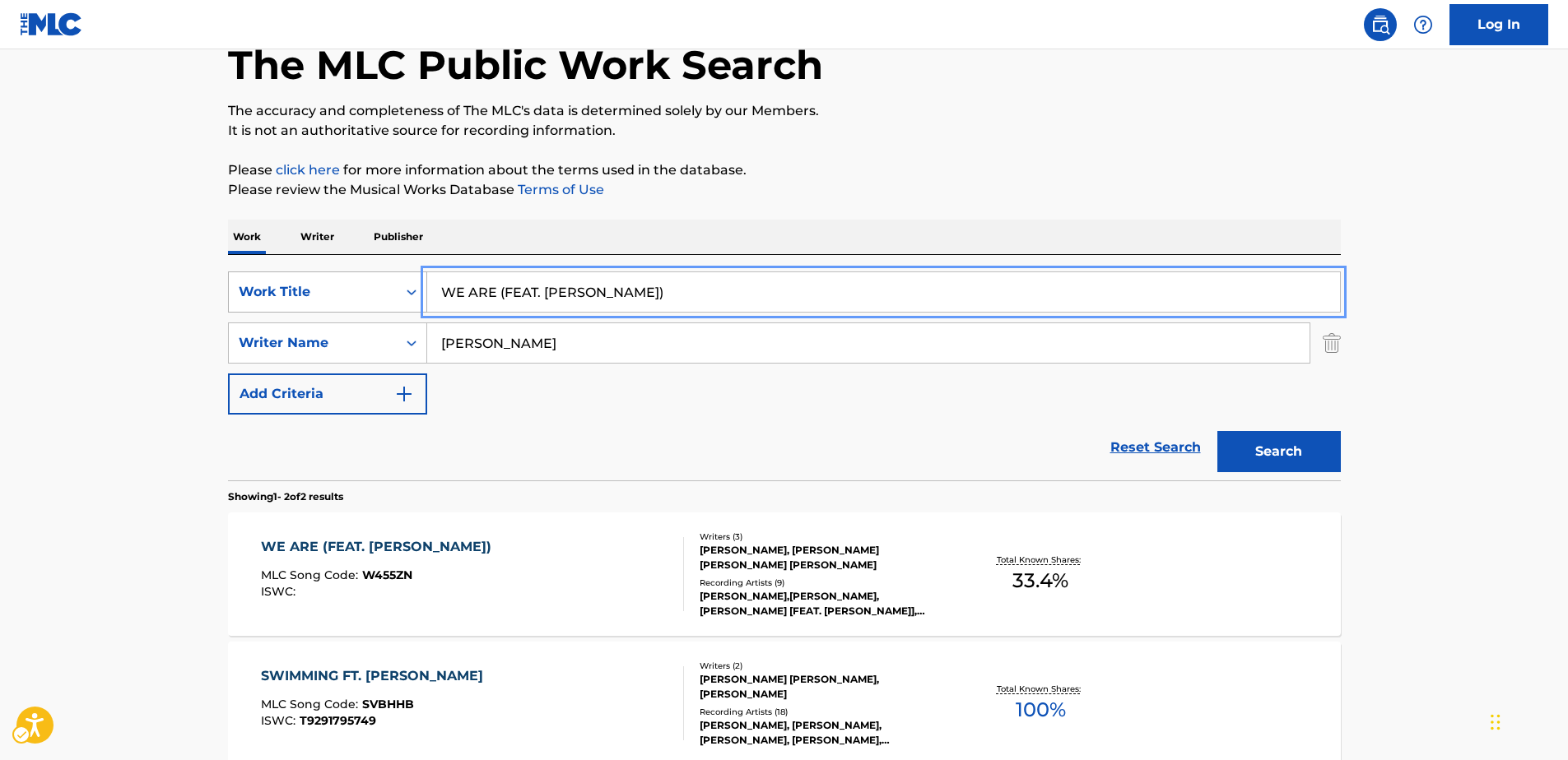
drag, startPoint x: 503, startPoint y: 293, endPoint x: 322, endPoint y: 291, distance: 181.0
paste input "97 Hov, Pt. 1 - Instrumental"
type input "97 Hov, Pt. 1 - Instrumental"
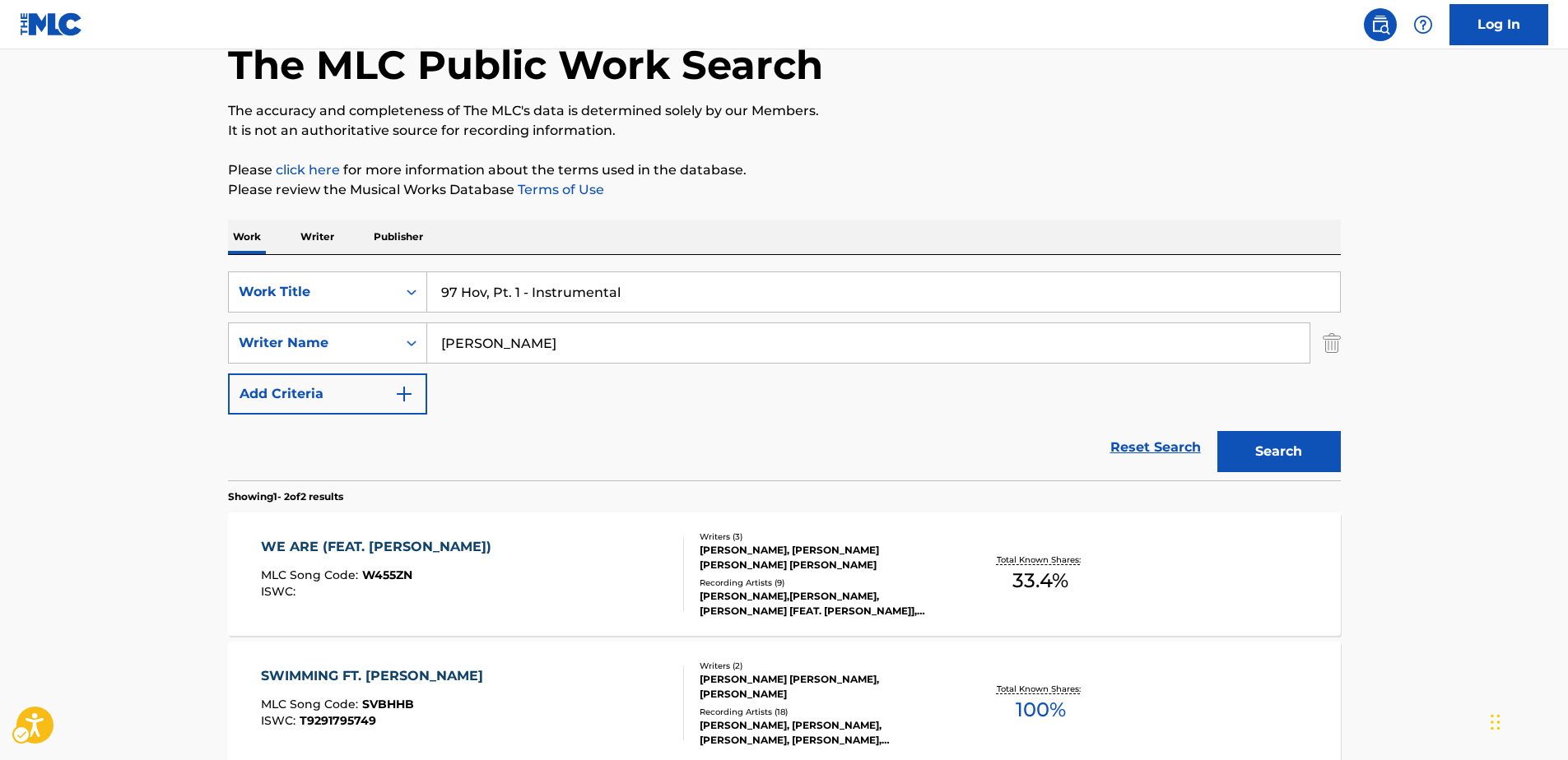
click at [608, 381] on div "SearchWithCriteriabf7c202d-c132-4914-b65c-aeaaa2314579 Work Title 97 Hov, Pt. 1…" at bounding box center [784, 344] width 1113 height 144
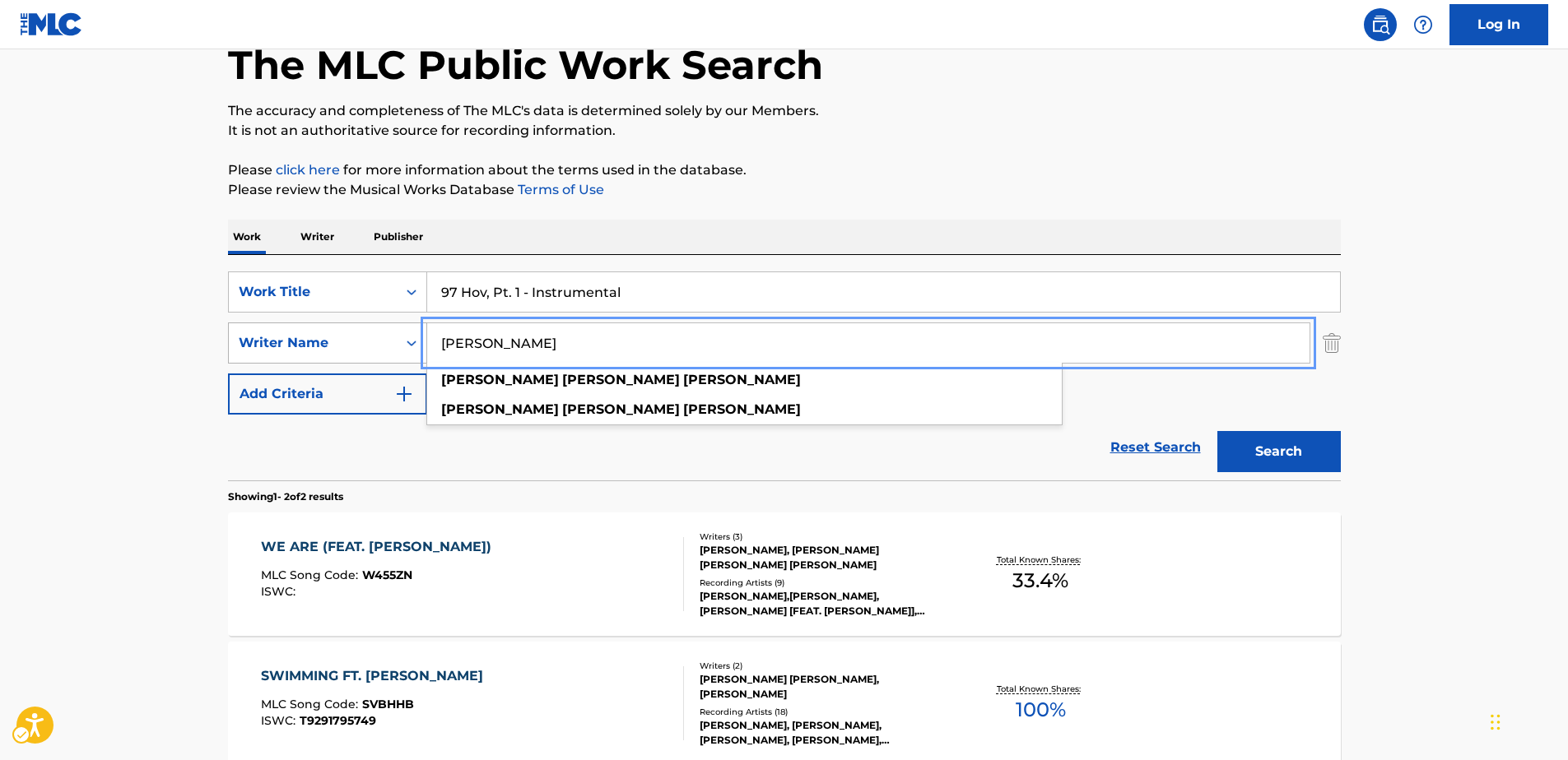
drag, startPoint x: 610, startPoint y: 342, endPoint x: 381, endPoint y: 325, distance: 229.6
click at [381, 325] on div "SearchWithCriteriaac5ad643-7940-46ad-a958-aadeeaf9165f Writer Name [PERSON_NAME…" at bounding box center [784, 343] width 1113 height 41
paste input "[PERSON_NAME]"
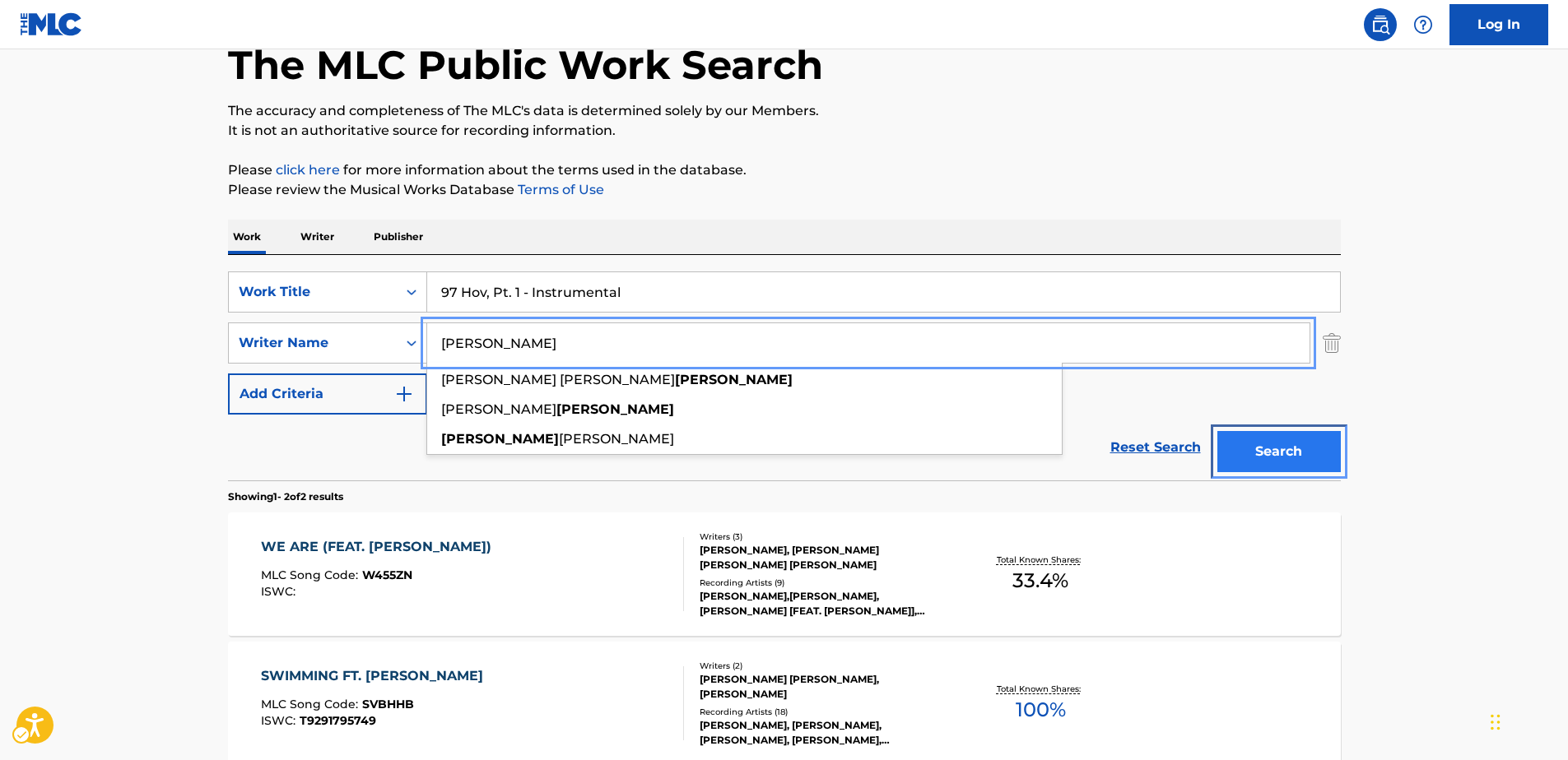
click at [1255, 441] on button "Search" at bounding box center [1279, 451] width 124 height 41
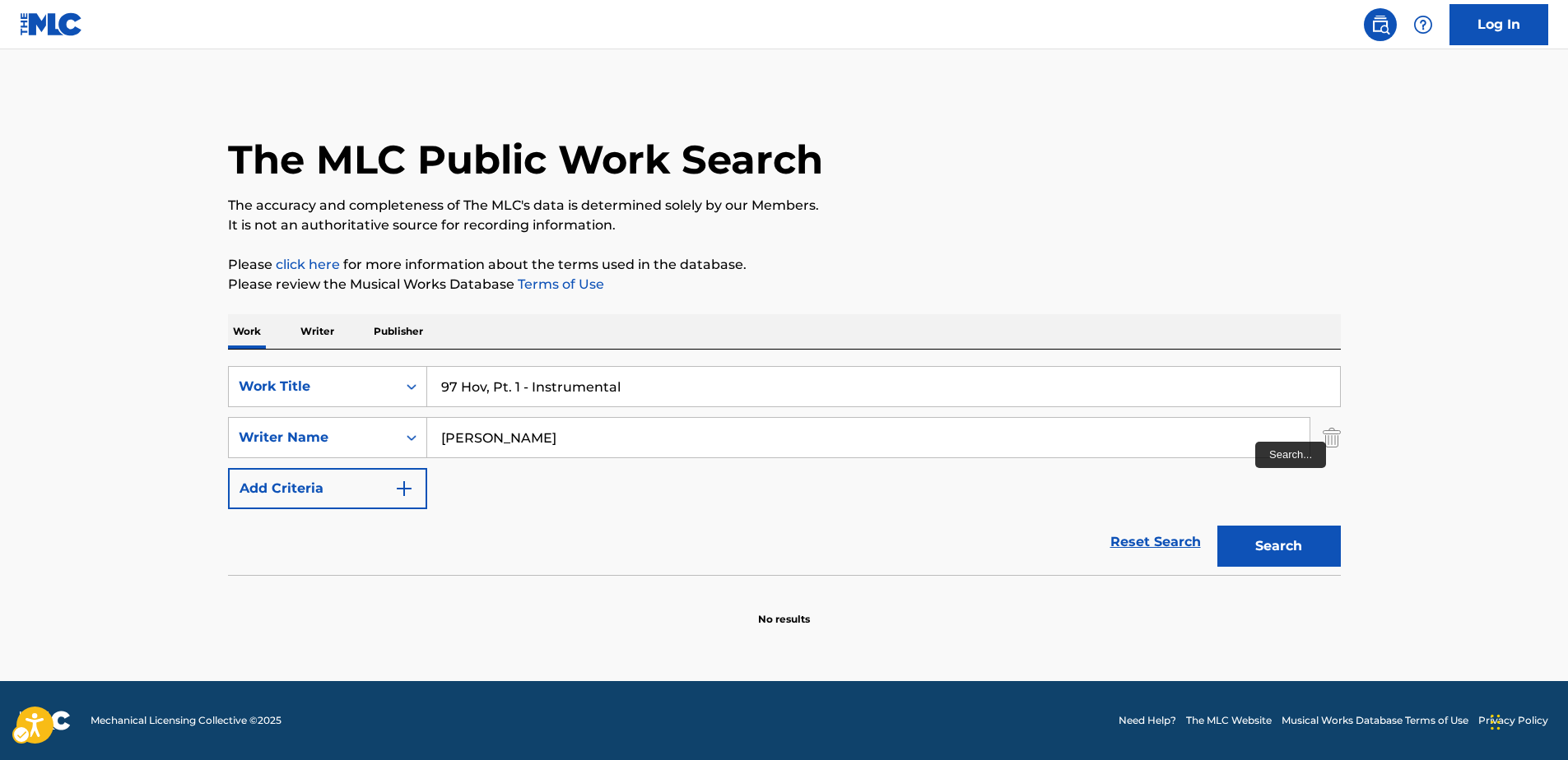
scroll to position [0, 0]
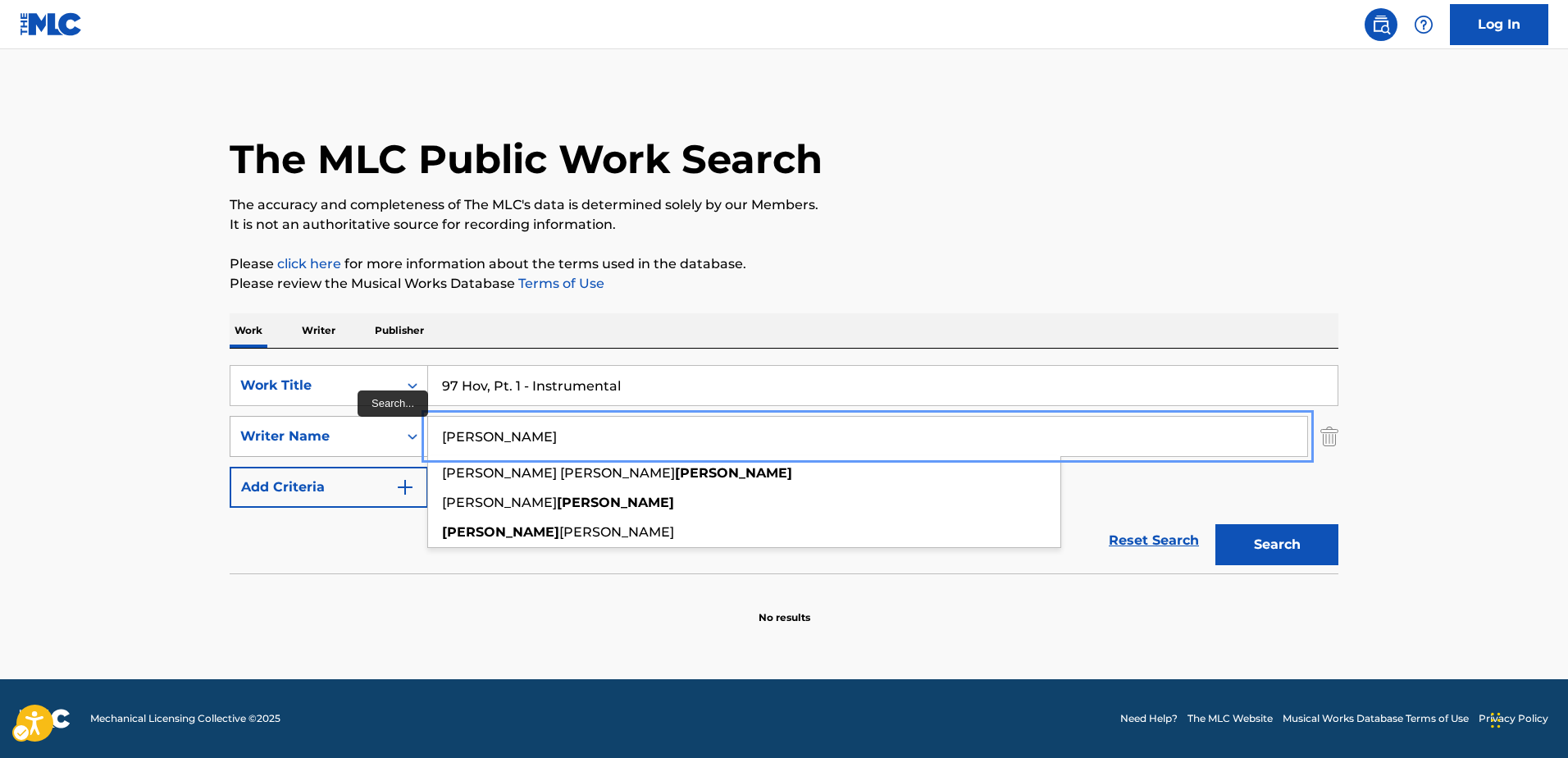
drag, startPoint x: 523, startPoint y: 425, endPoint x: 425, endPoint y: 425, distance: 98.0
click at [425, 425] on div "SearchWithCriteriaac5ad643-7940-46ad-a958-aadeeaf9165f Writer Name [PERSON_NAME…" at bounding box center [784, 437] width 1109 height 41
paste input "[PERSON_NAME]"
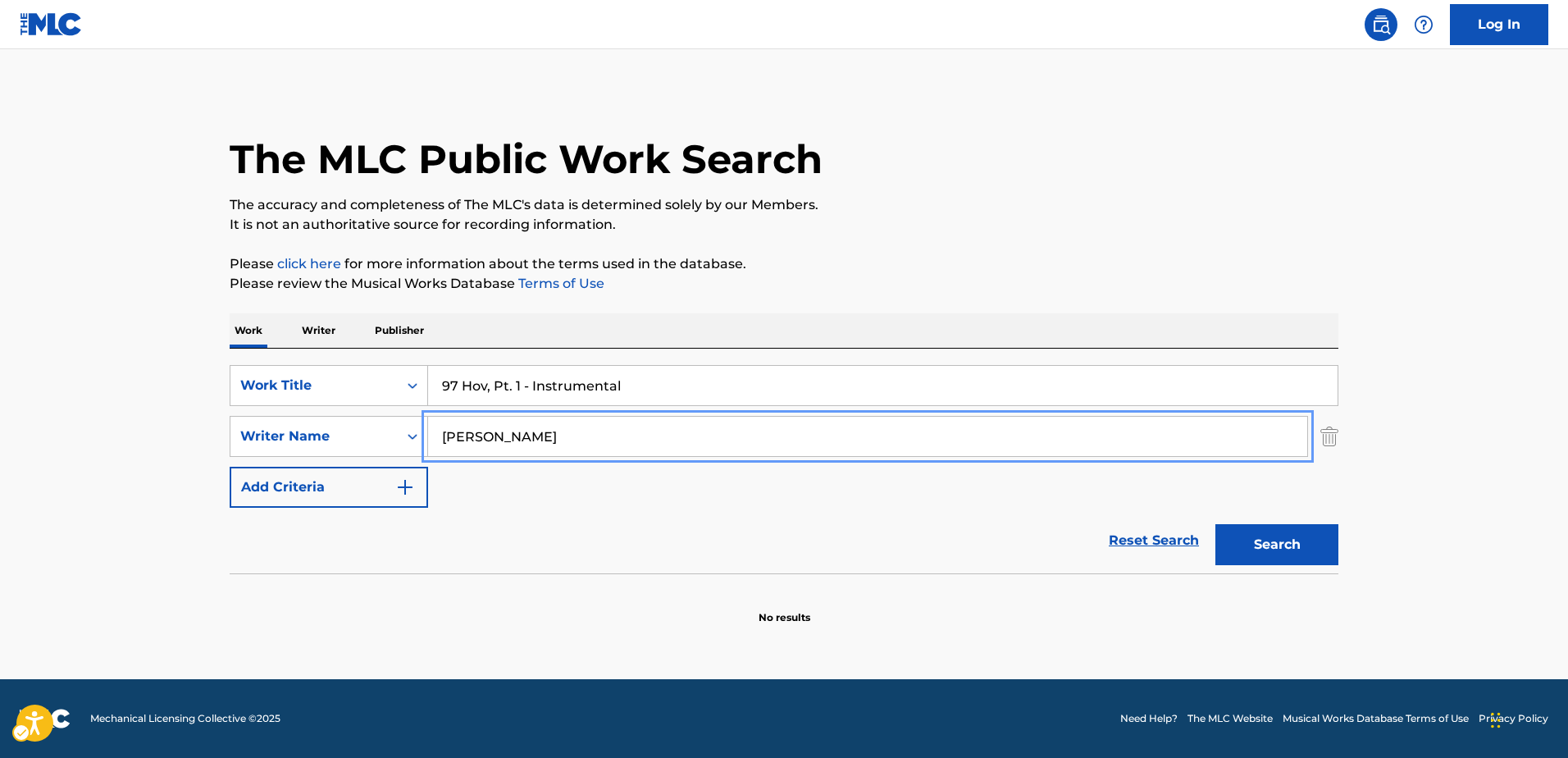
type input "[PERSON_NAME]"
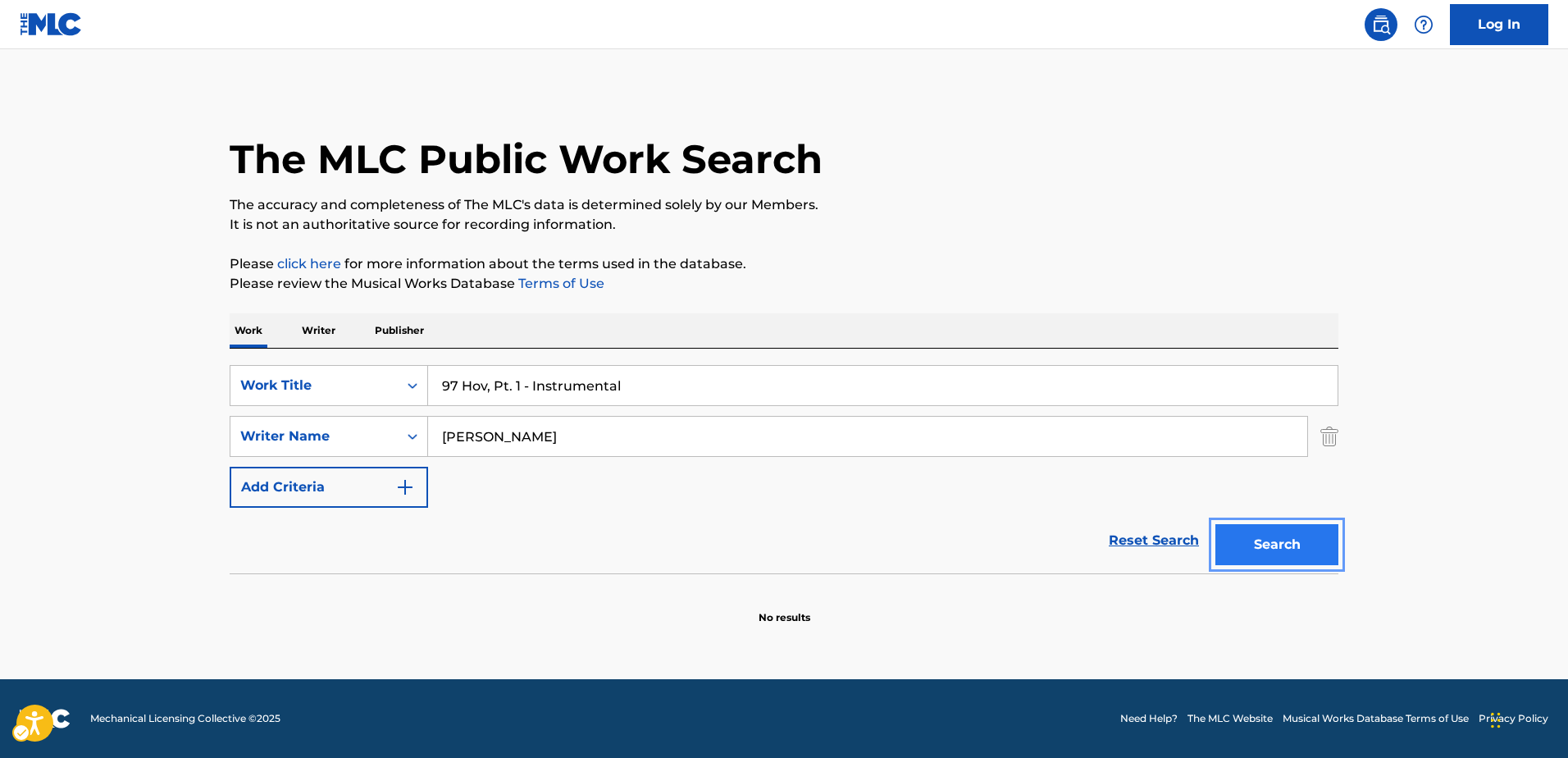
click at [1293, 548] on button "Search" at bounding box center [1277, 545] width 123 height 41
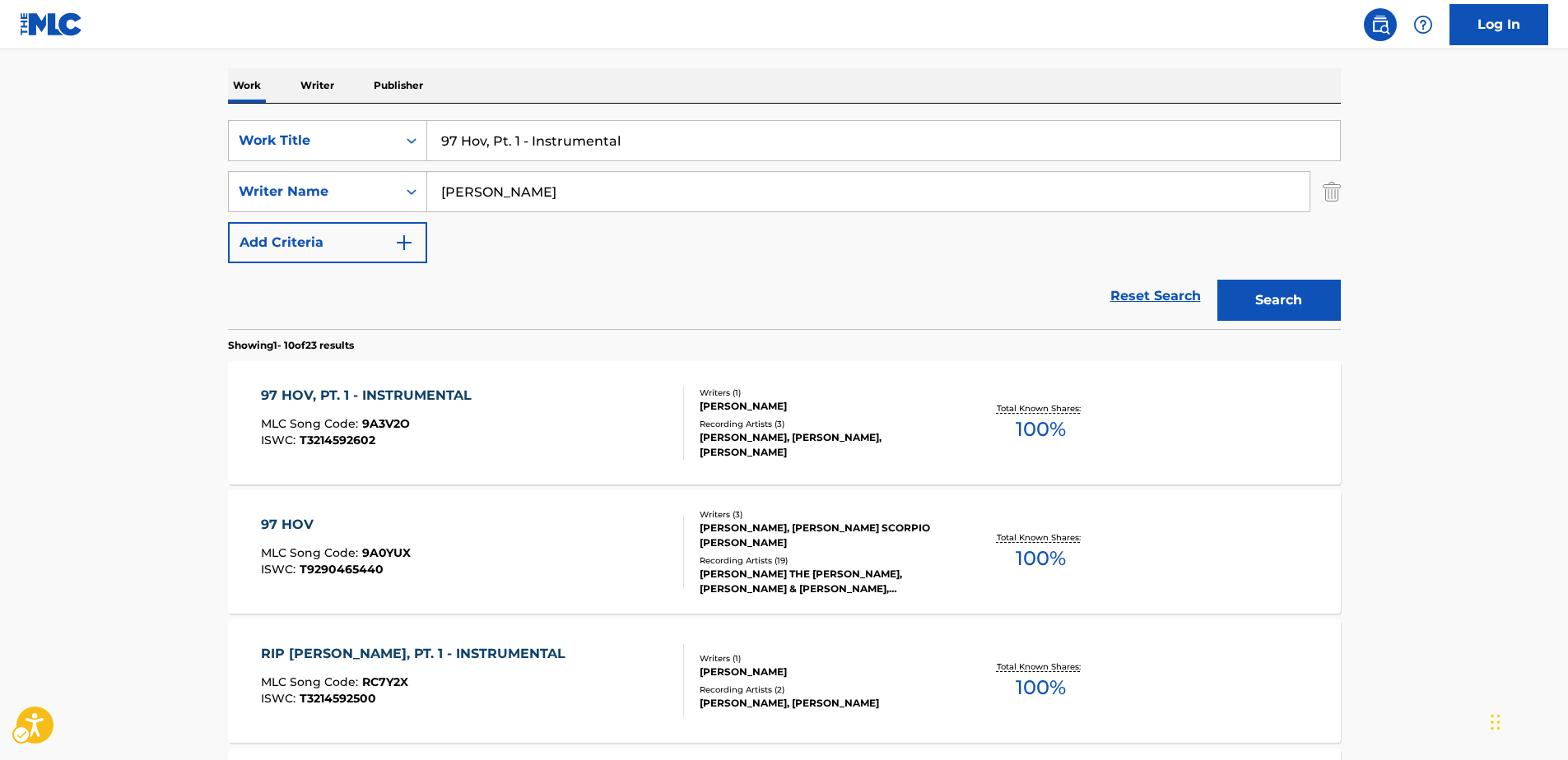
scroll to position [82, 0]
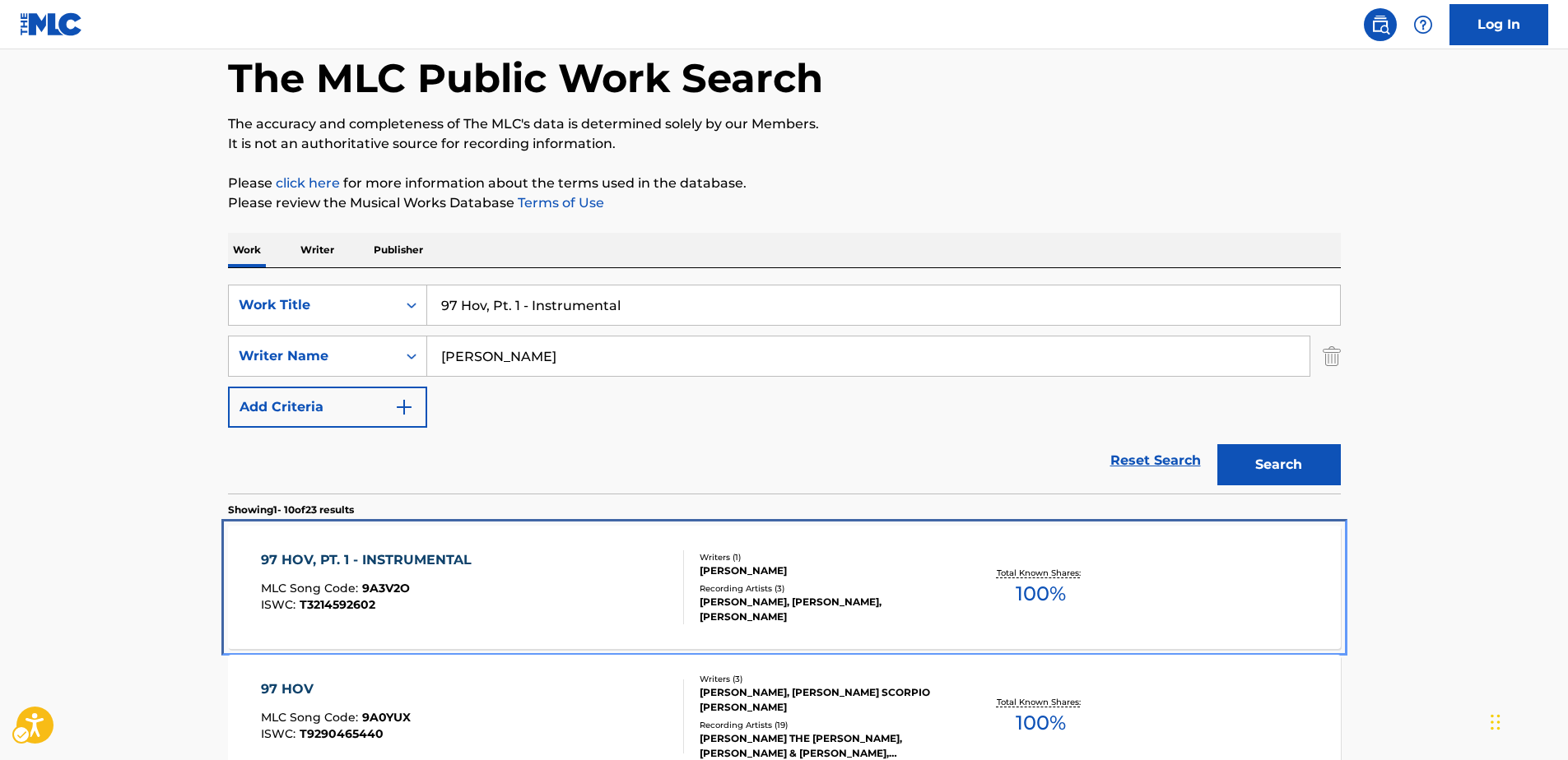
click at [356, 559] on div "97 HOV, PT. 1 - INSTRUMENTAL" at bounding box center [371, 560] width 219 height 20
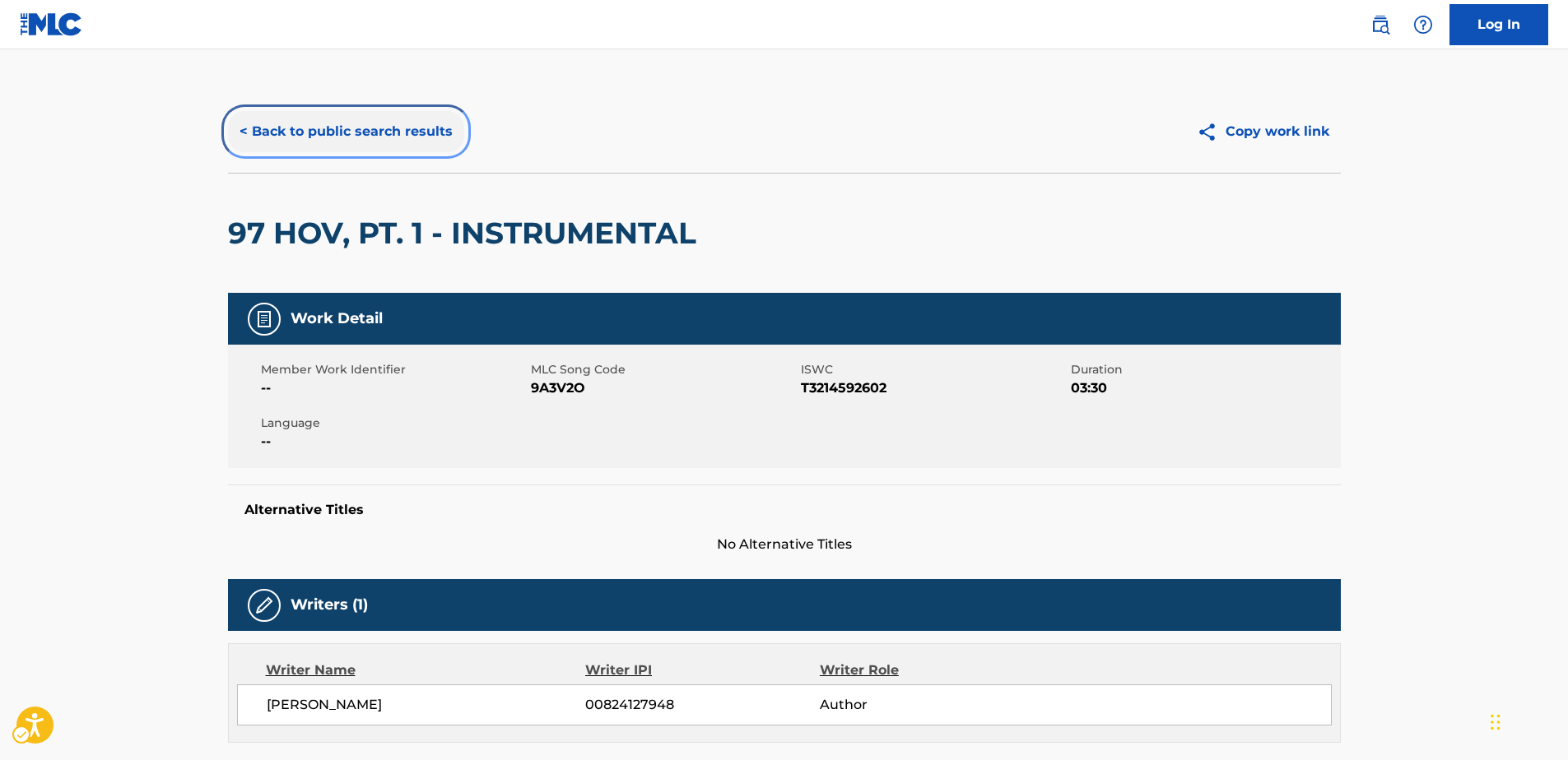
click at [328, 132] on button "< Back to public search results" at bounding box center [346, 132] width 236 height 41
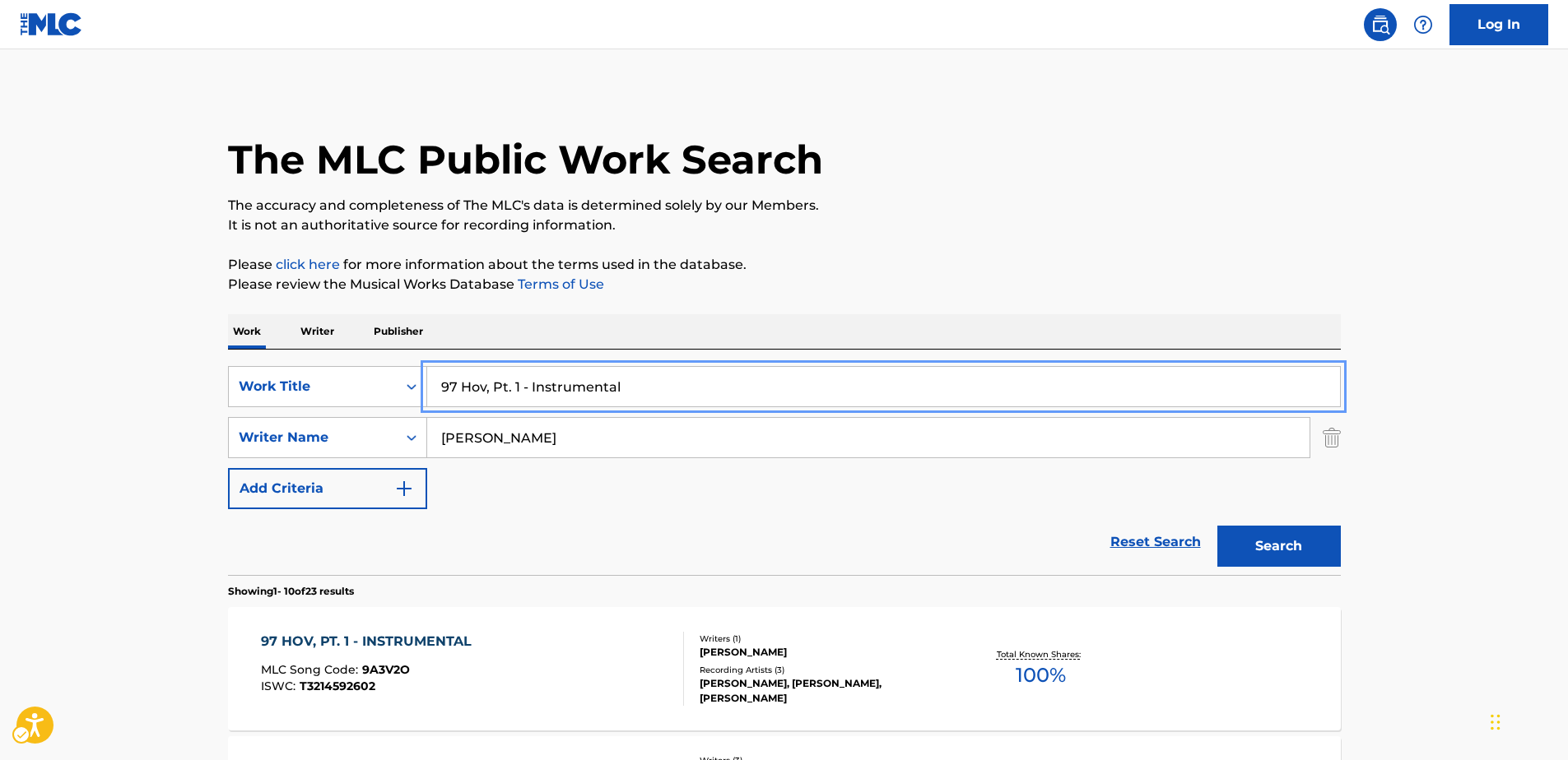
drag, startPoint x: 634, startPoint y: 383, endPoint x: 379, endPoint y: 354, distance: 256.6
paste input "Una Cancion No Bastara"
type input "Una Cancion No Bastara"
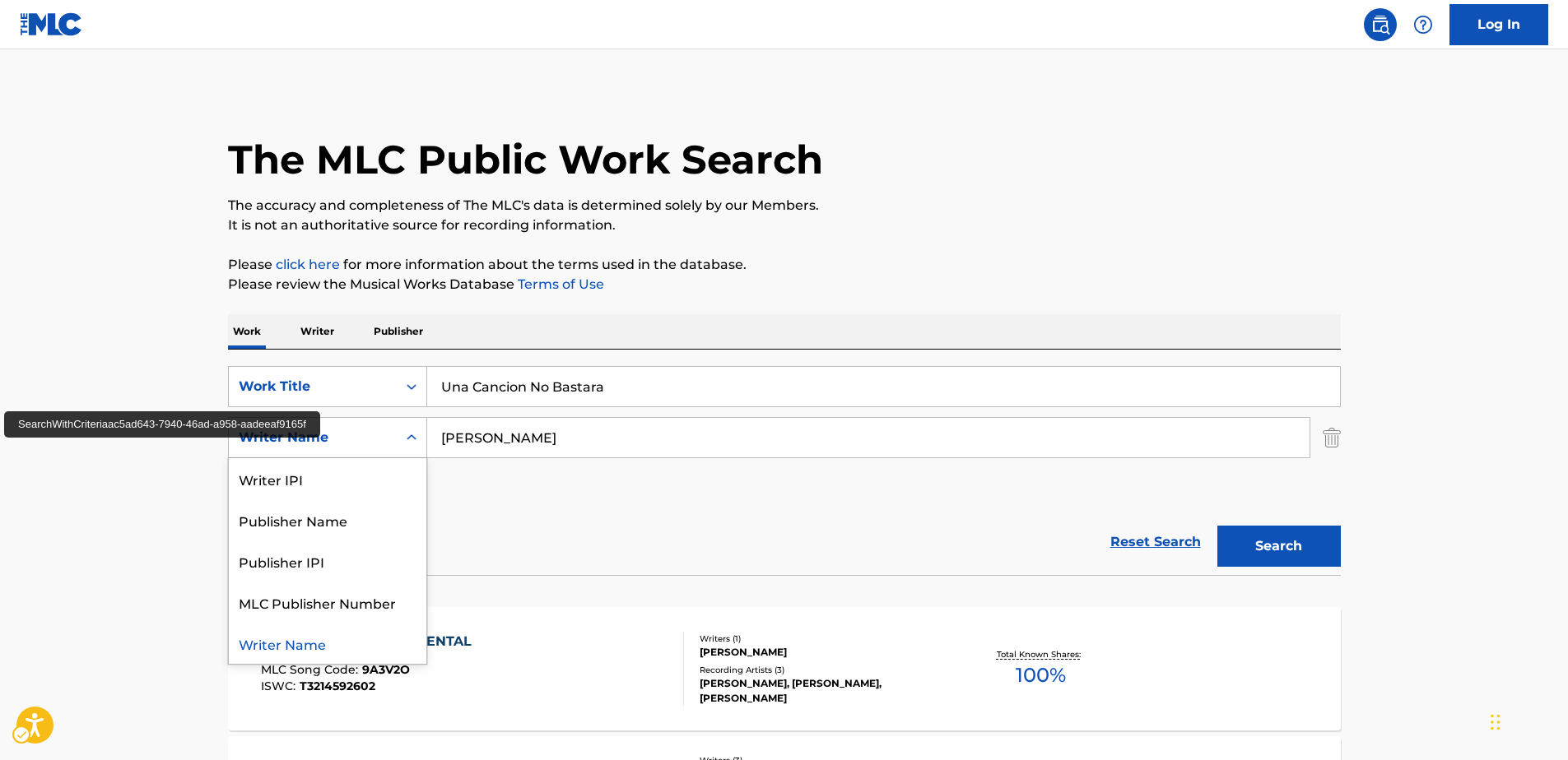
click at [362, 435] on div "Writer Name" at bounding box center [312, 438] width 148 height 20
drag, startPoint x: 318, startPoint y: 651, endPoint x: 351, endPoint y: 631, distance: 38.6
click at [322, 649] on div "Writer Name" at bounding box center [328, 643] width 197 height 41
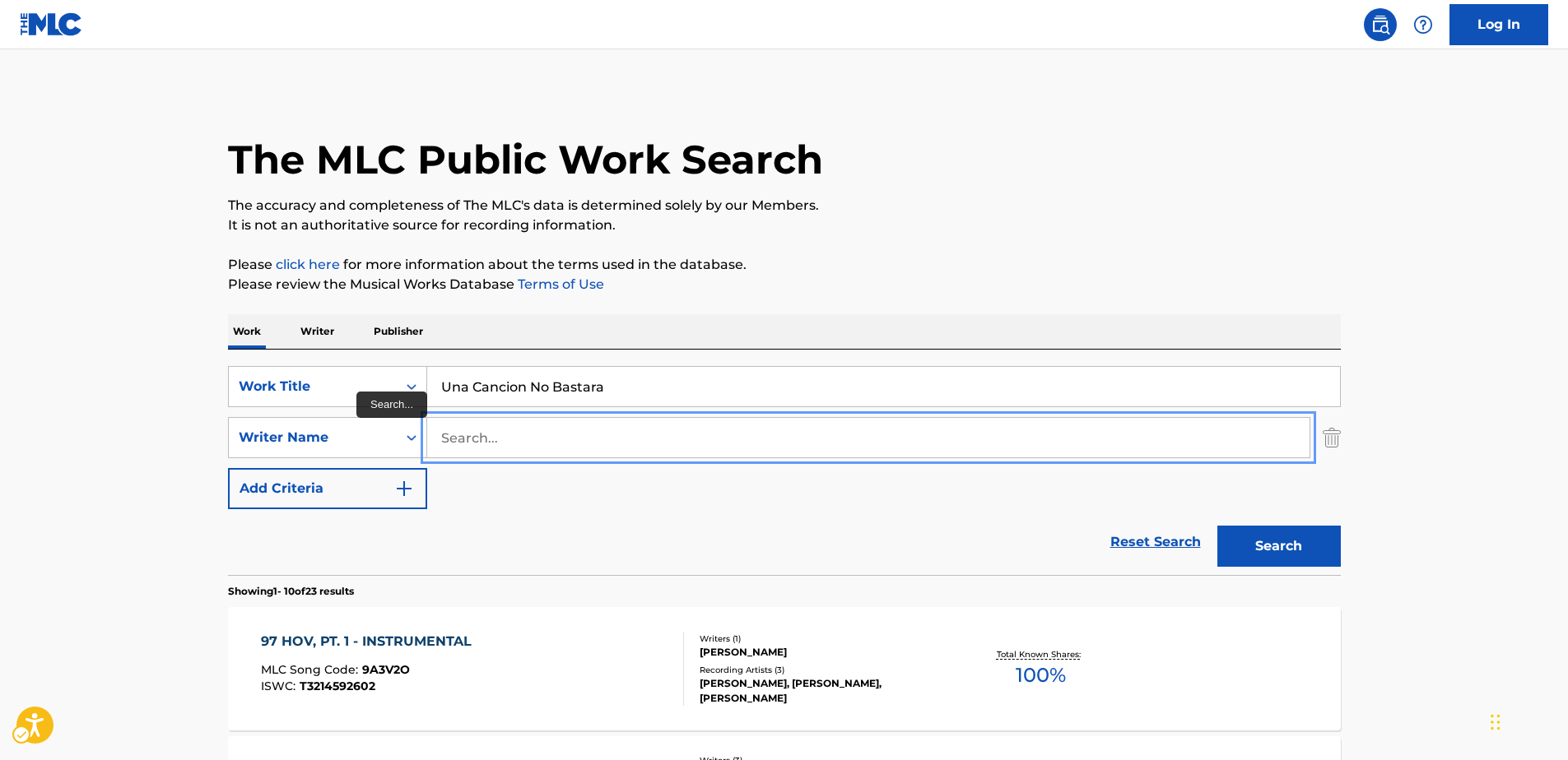
paste input "[PERSON_NAME]"
type input "[PERSON_NAME]"
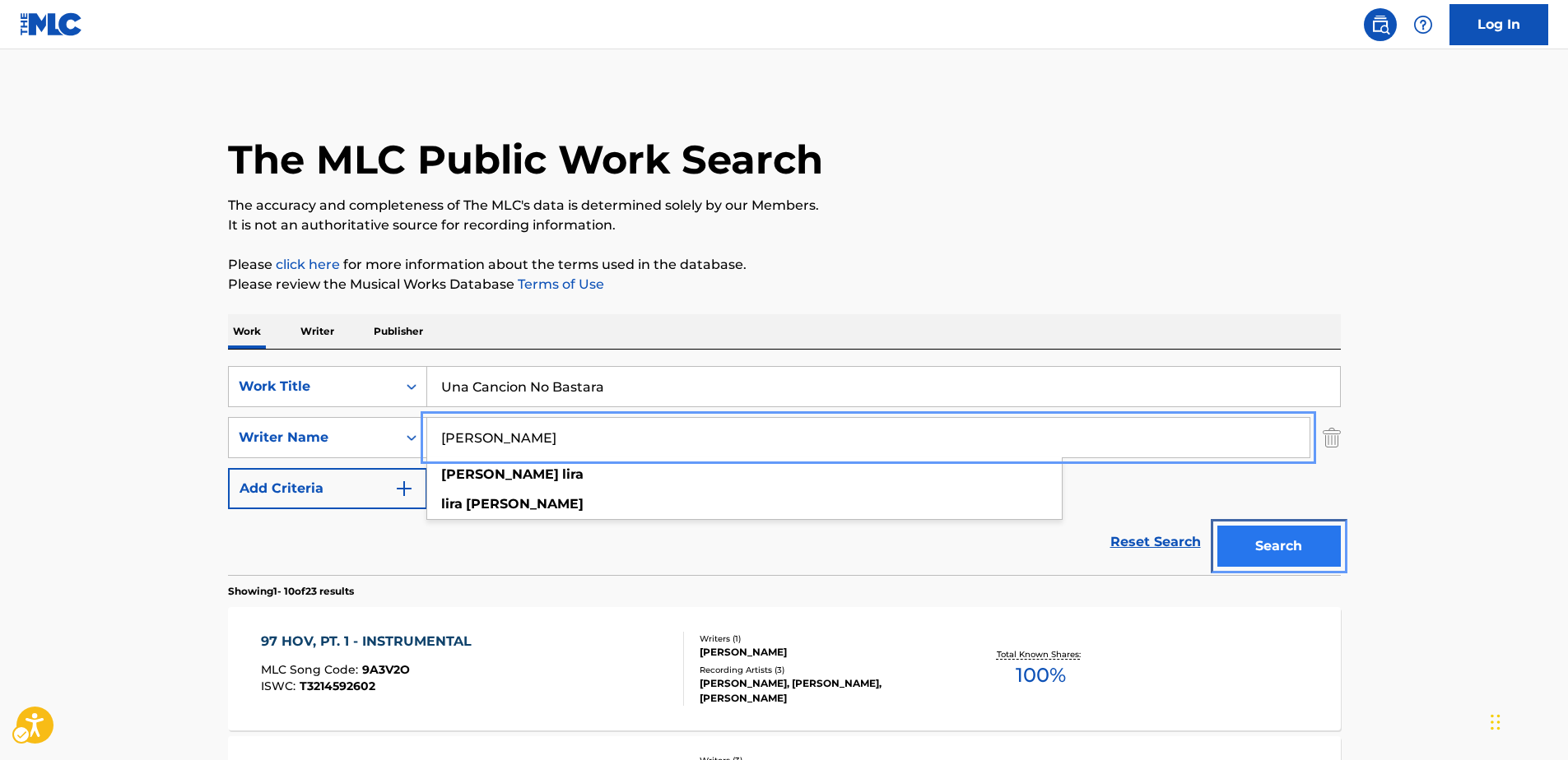
click at [1282, 538] on button "Search" at bounding box center [1279, 546] width 124 height 41
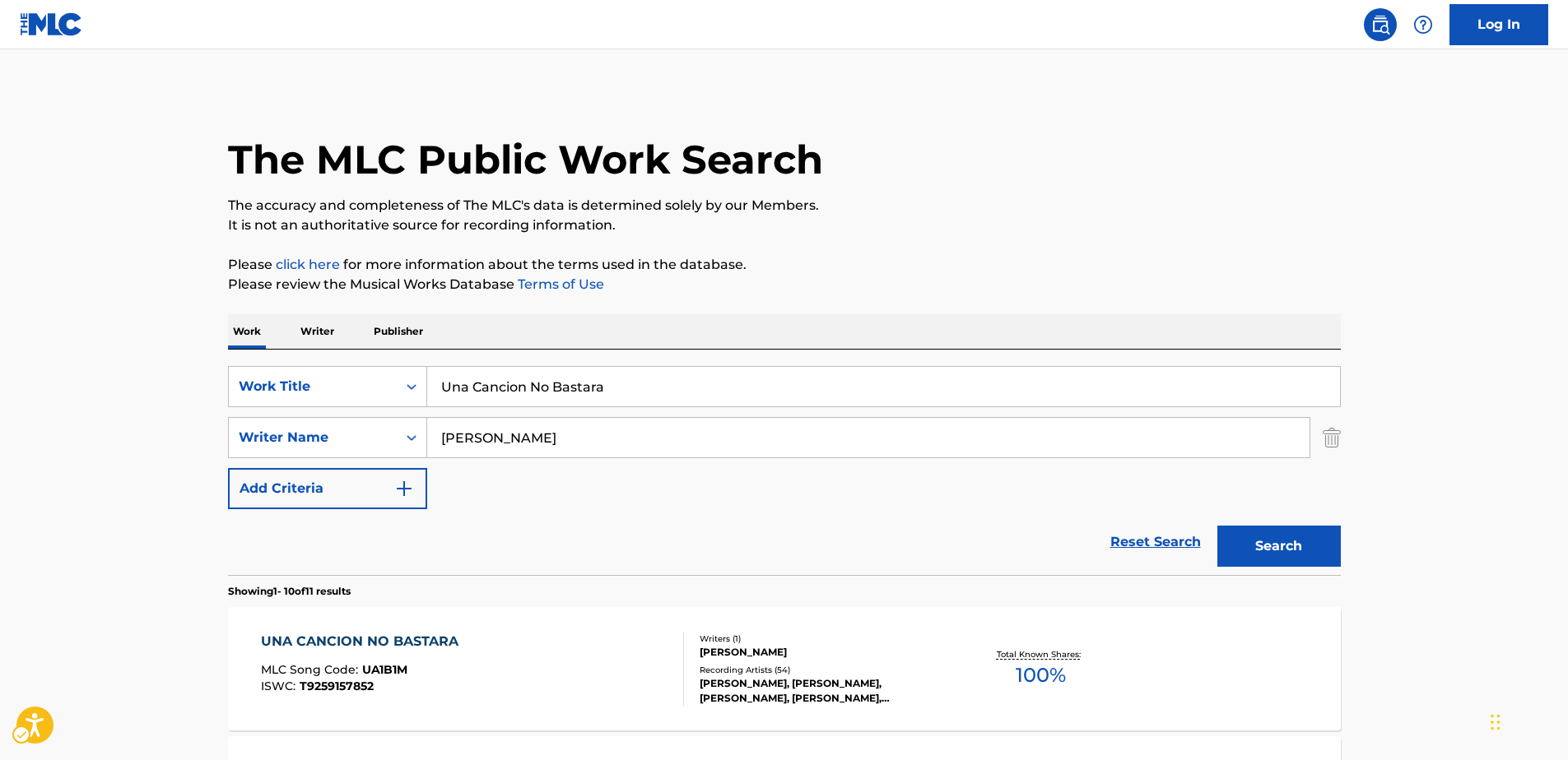
scroll to position [247, 0]
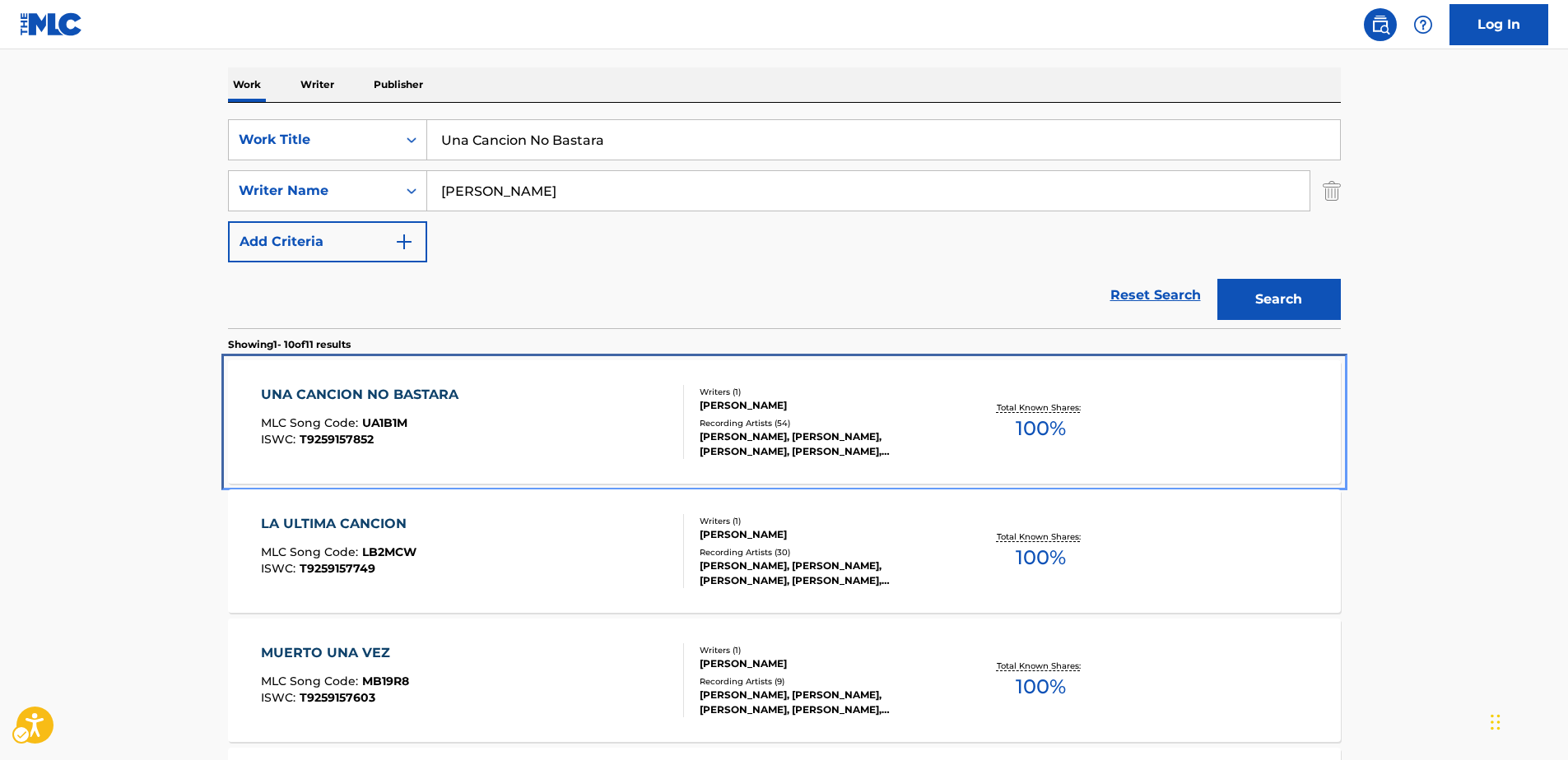
click at [342, 388] on div "UNA CANCION NO BASTARA" at bounding box center [364, 395] width 206 height 20
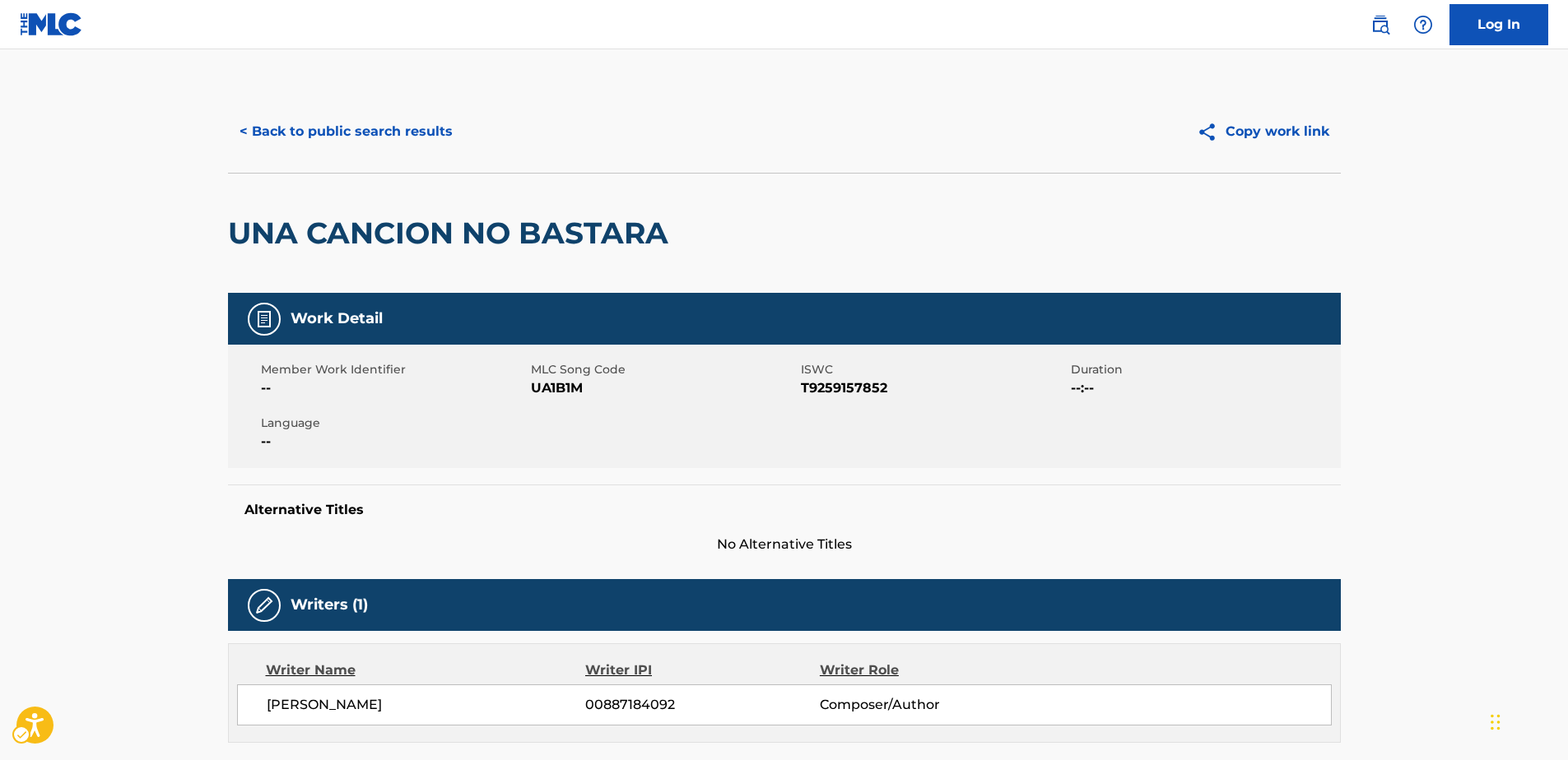
click at [560, 387] on span "MLC Song Code - UA1B1M" at bounding box center [663, 389] width 266 height 20
copy span "UA1B1M"
click at [302, 127] on button "< Back to public search results" at bounding box center [346, 132] width 236 height 41
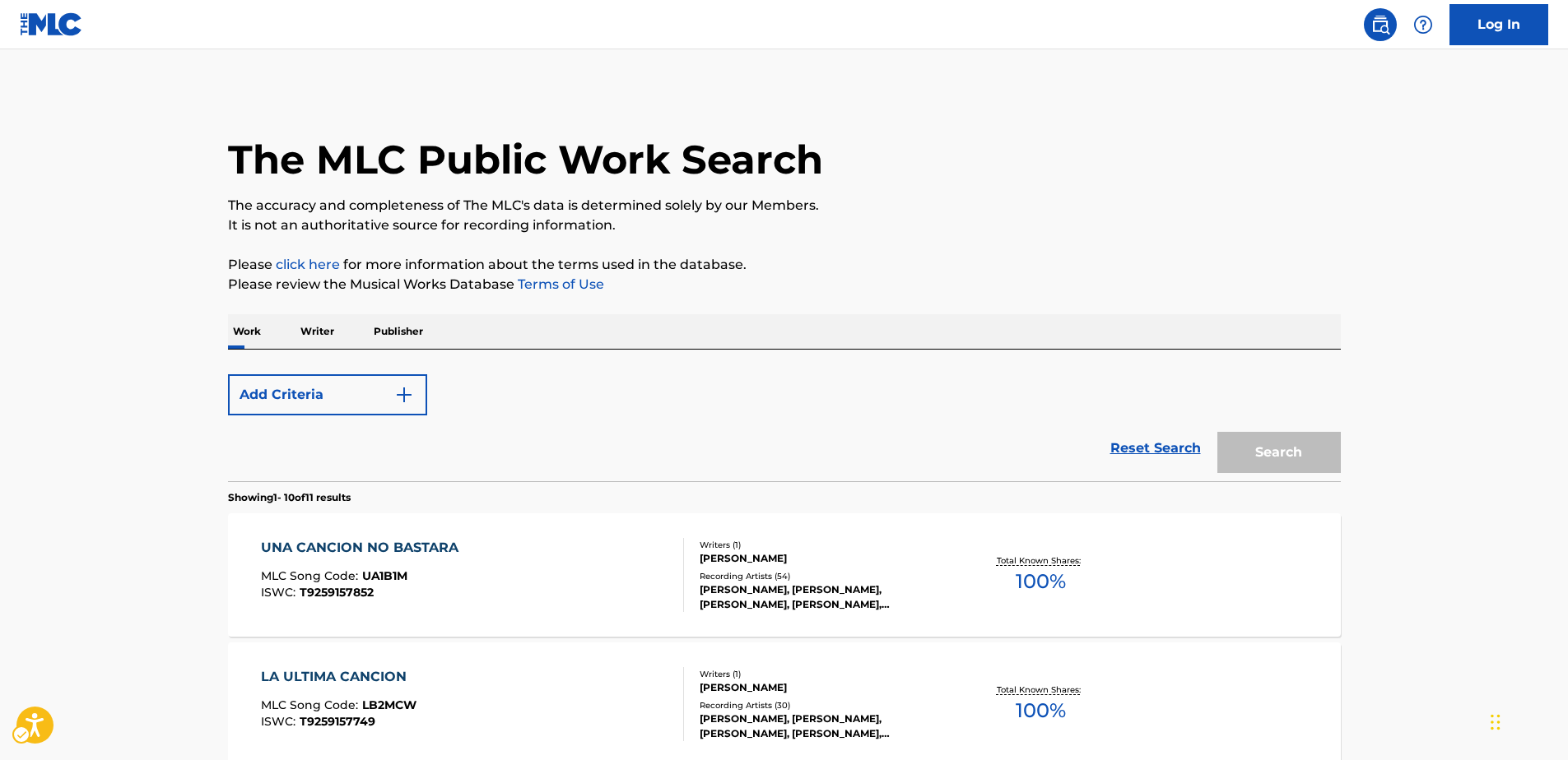
scroll to position [247, 0]
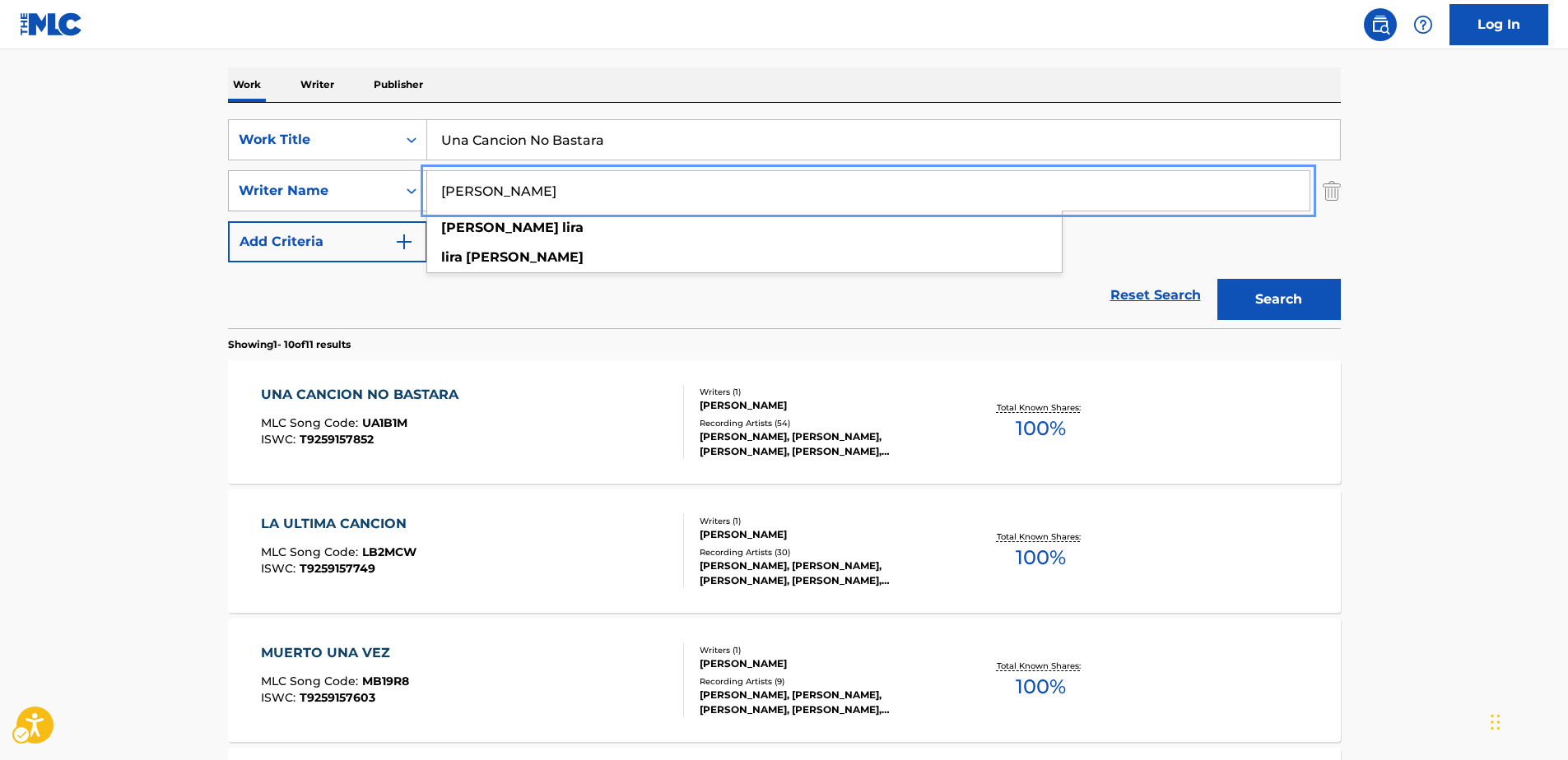
drag, startPoint x: 485, startPoint y: 190, endPoint x: 394, endPoint y: 190, distance: 91.0
paste input "DGAR LIRA"
type input "[PERSON_NAME]"
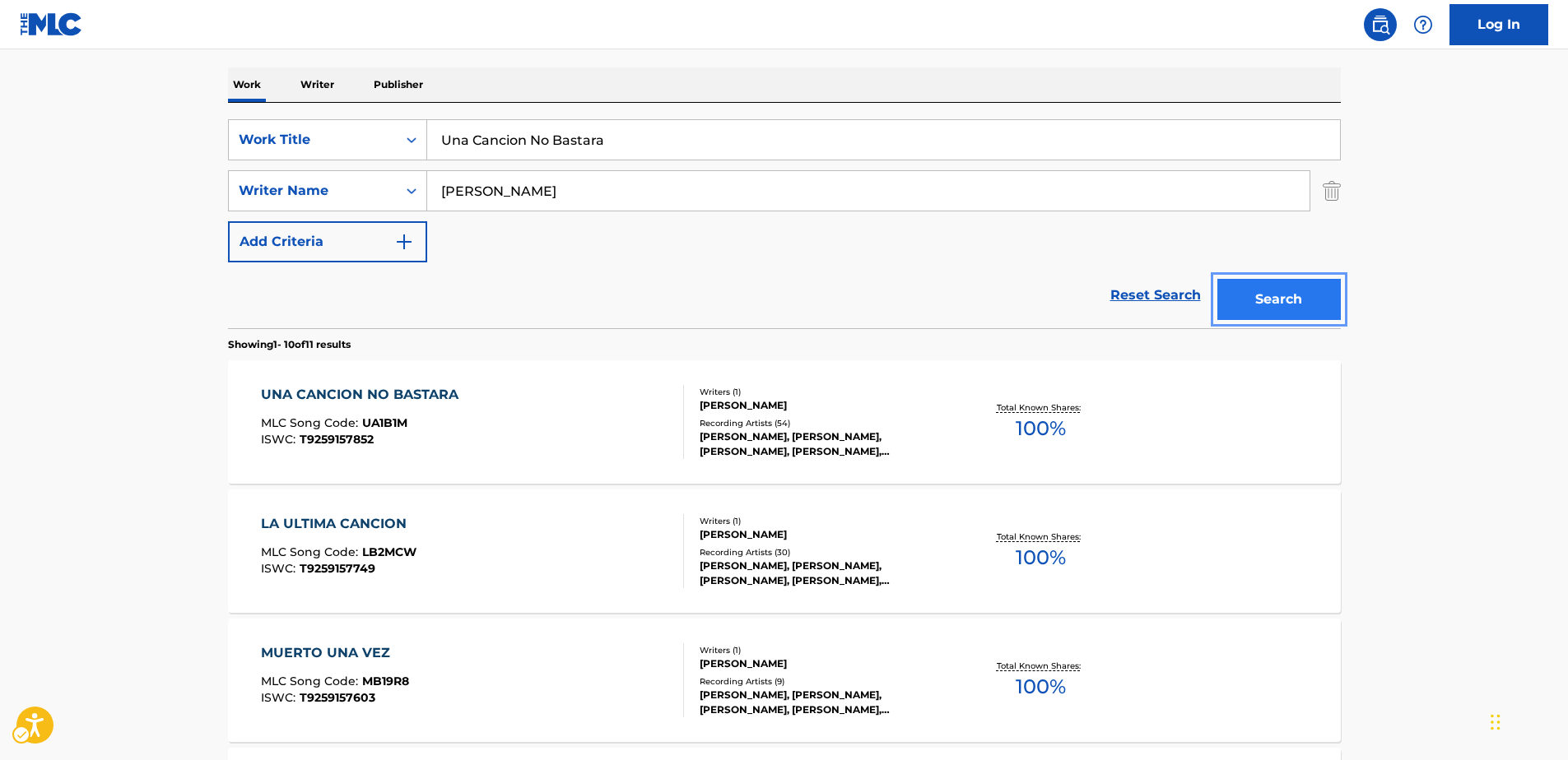
click at [1269, 306] on button "Search" at bounding box center [1279, 300] width 124 height 41
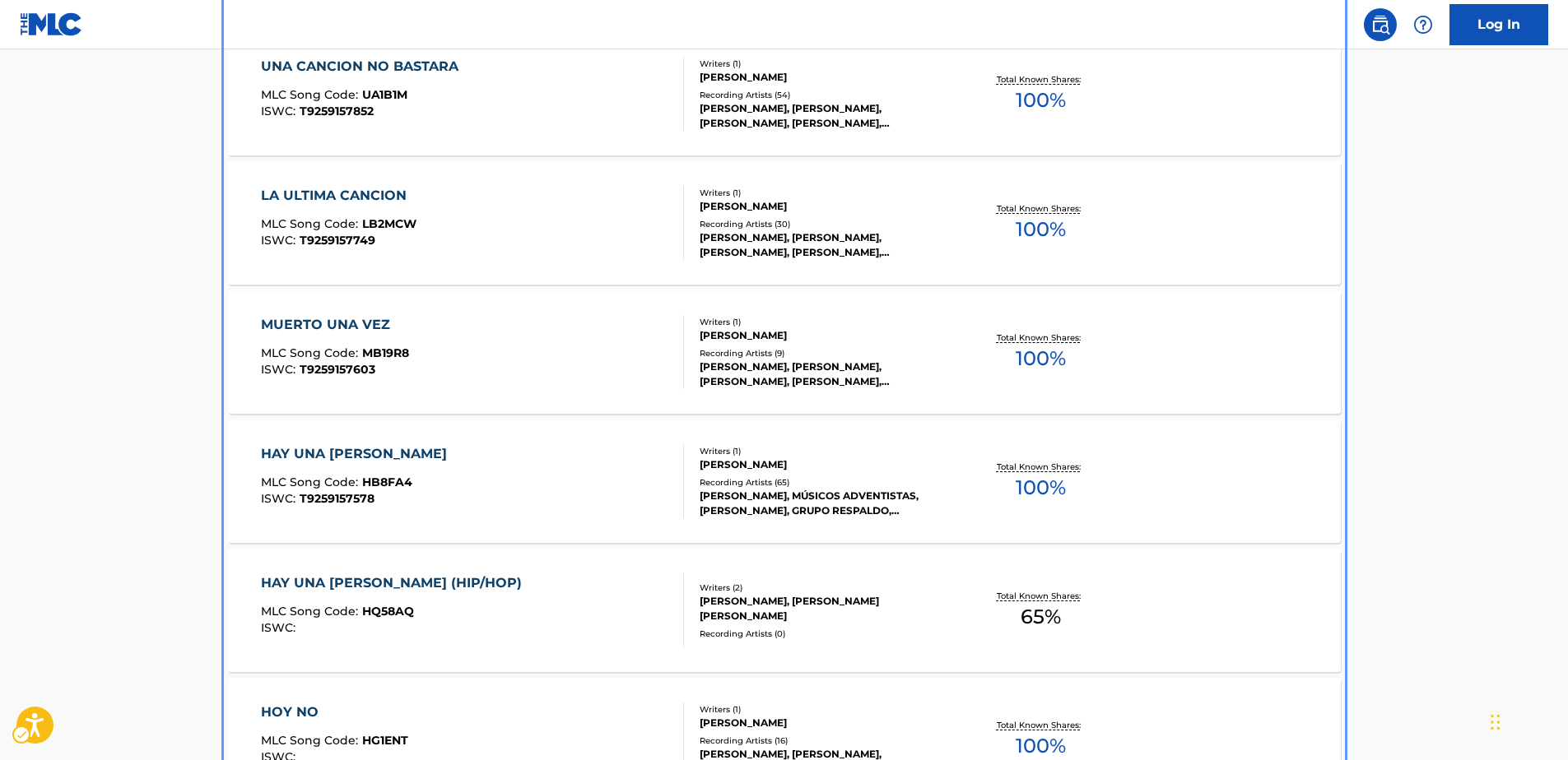
scroll to position [163, 0]
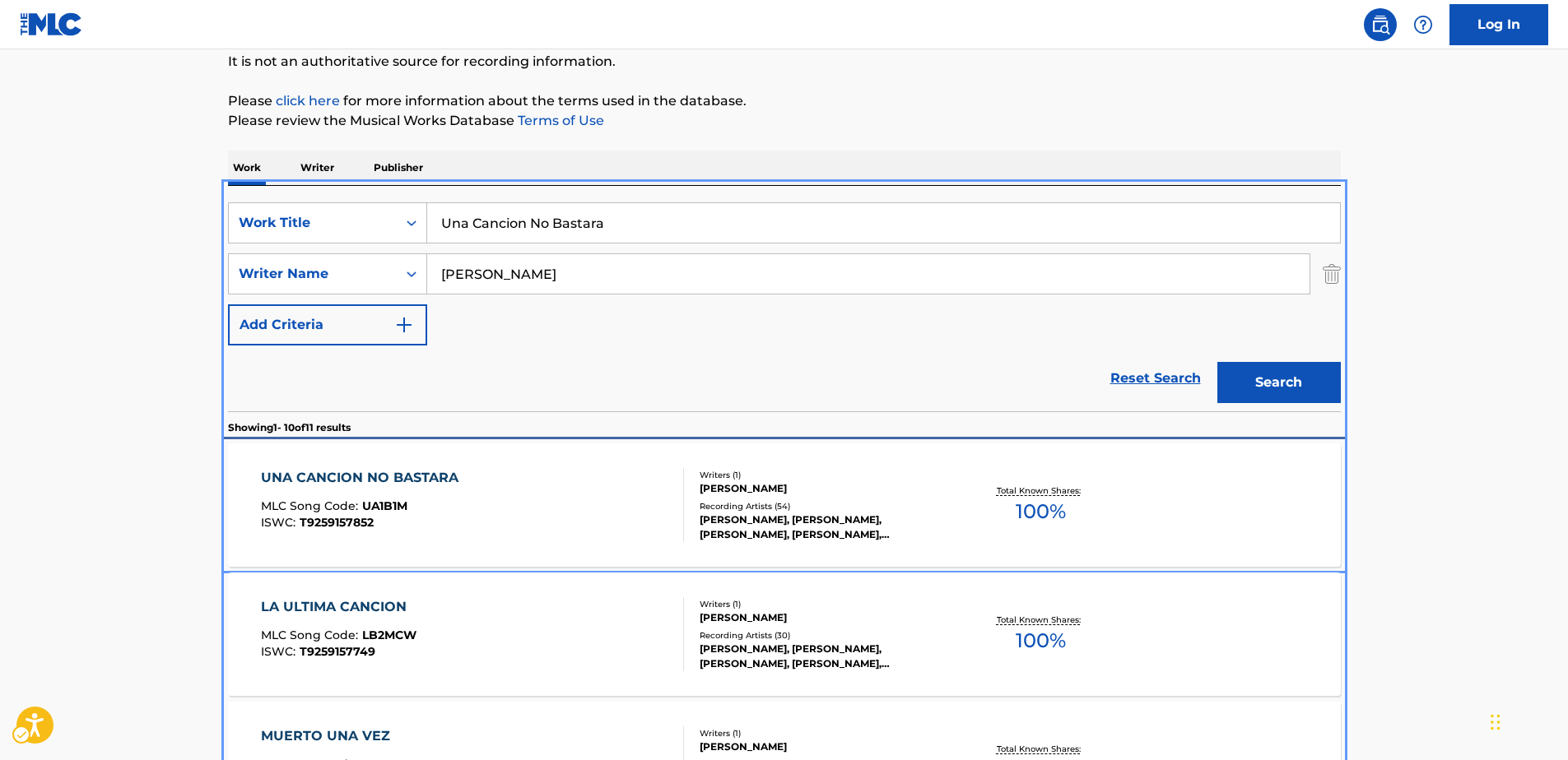
click at [330, 481] on div "UNA CANCION NO BASTARA" at bounding box center [364, 478] width 206 height 20
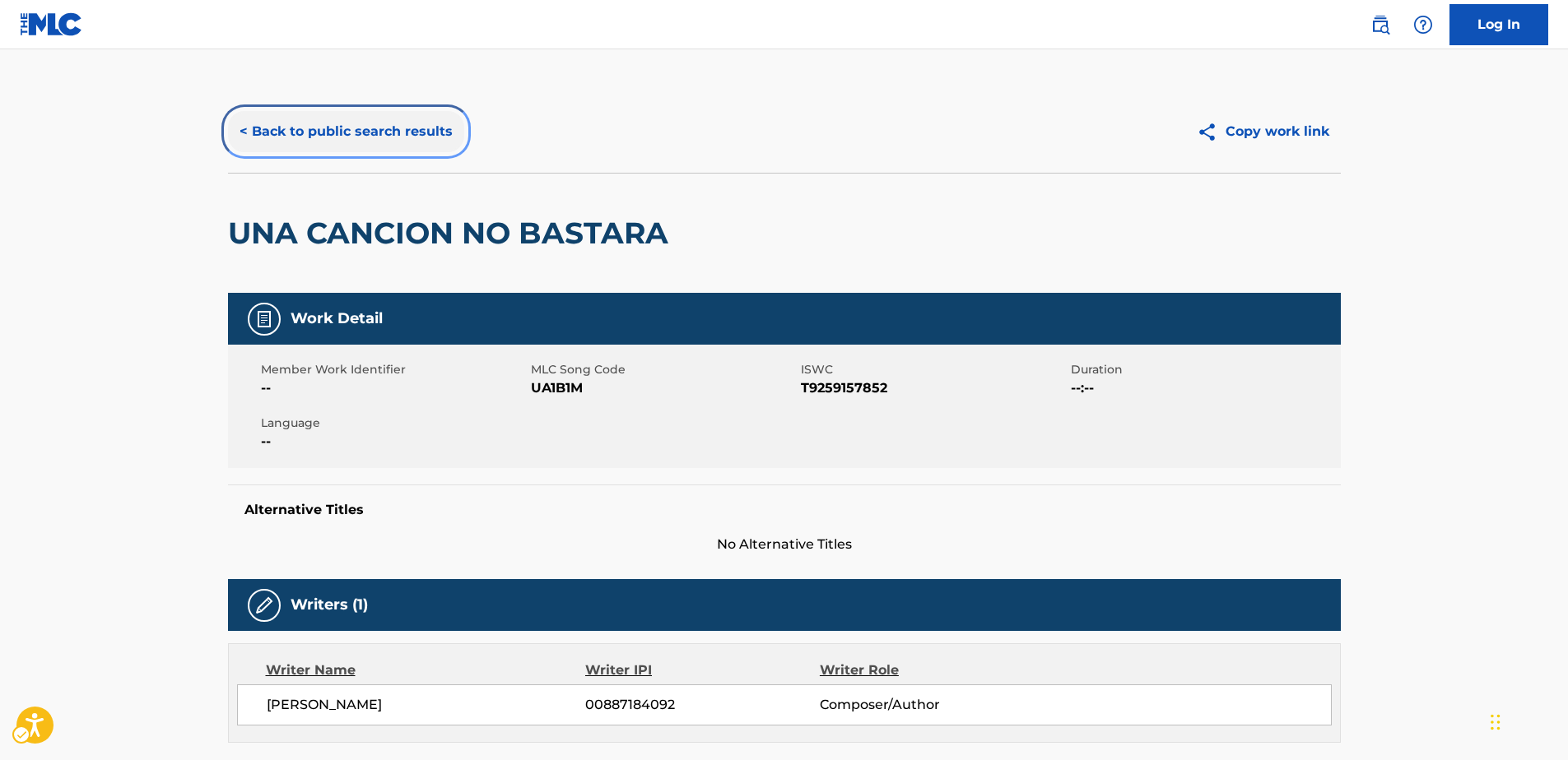
click at [365, 131] on button "< Back to public search results" at bounding box center [346, 132] width 236 height 41
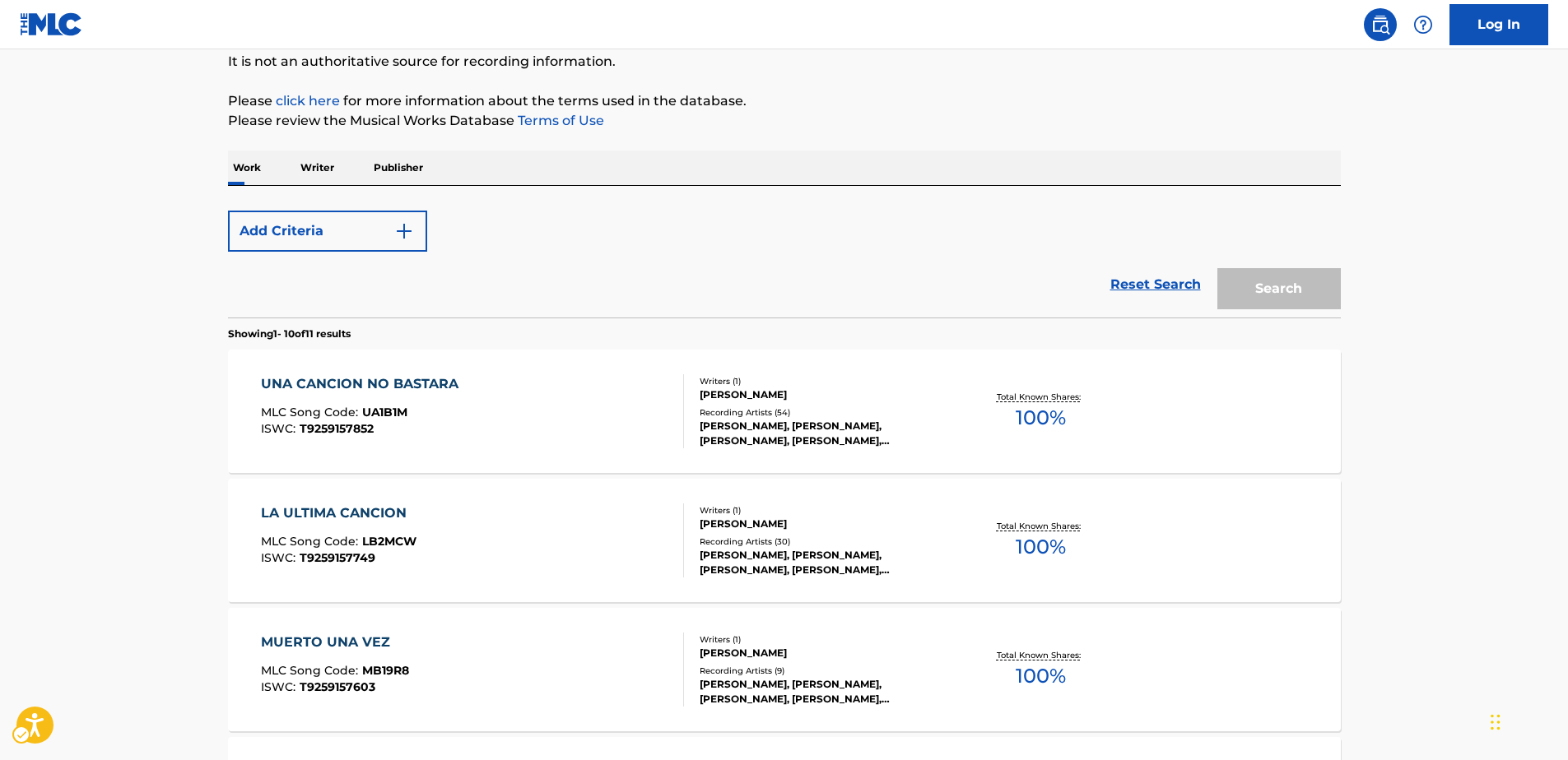
scroll to position [82, 0]
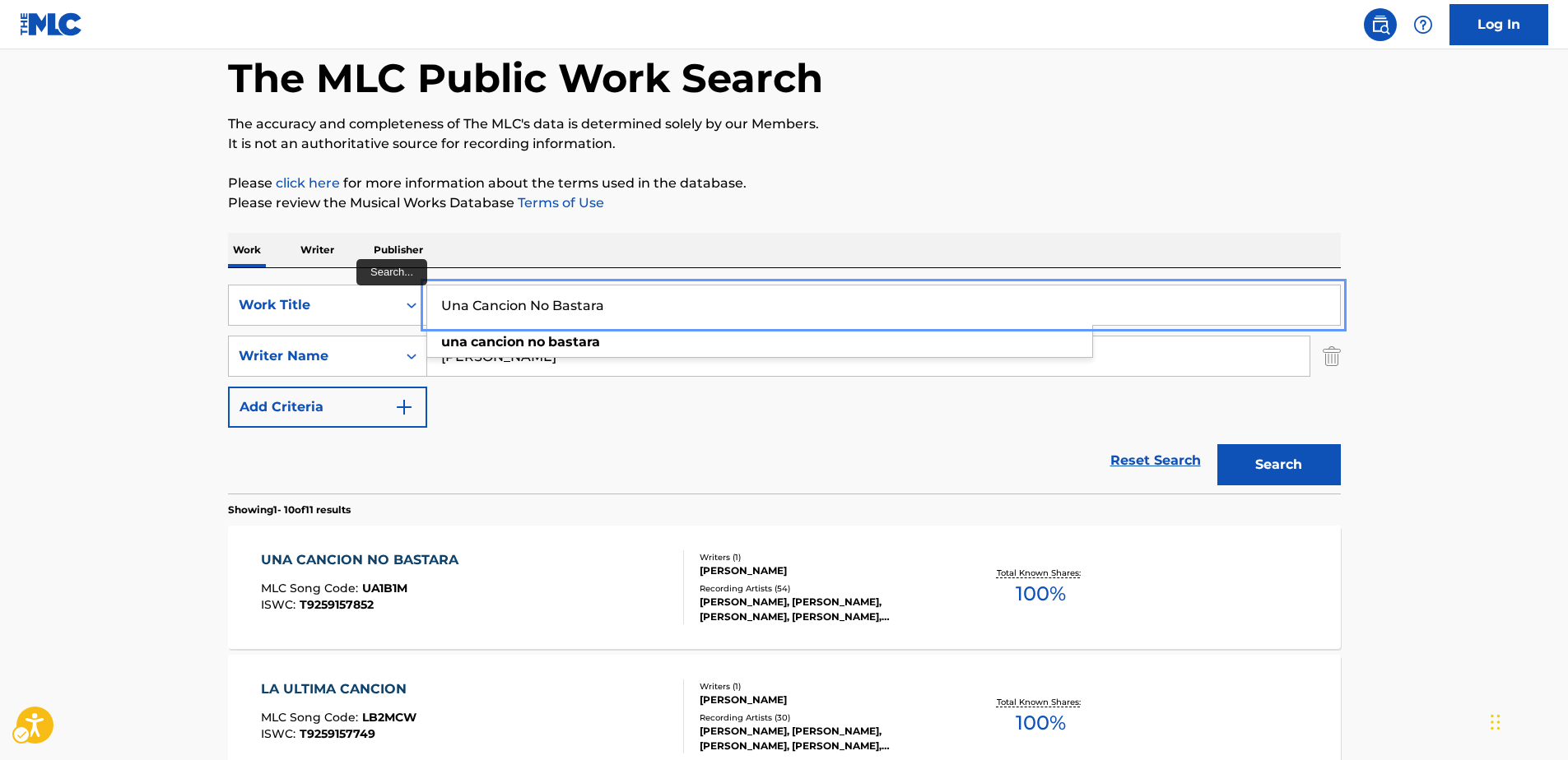
paste input "[PERSON_NAME]"
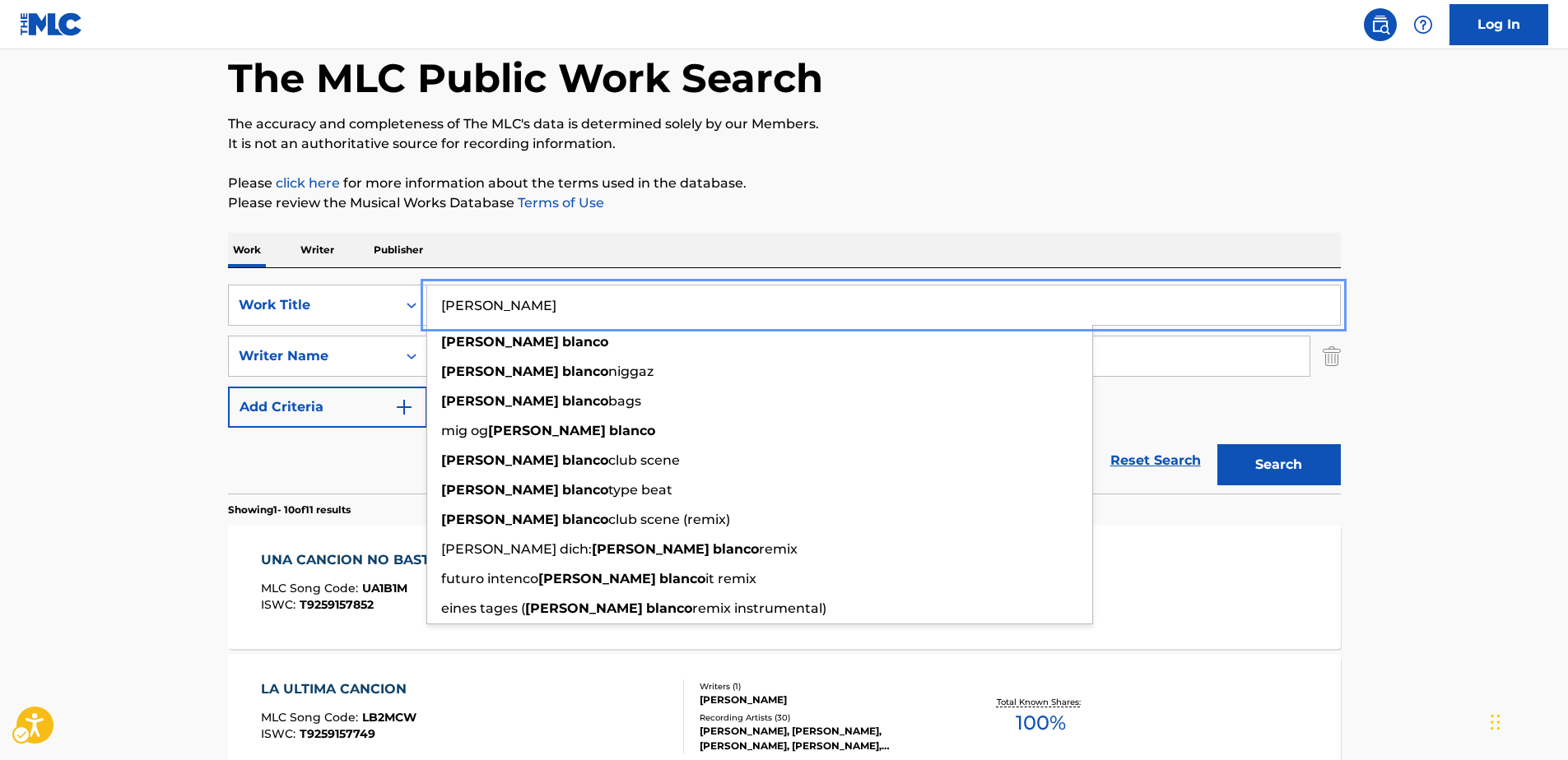
type input "[PERSON_NAME]"
click at [312, 481] on div "Reset Search Search" at bounding box center [784, 460] width 1113 height 66
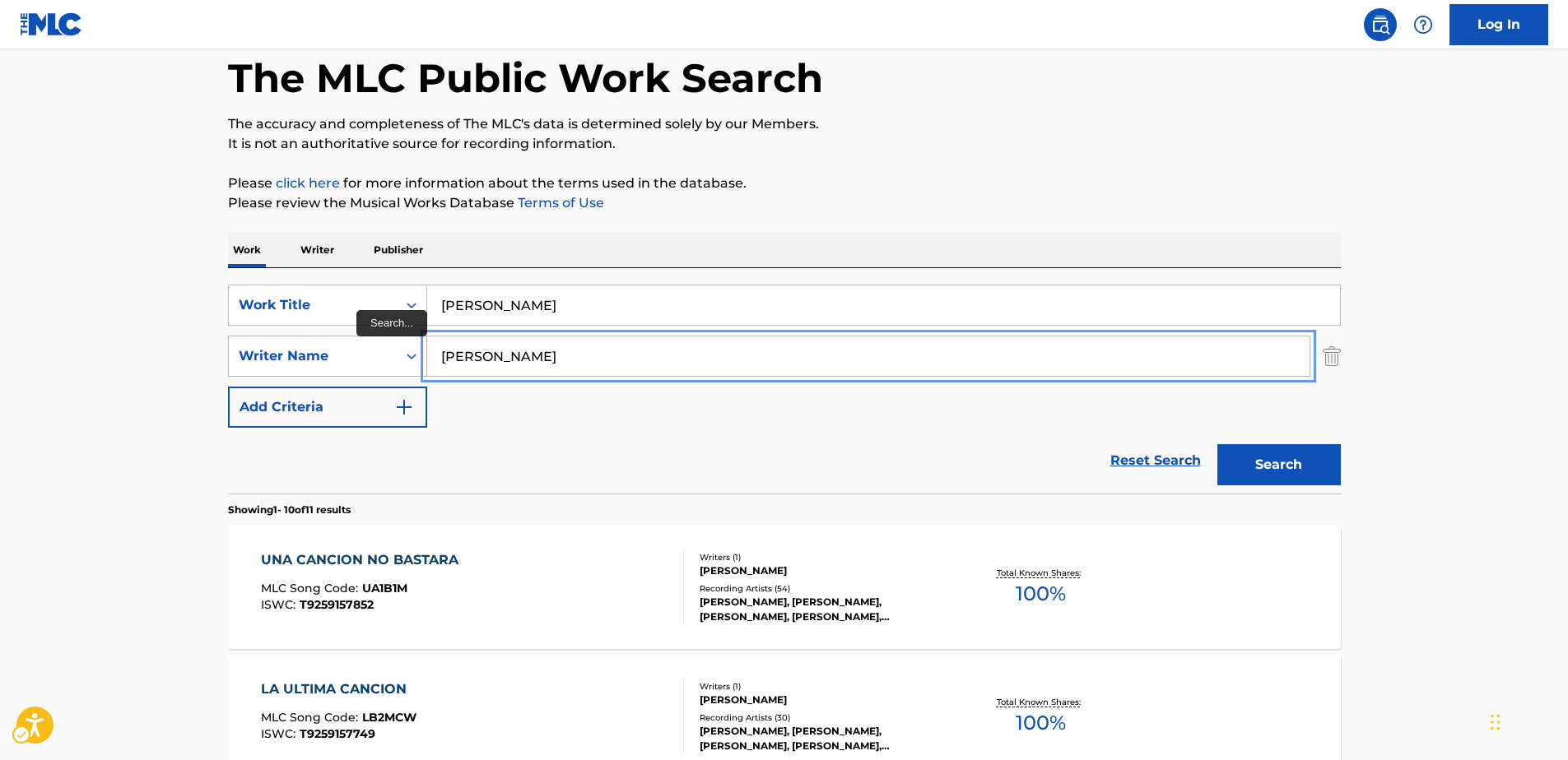
drag, startPoint x: 569, startPoint y: 349, endPoint x: 358, endPoint y: 352, distance: 211.0
paste input "Grupo Los De La O"
click at [1294, 467] on button "Search" at bounding box center [1279, 465] width 124 height 41
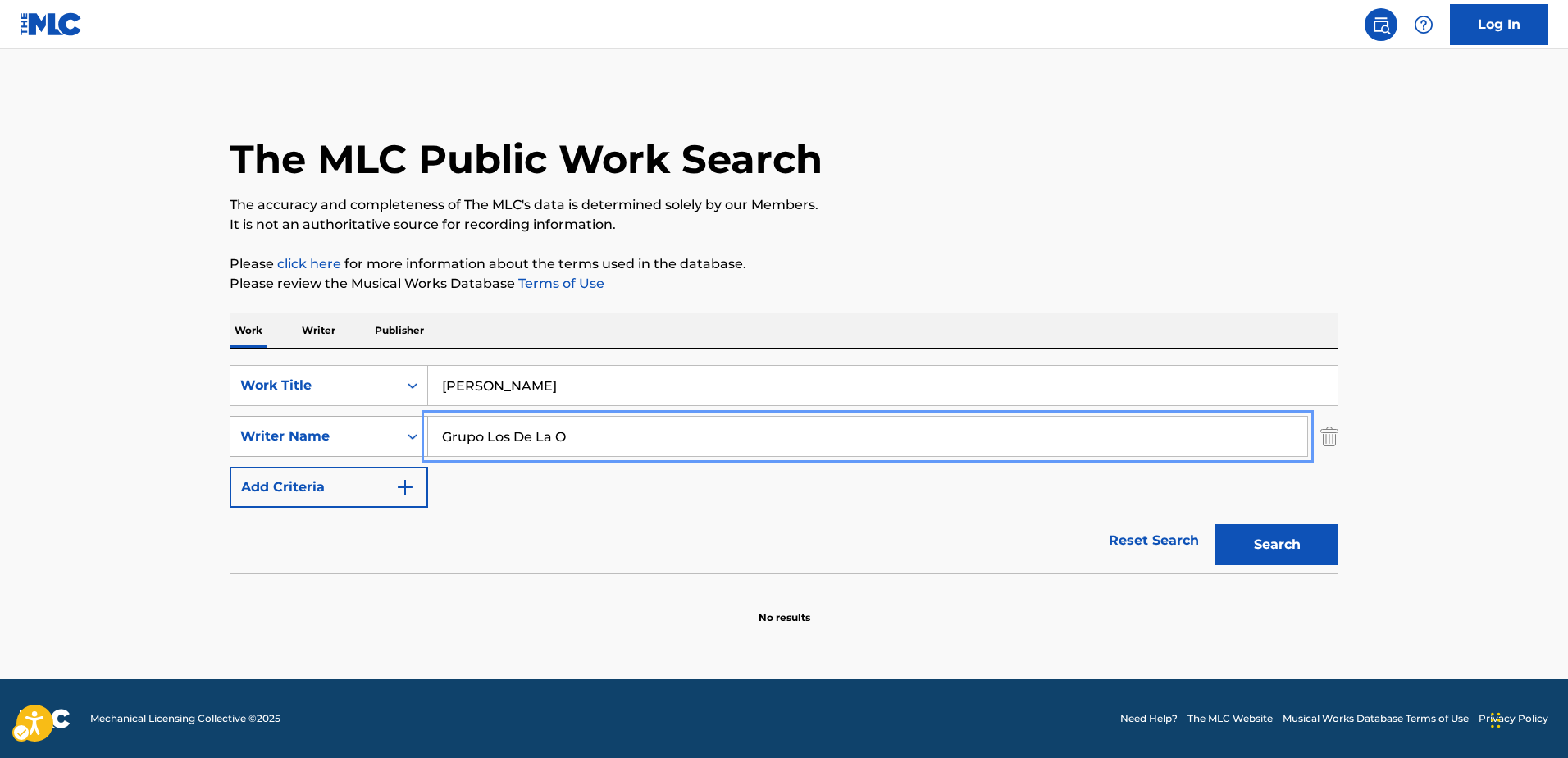
drag, startPoint x: 563, startPoint y: 436, endPoint x: 346, endPoint y: 434, distance: 217.0
click at [346, 434] on div "SearchWithCriteriaf60209ba-9299-46ab-8668-3234b239173a Writer Name Grupo Los De…" at bounding box center [784, 437] width 1109 height 41
paste input "[PERSON_NAME] [PERSON_NAME]"
type input "[PERSON_NAME] [PERSON_NAME]"
click at [1280, 542] on button "Search" at bounding box center [1277, 545] width 123 height 41
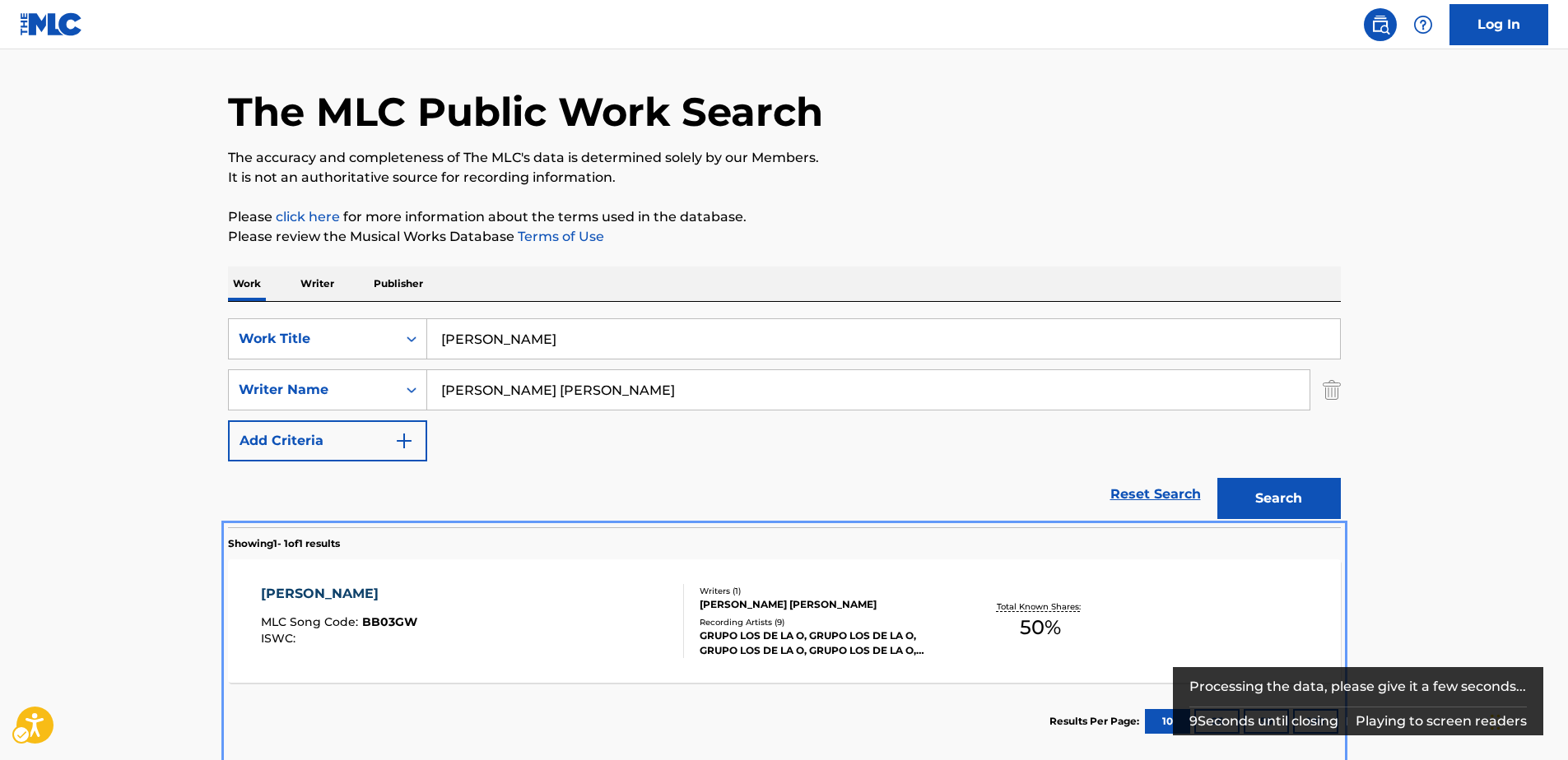
scroll to position [135, 0]
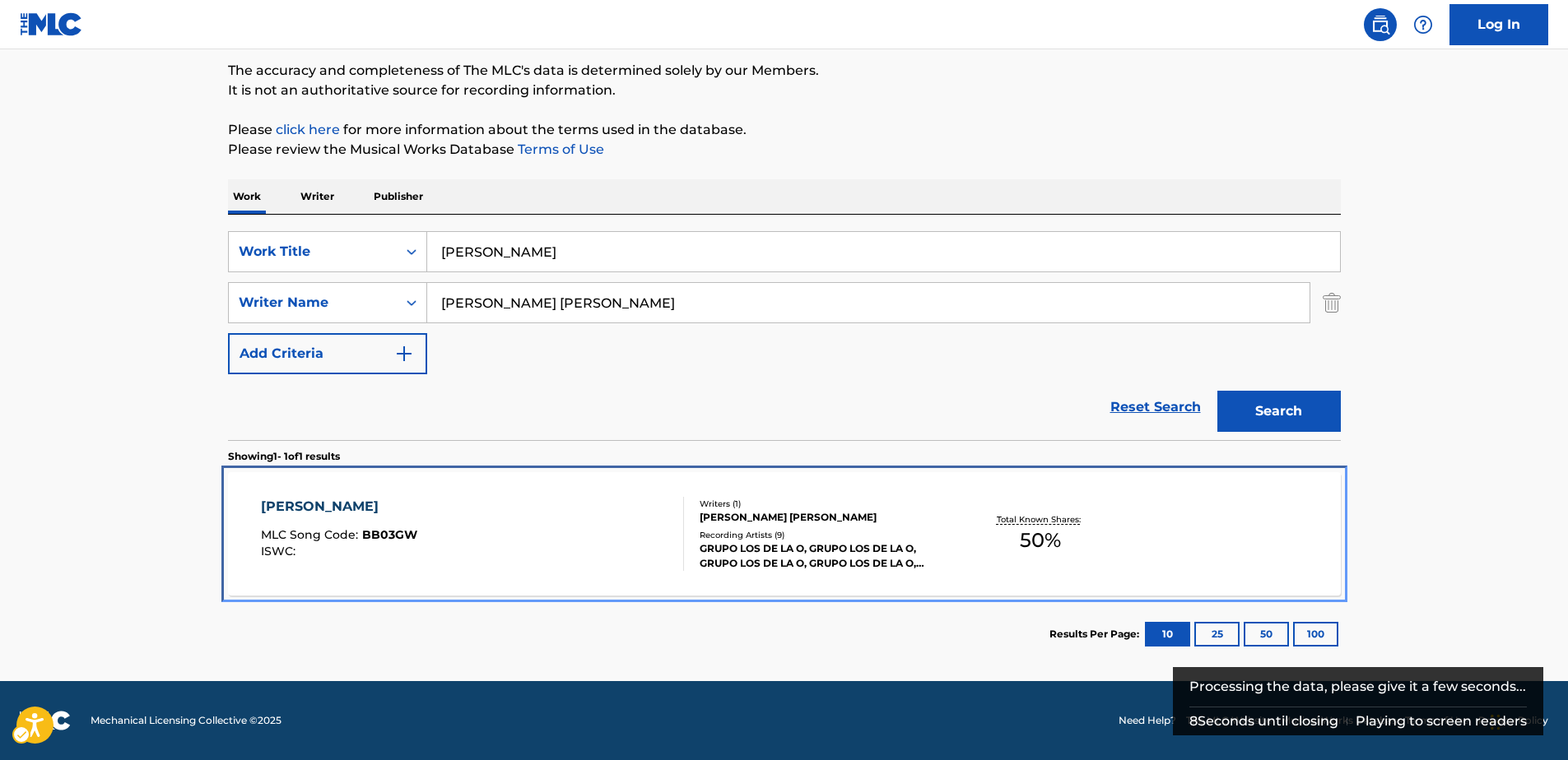
click at [299, 501] on div "[PERSON_NAME]" at bounding box center [339, 507] width 156 height 20
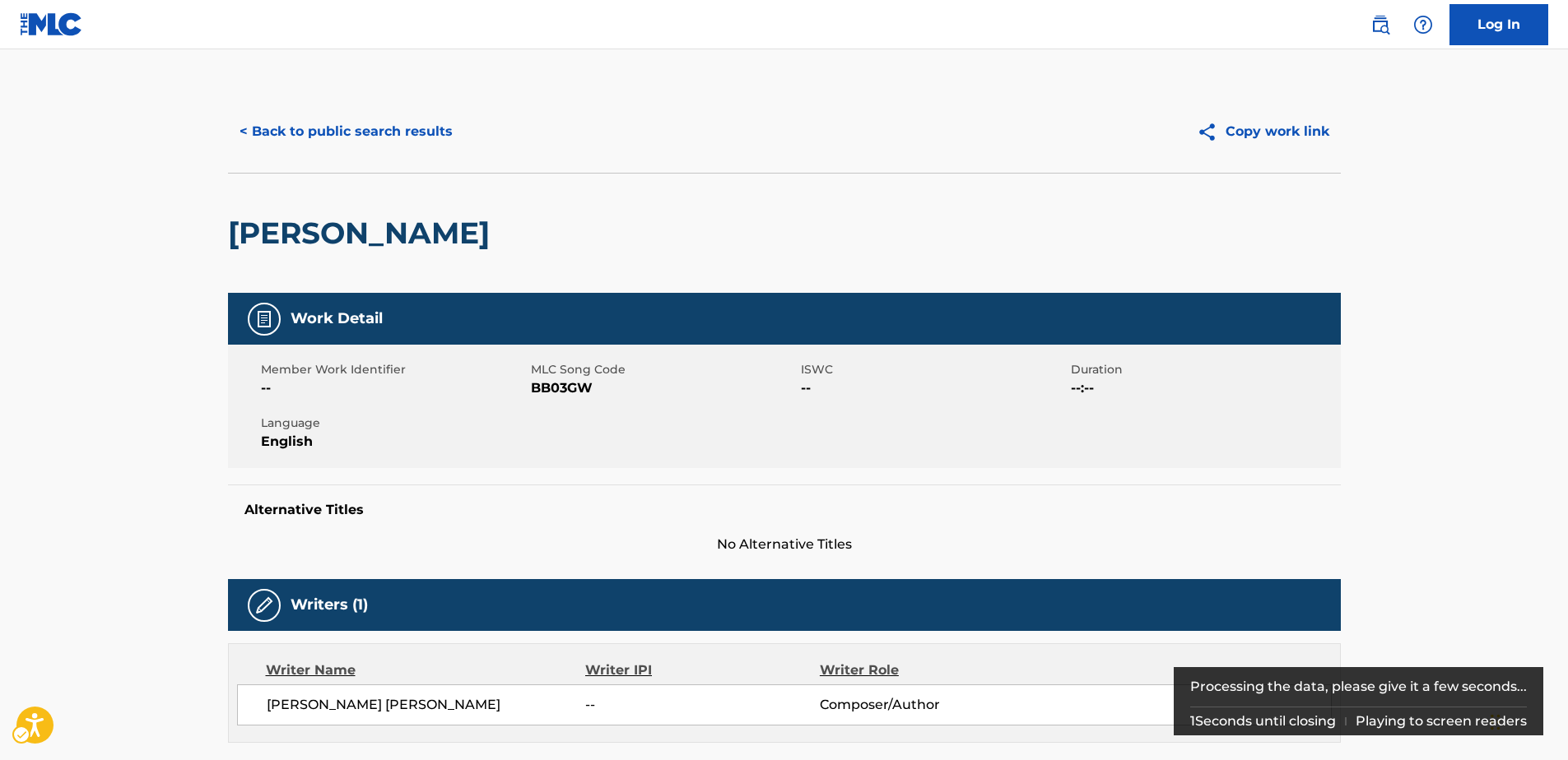
click at [556, 388] on span "MLC Song Code - BB03GW" at bounding box center [663, 389] width 266 height 20
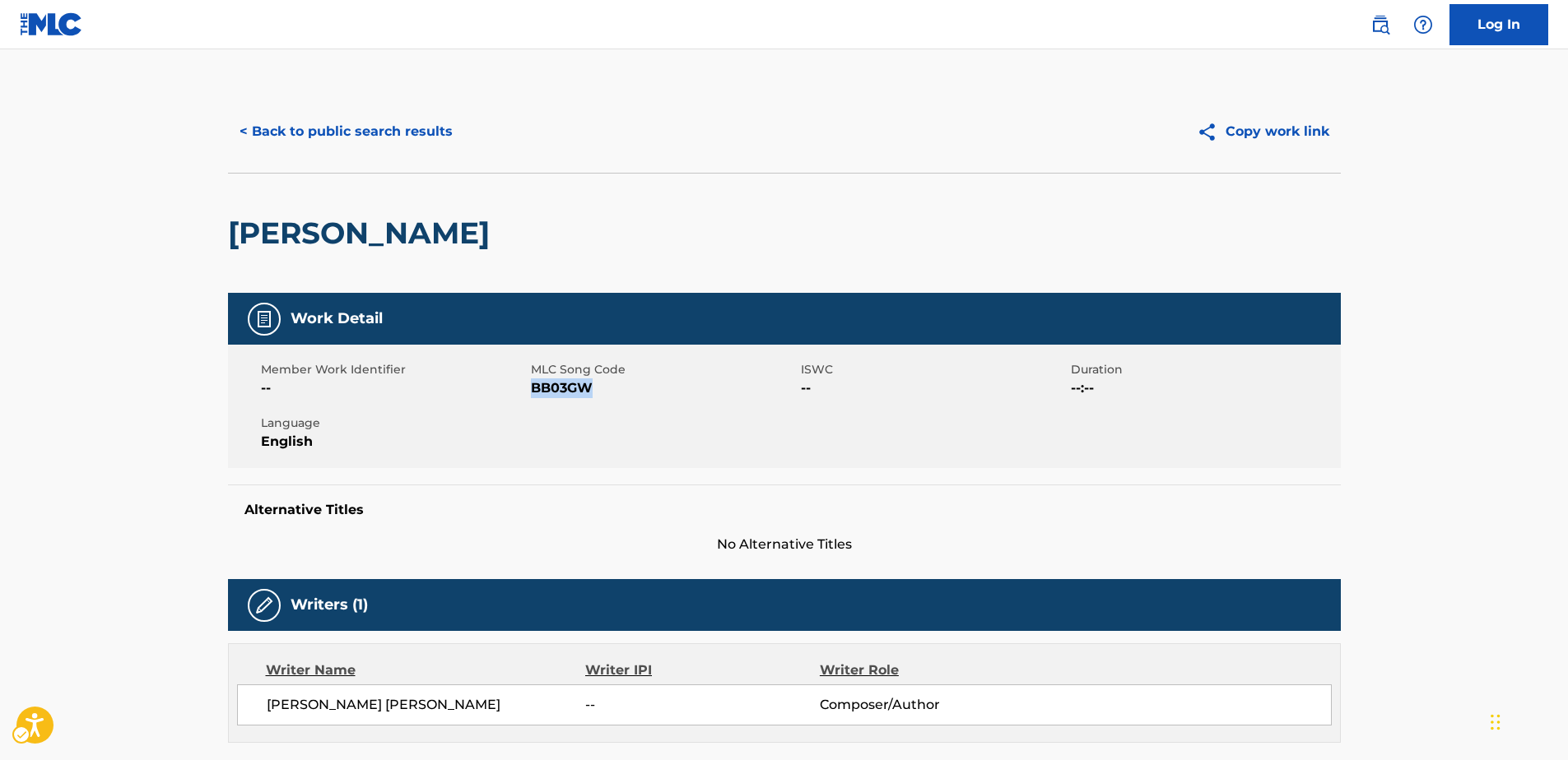
copy span "BB03GW"
click at [300, 127] on button "< Back to public search results" at bounding box center [346, 132] width 236 height 41
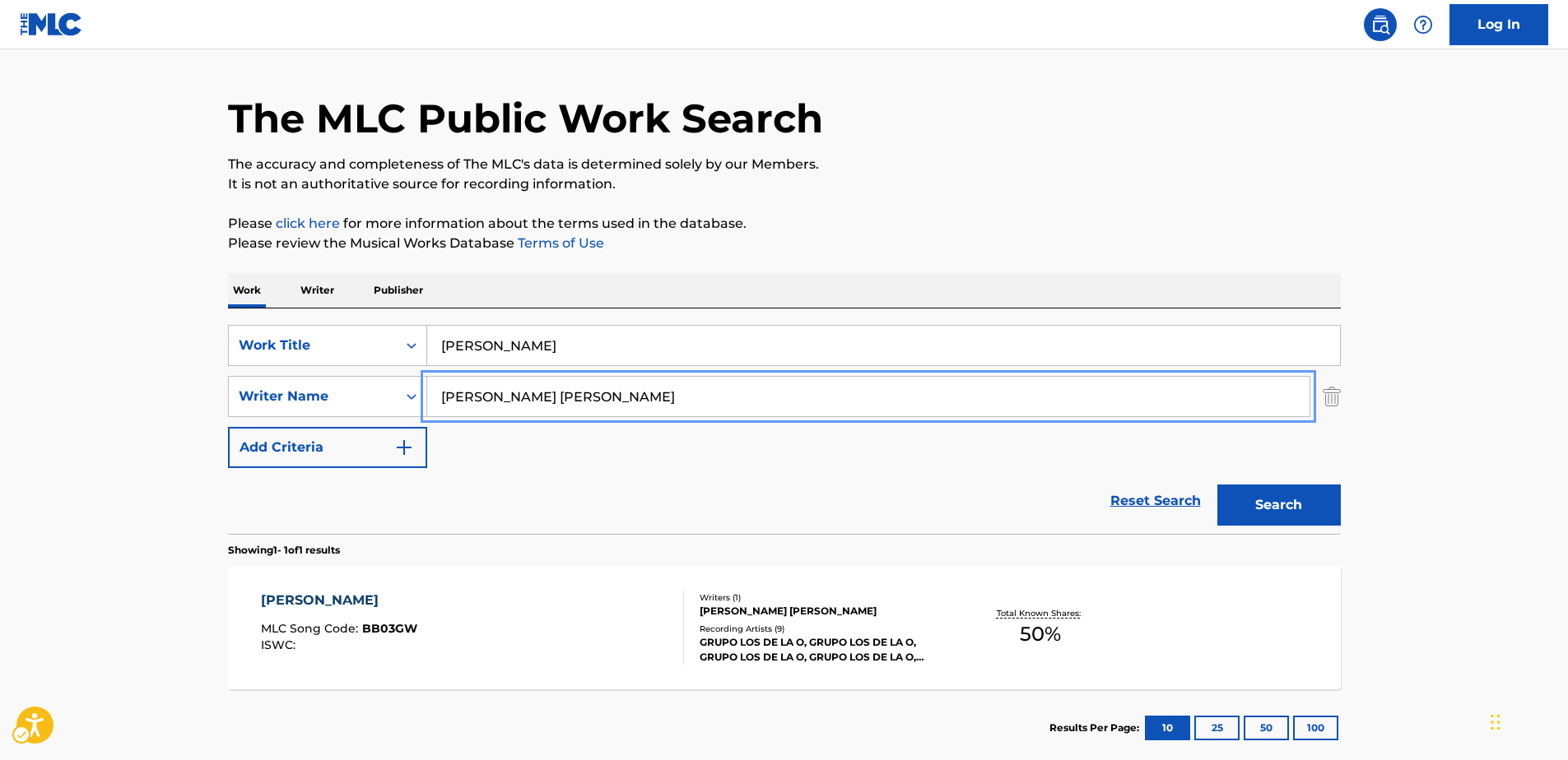
drag, startPoint x: 761, startPoint y: 400, endPoint x: 223, endPoint y: 396, distance: 538.0
paste input "BACA [PERSON_NAME] [PERSON_NAME]"
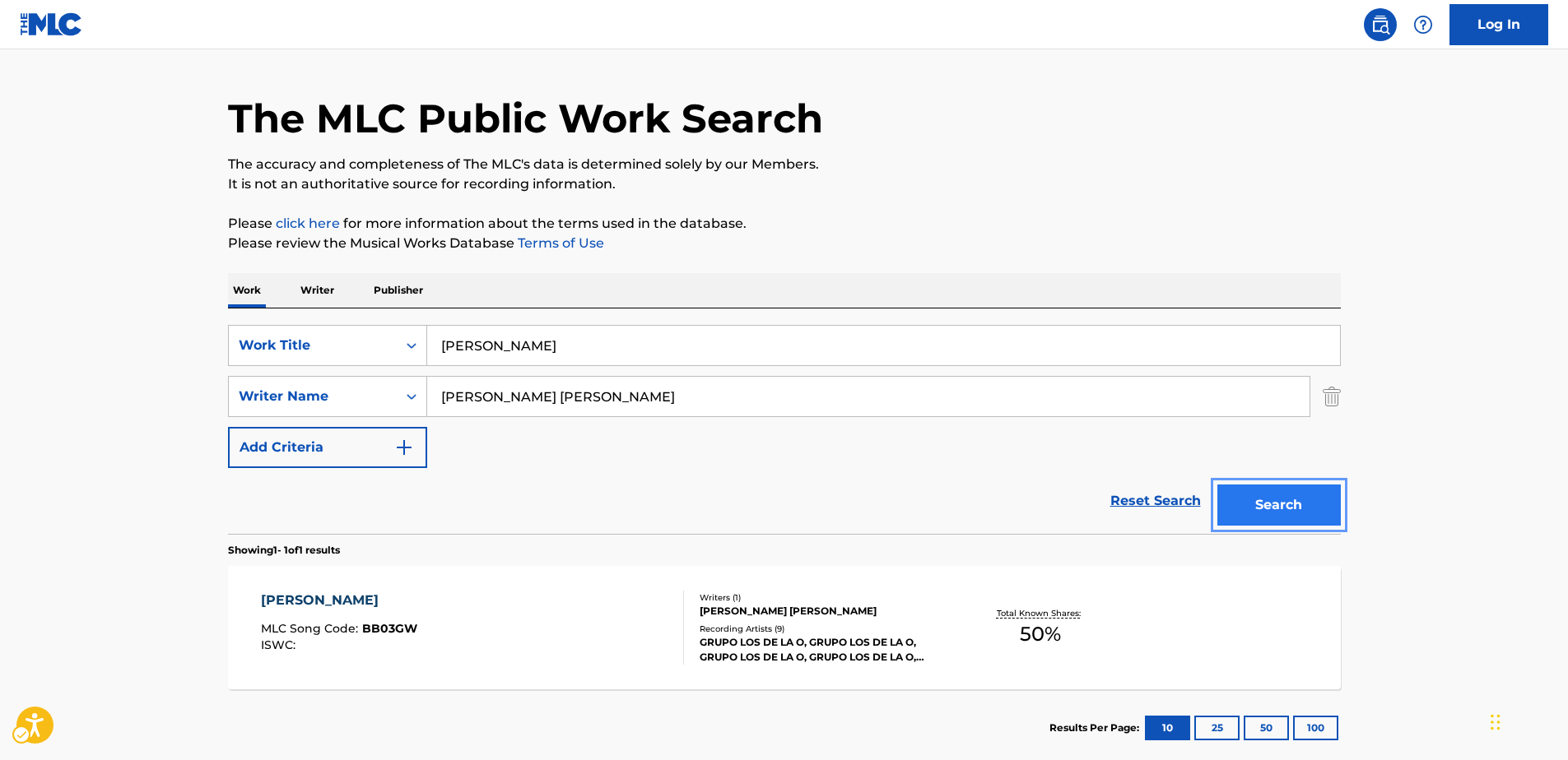
click at [1246, 502] on button "Search" at bounding box center [1279, 505] width 124 height 41
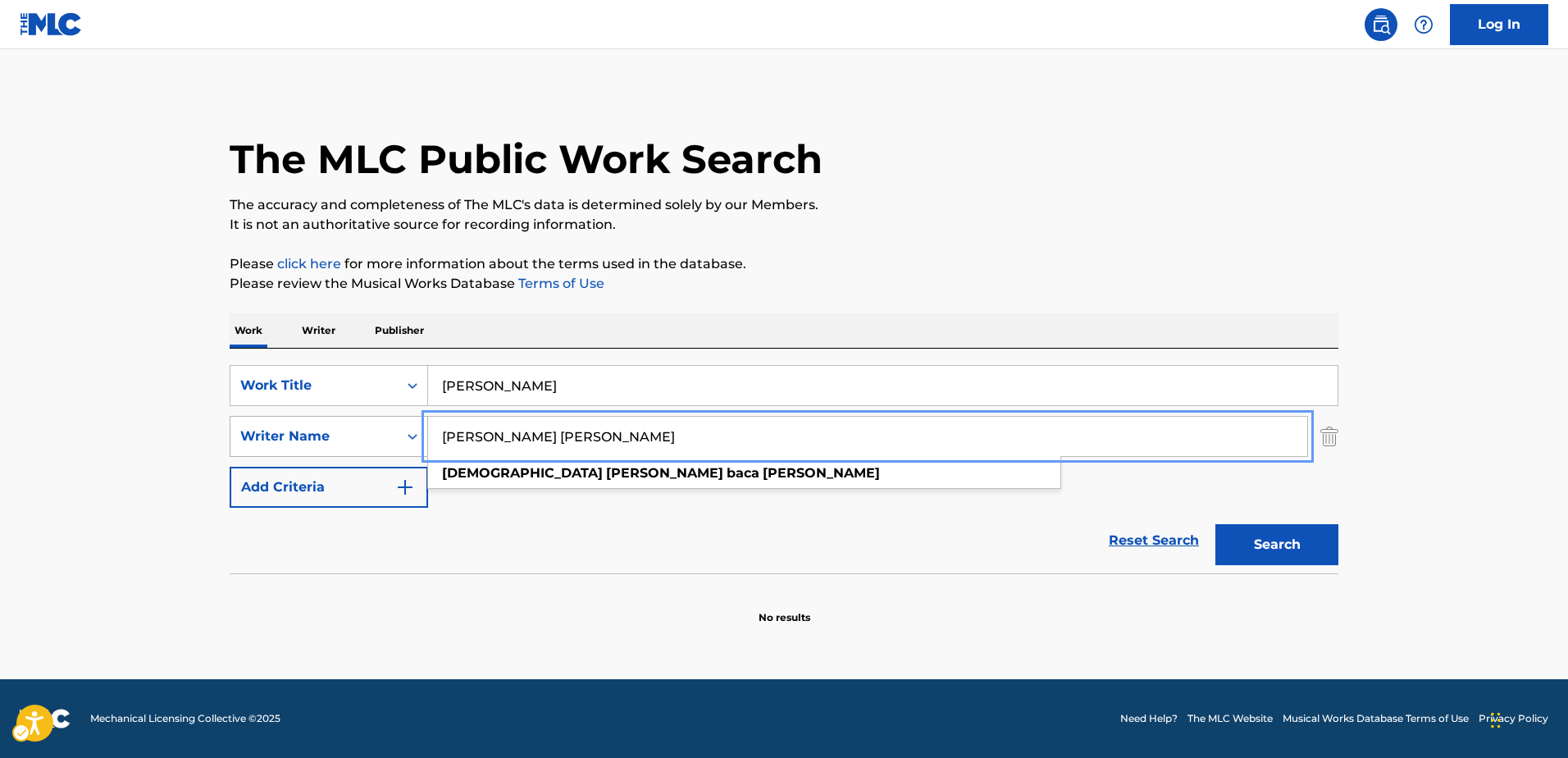
drag, startPoint x: 559, startPoint y: 436, endPoint x: 404, endPoint y: 435, distance: 155.0
click at [404, 435] on div "SearchWithCriteriaf60209ba-9299-46ab-8668-3234b239173a Writer Name [PERSON_NAME…" at bounding box center [784, 437] width 1109 height 41
paste input "[PERSON_NAME] [PERSON_NAME]"
type input "[PERSON_NAME] [PERSON_NAME]"
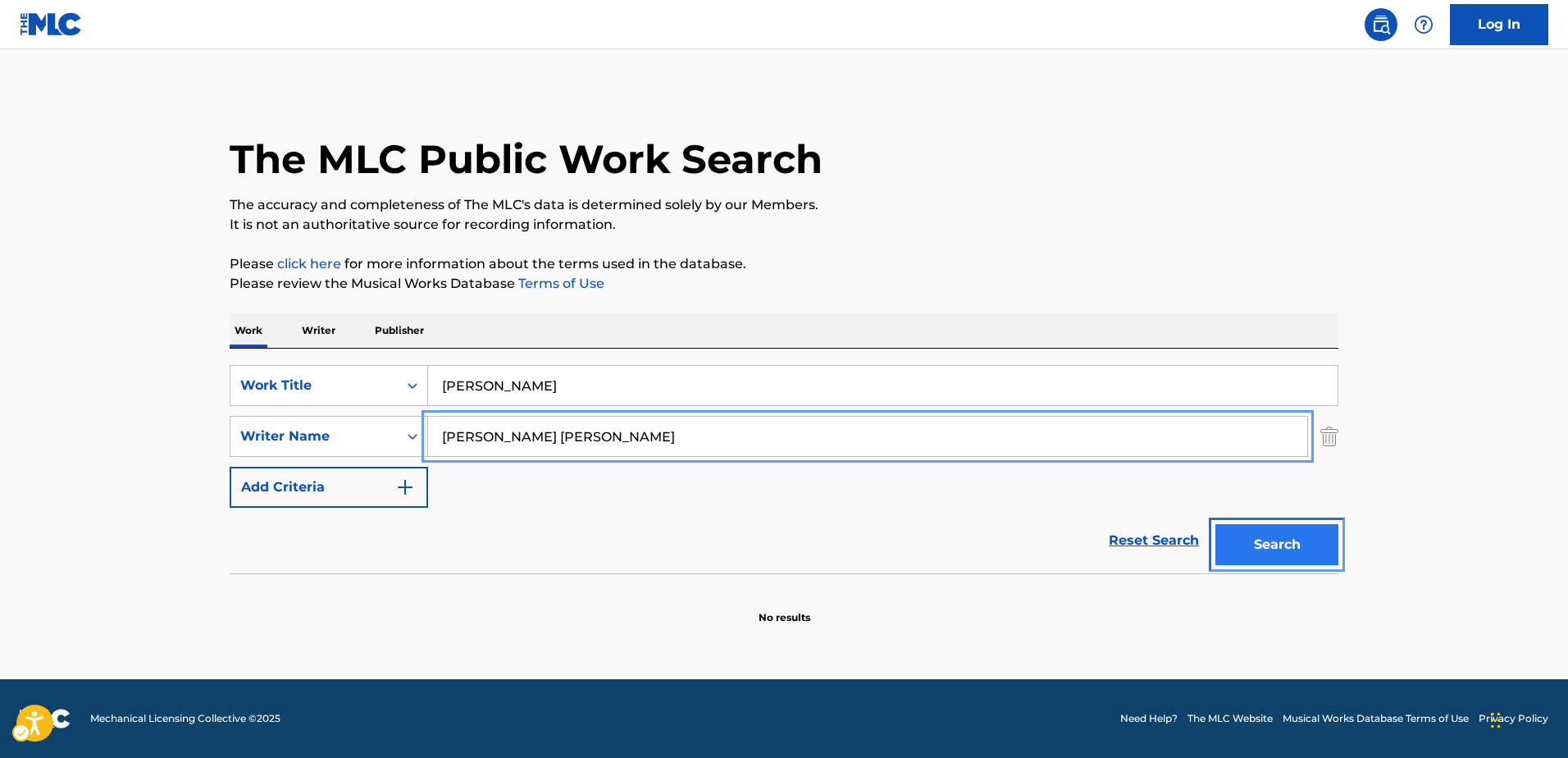
click at [1283, 549] on button "Search" at bounding box center [1277, 545] width 123 height 41
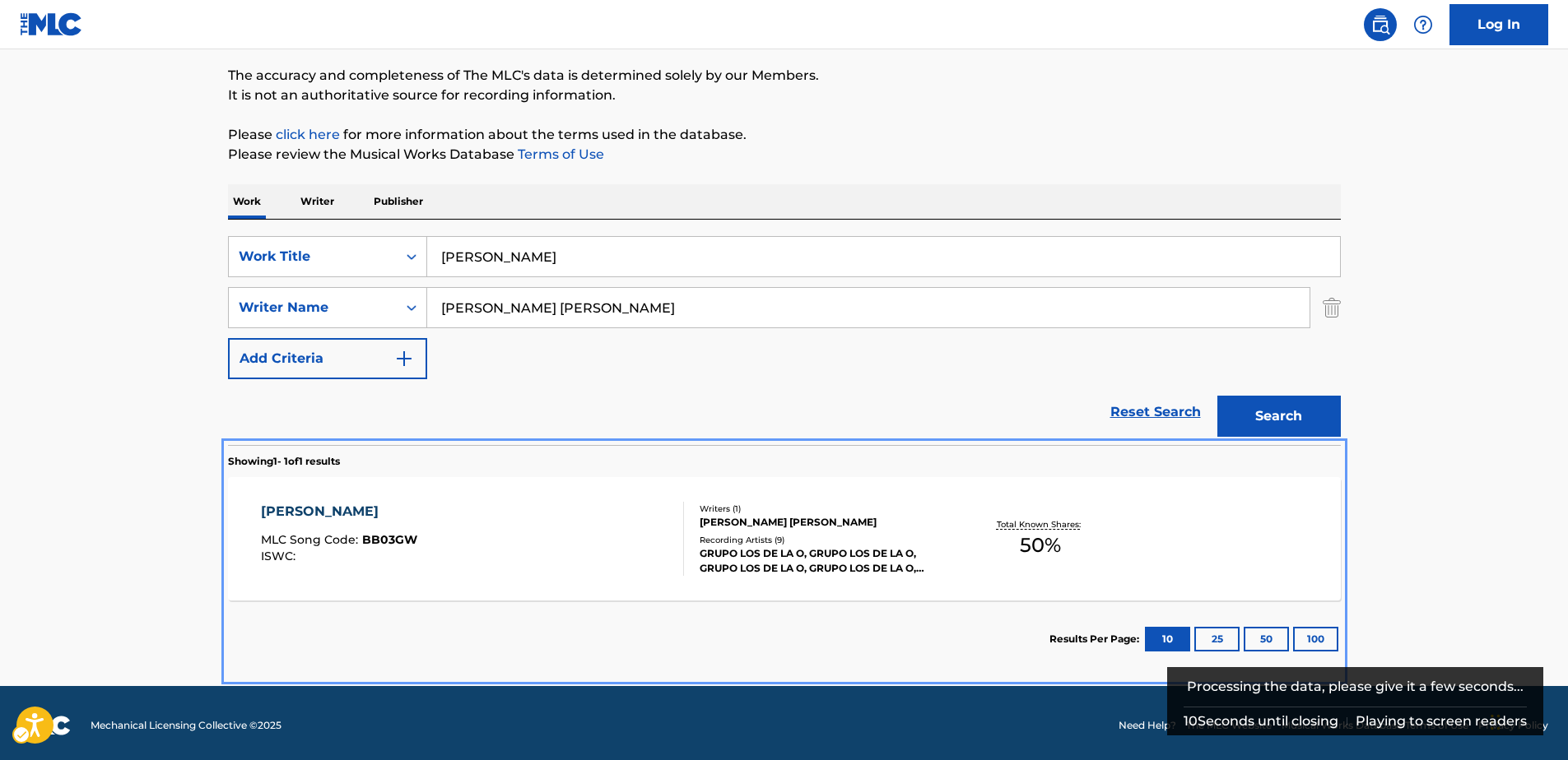
scroll to position [135, 0]
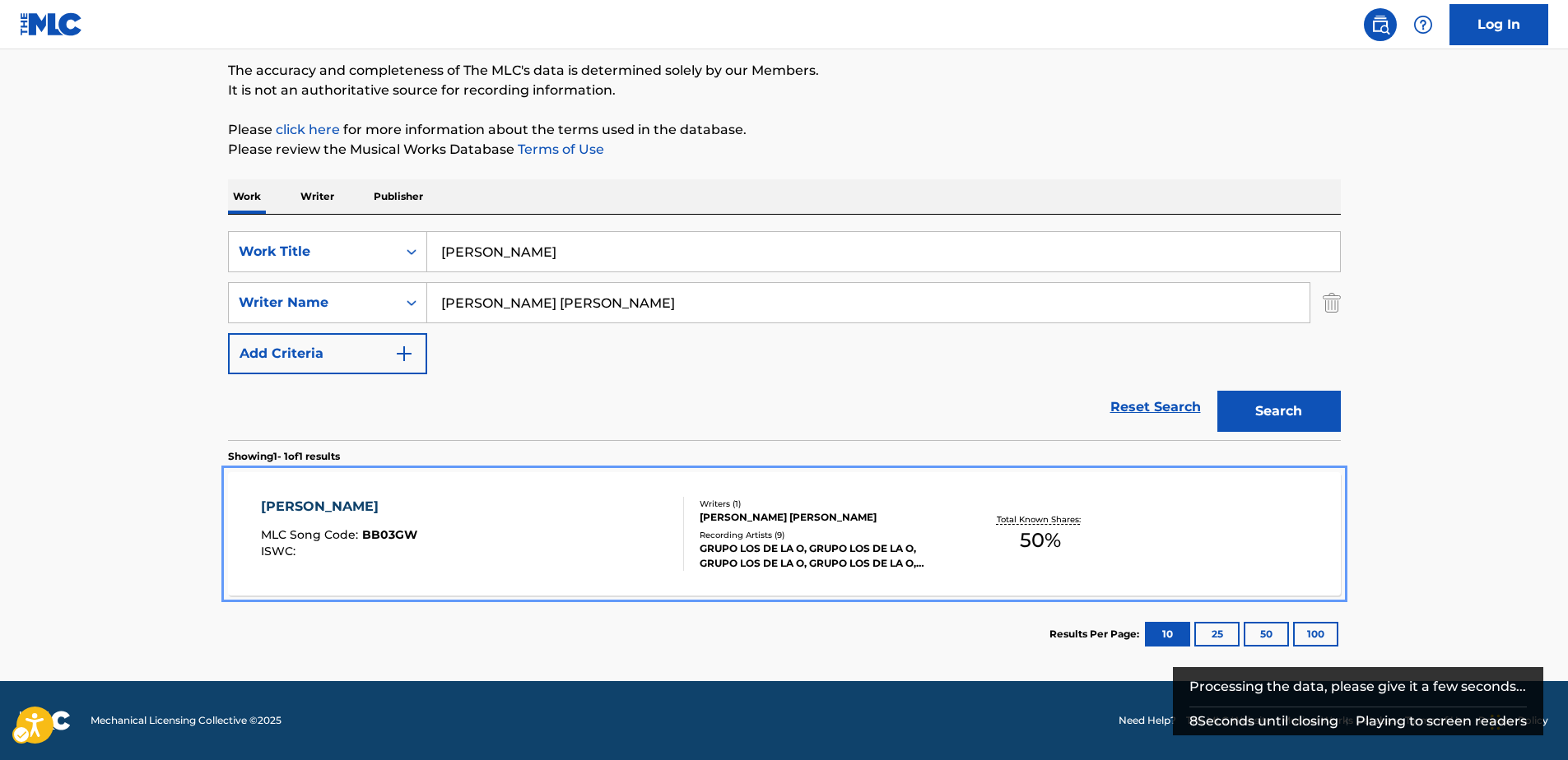
click at [344, 503] on div "[PERSON_NAME]" at bounding box center [339, 507] width 156 height 20
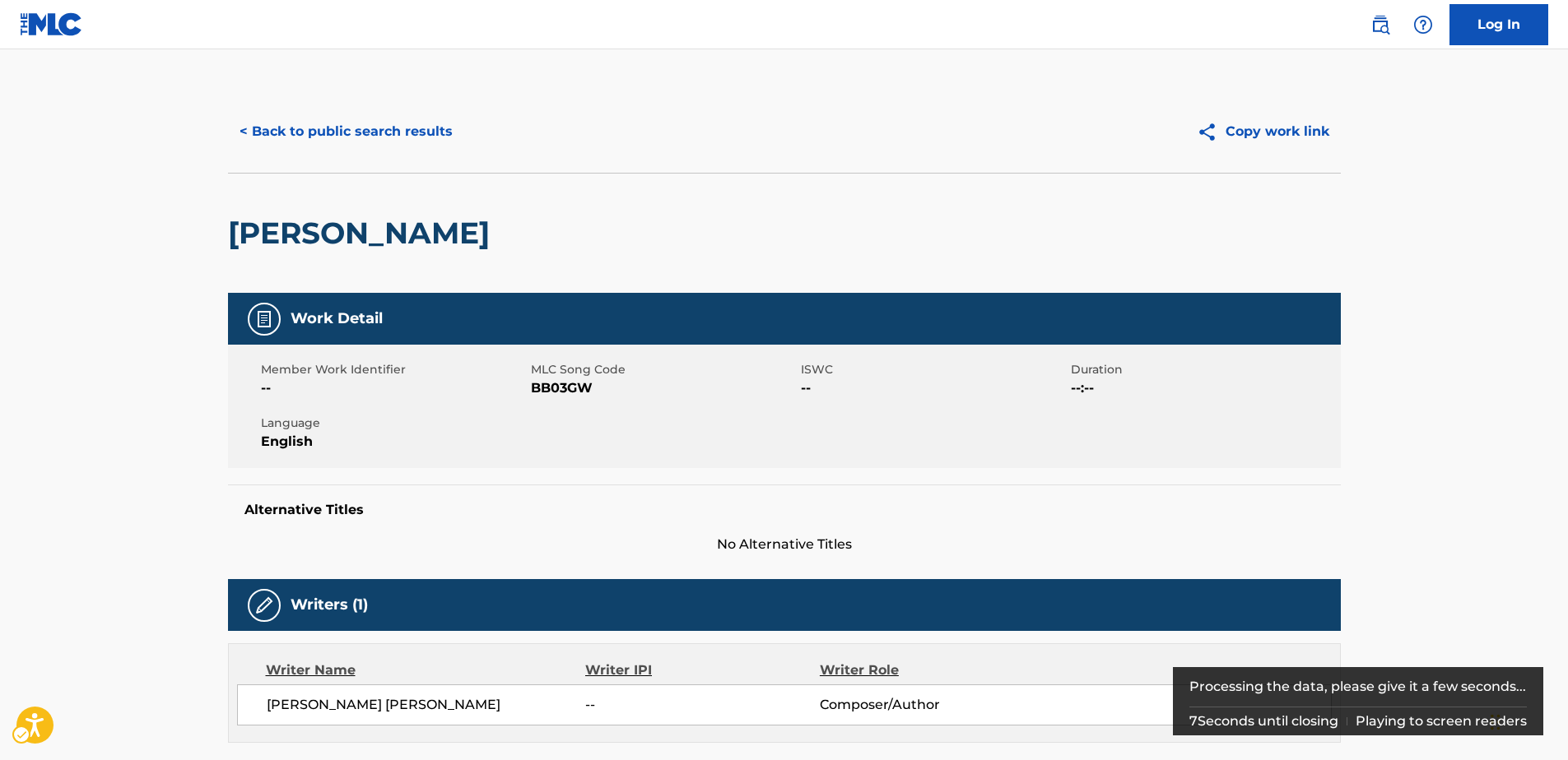
scroll to position [164, 0]
